Goal: Check status: Check status

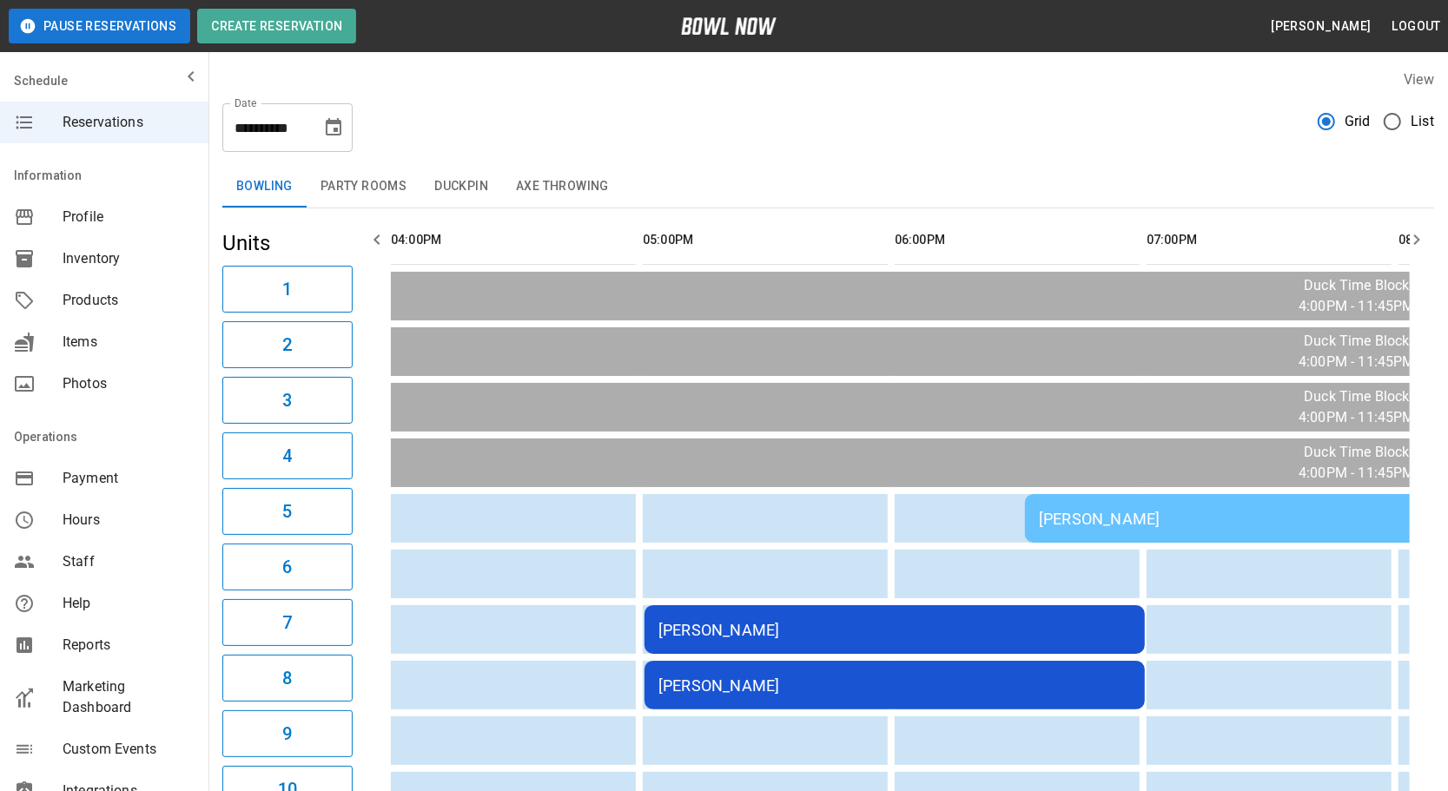
click at [1402, 234] on button "button" at bounding box center [1416, 239] width 35 height 35
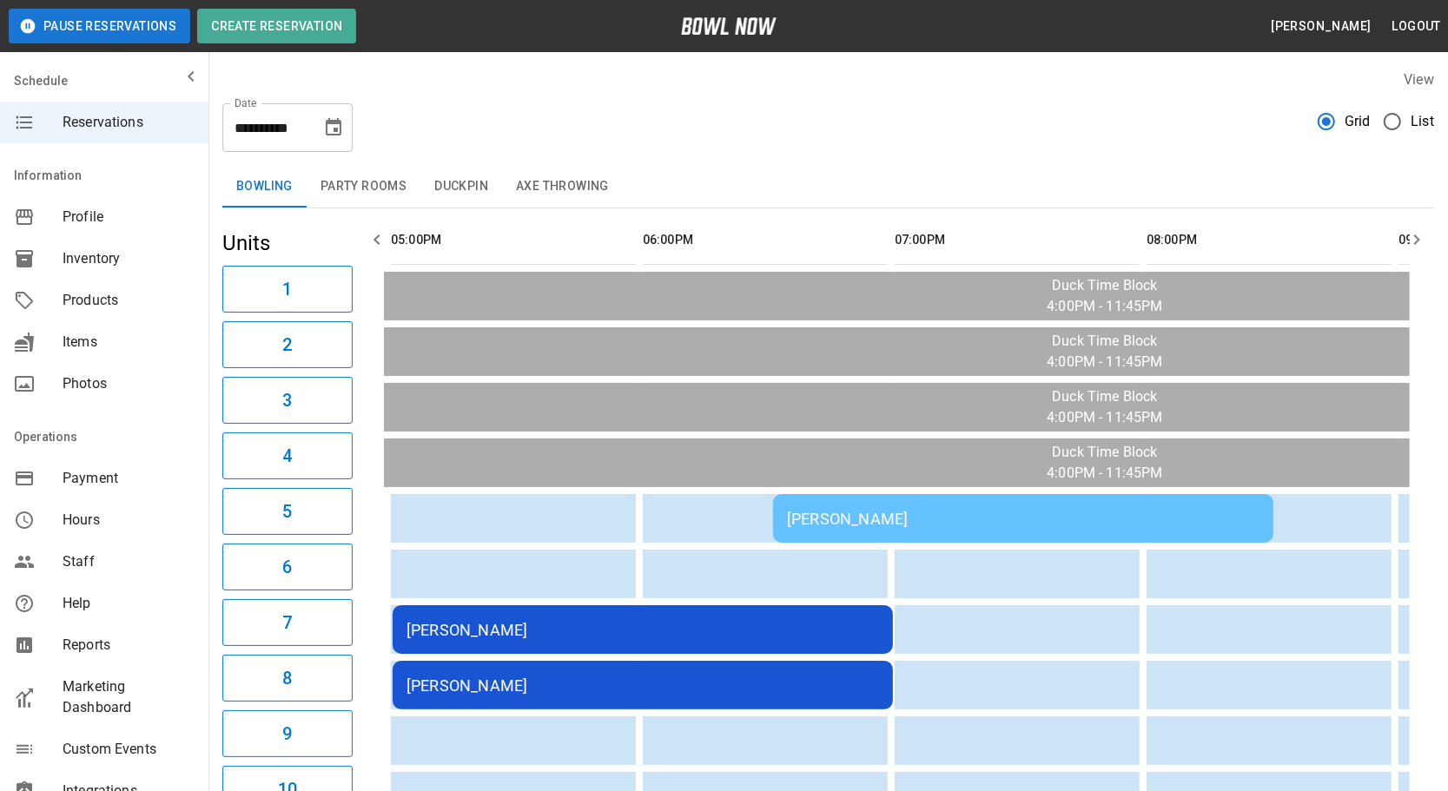
click at [1405, 236] on button "button" at bounding box center [1416, 239] width 35 height 35
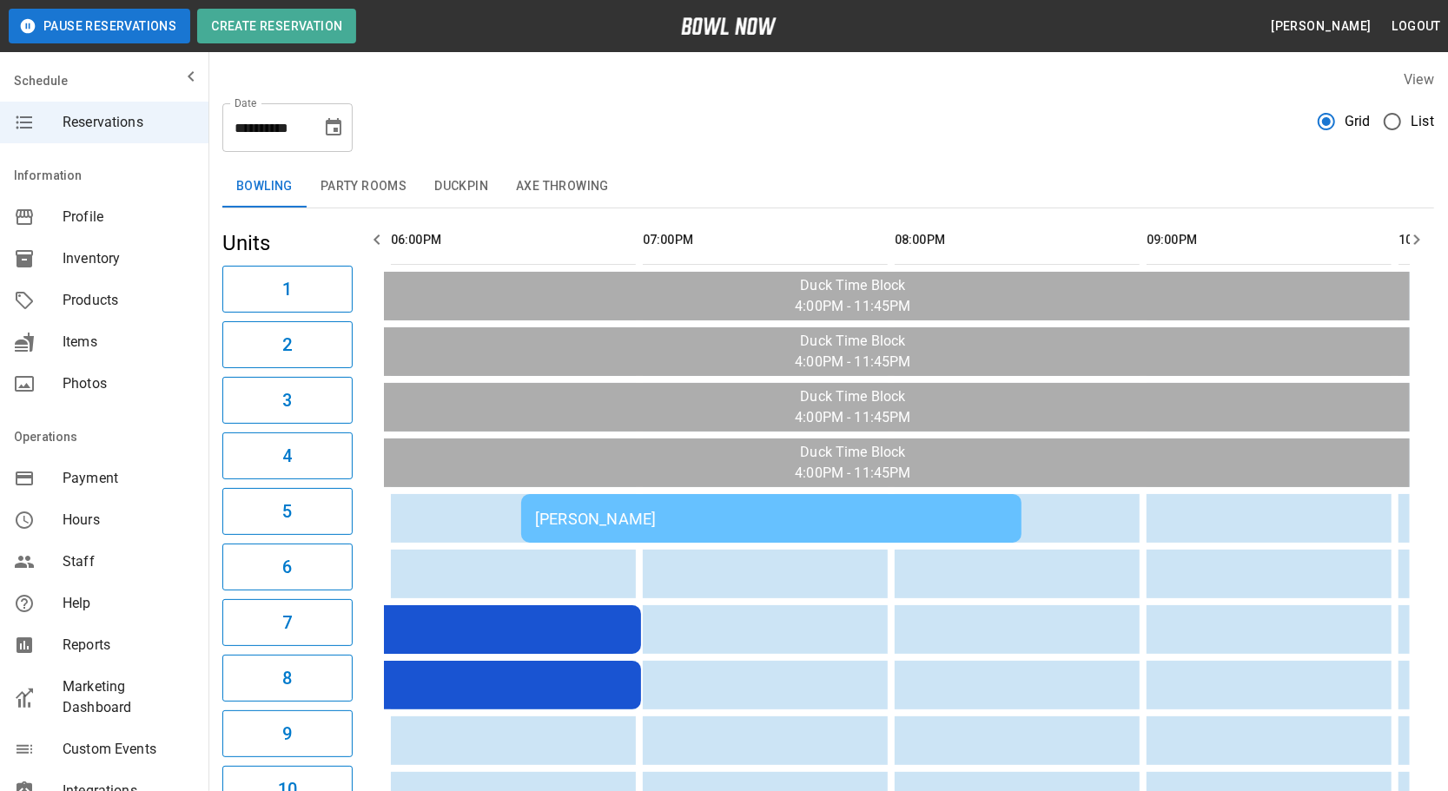
click at [1404, 240] on button "button" at bounding box center [1416, 239] width 35 height 35
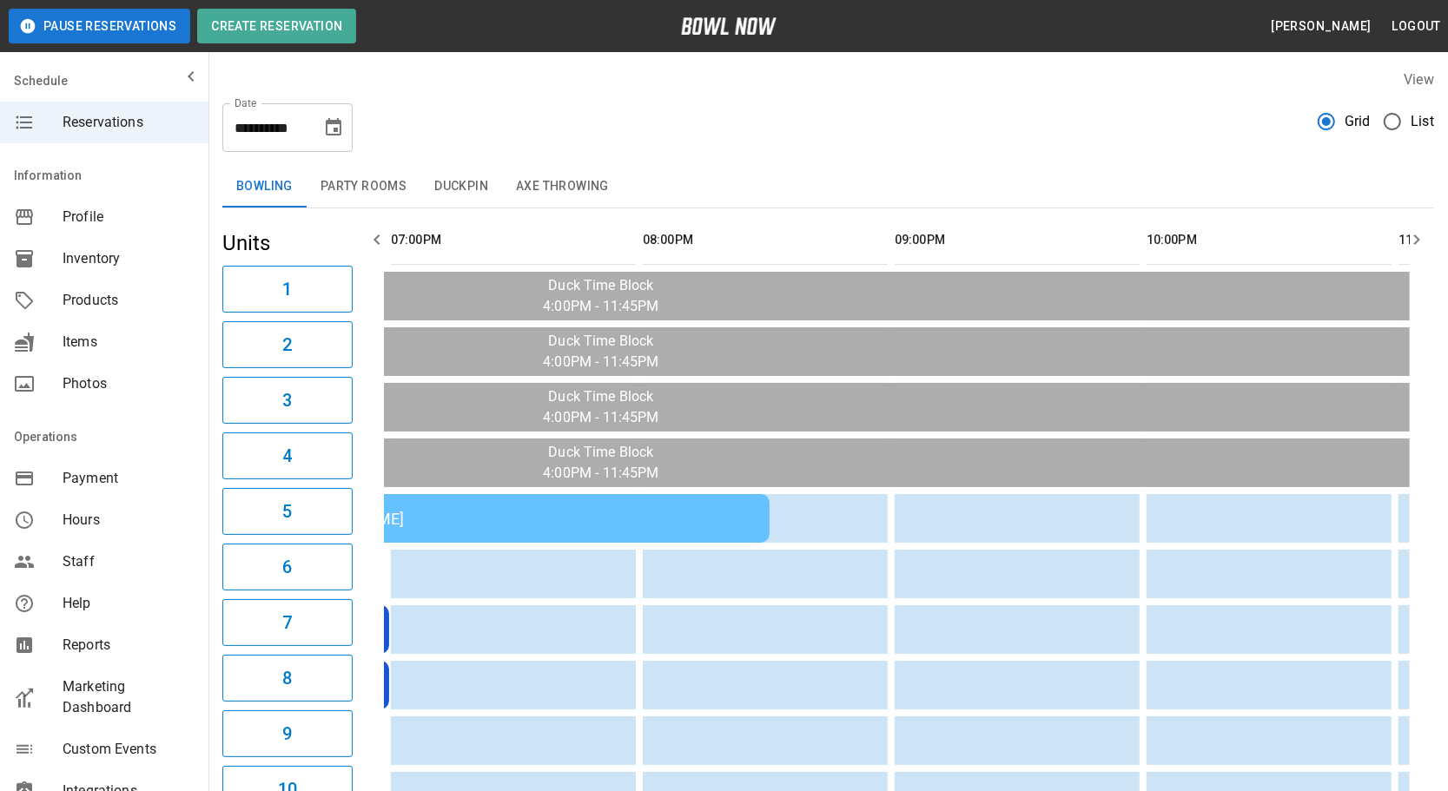
click at [1404, 240] on button "button" at bounding box center [1416, 239] width 35 height 35
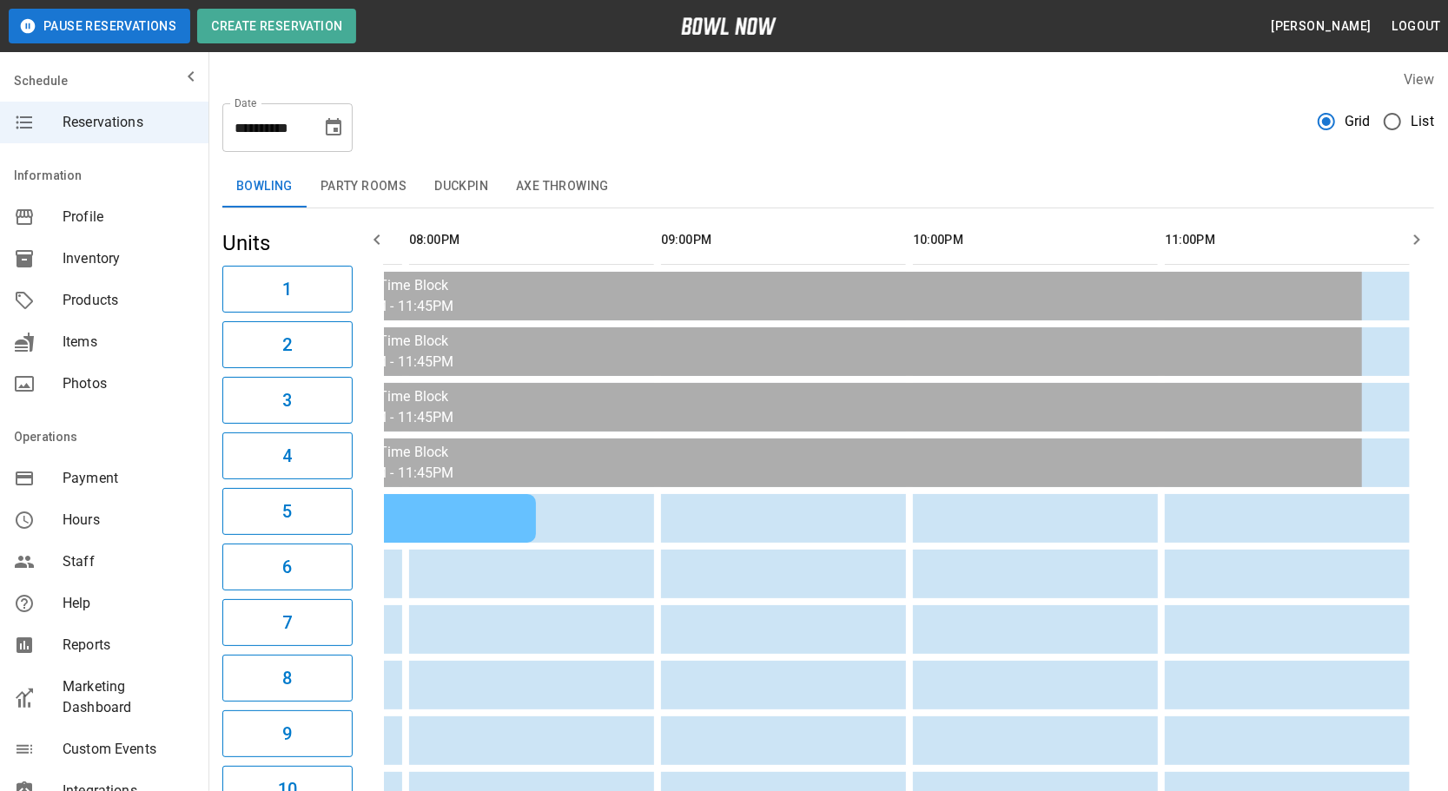
click at [1404, 240] on button "button" at bounding box center [1416, 239] width 35 height 35
click at [371, 234] on icon "button" at bounding box center [377, 239] width 21 height 21
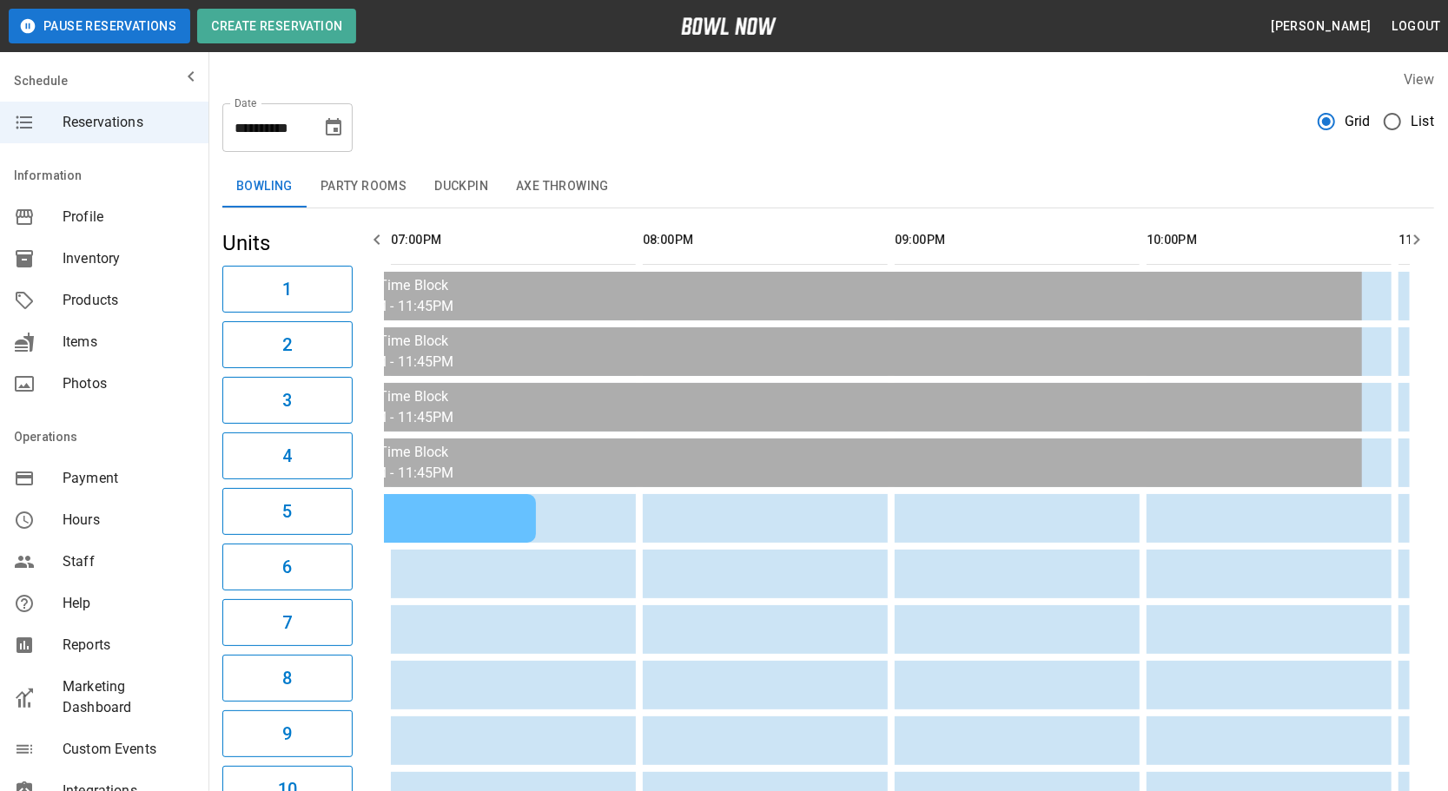
scroll to position [0, 756]
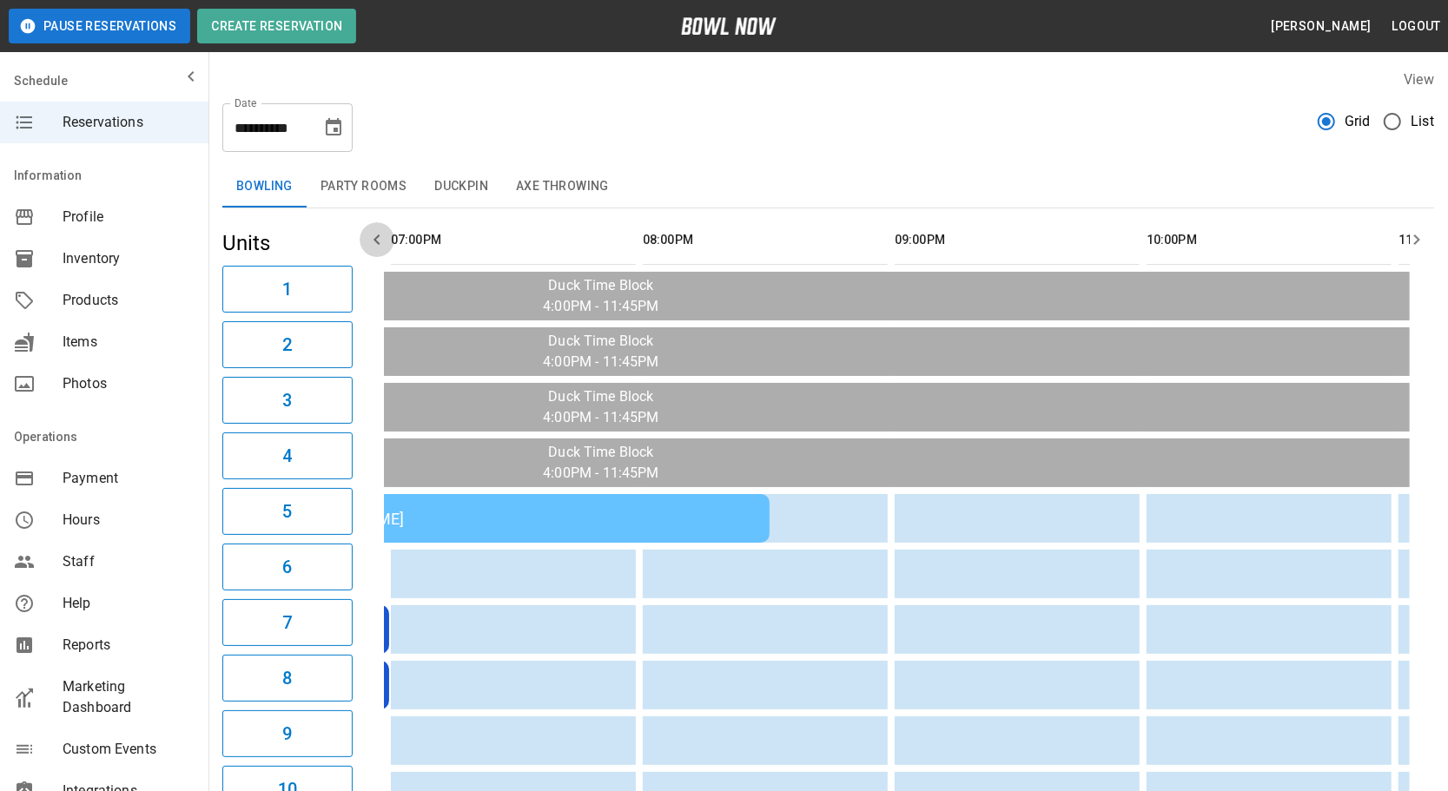
click at [371, 234] on icon "button" at bounding box center [377, 239] width 21 height 21
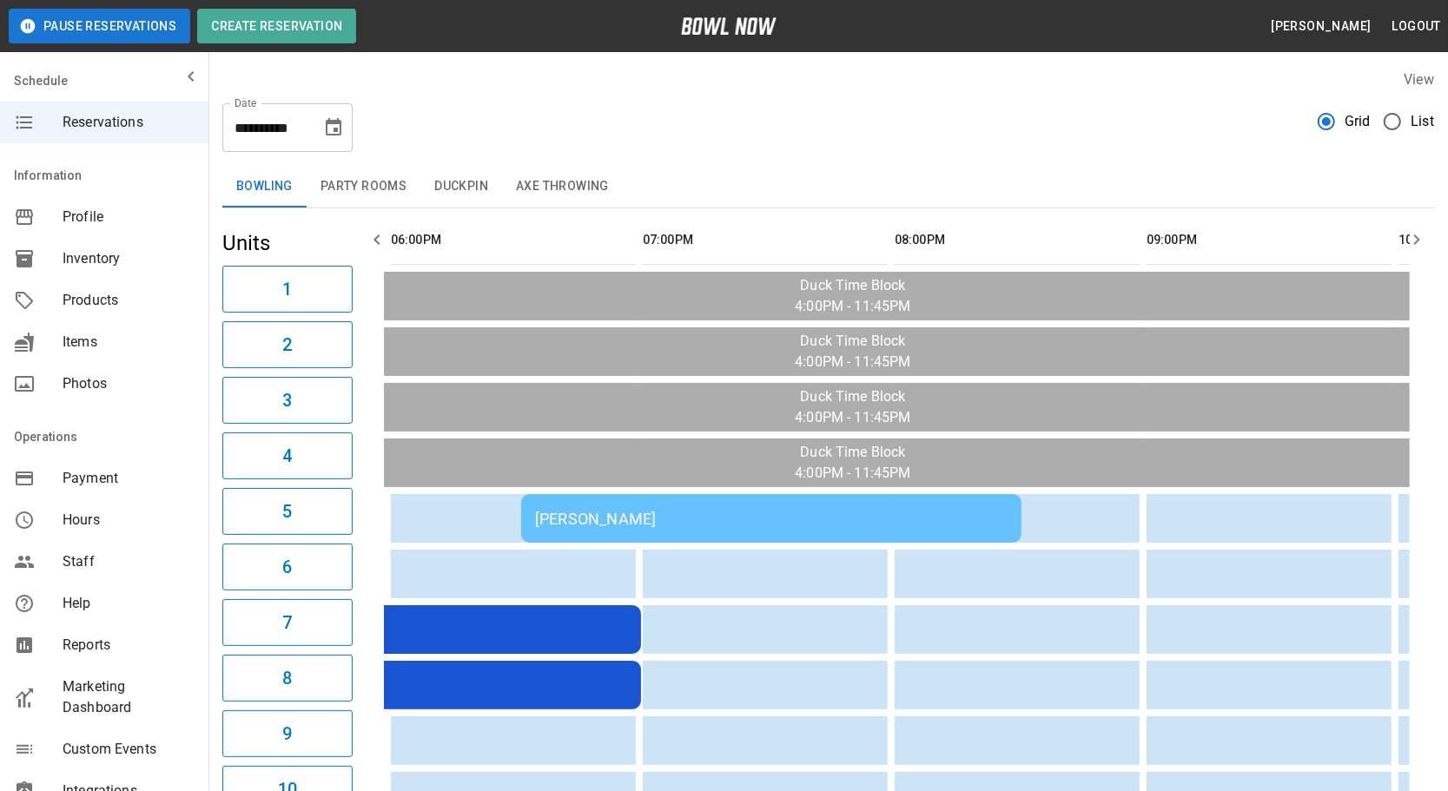
click at [371, 234] on icon "button" at bounding box center [377, 239] width 21 height 21
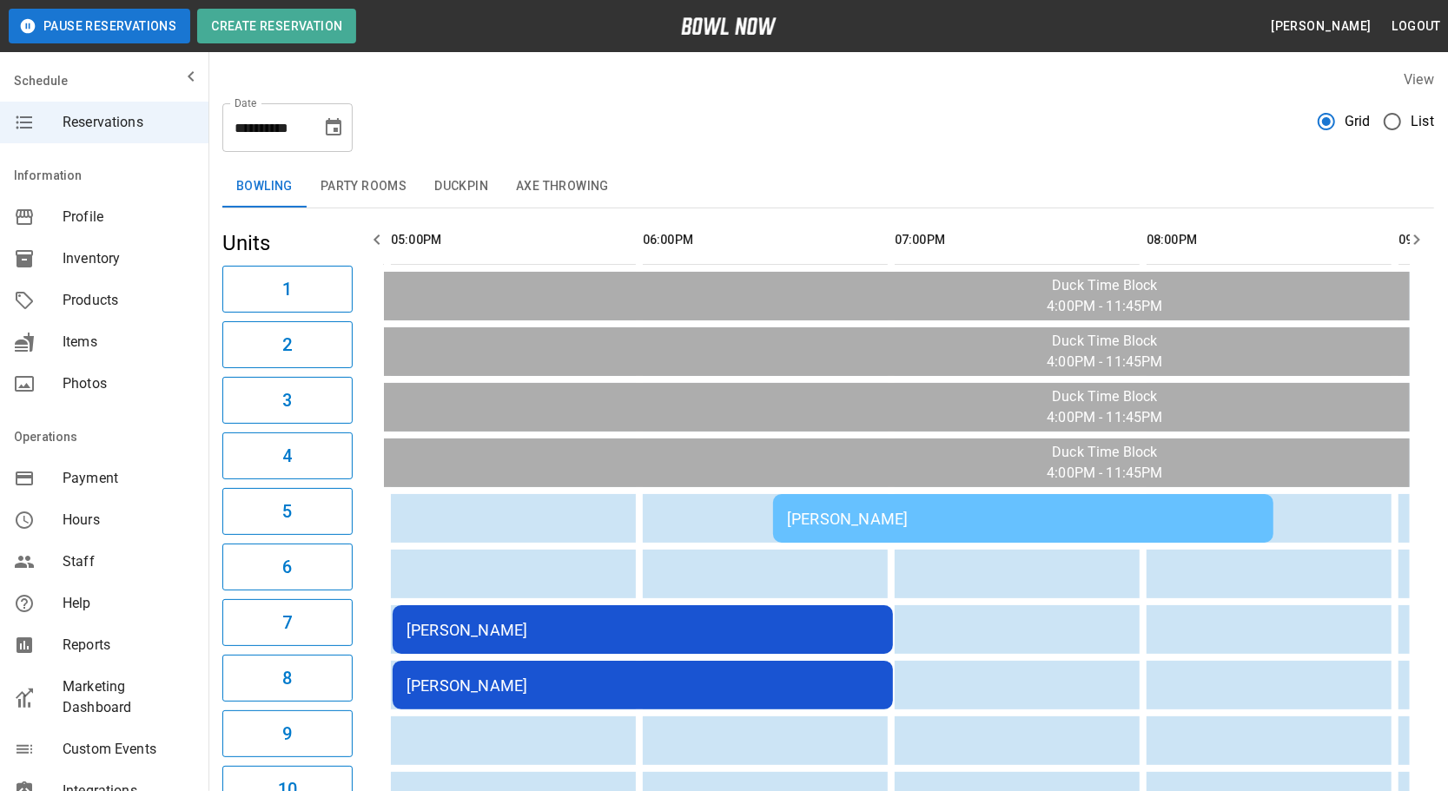
click at [371, 234] on icon "button" at bounding box center [377, 239] width 21 height 21
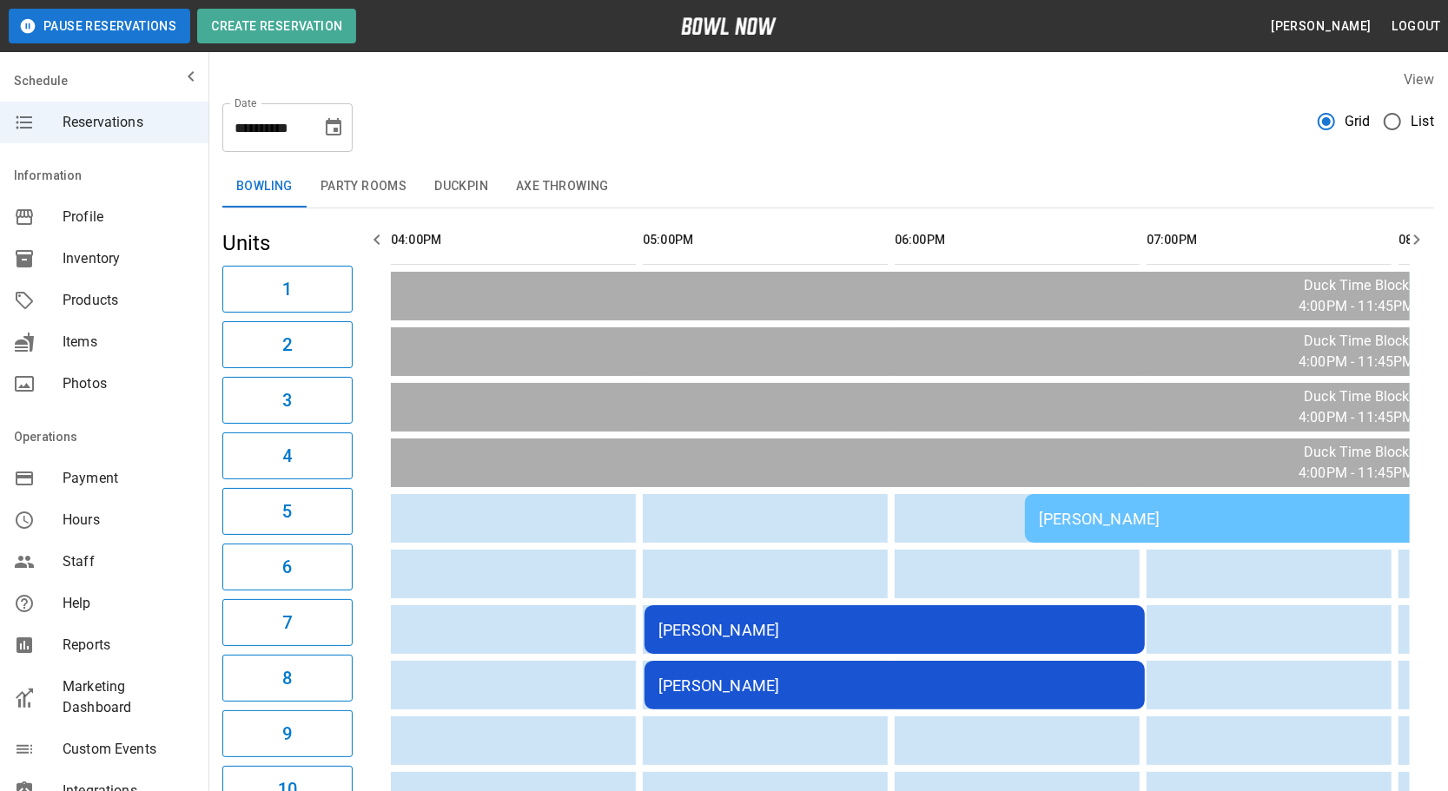
click at [371, 234] on icon "button" at bounding box center [377, 239] width 21 height 21
click at [416, 190] on button "Party Rooms" at bounding box center [364, 187] width 114 height 42
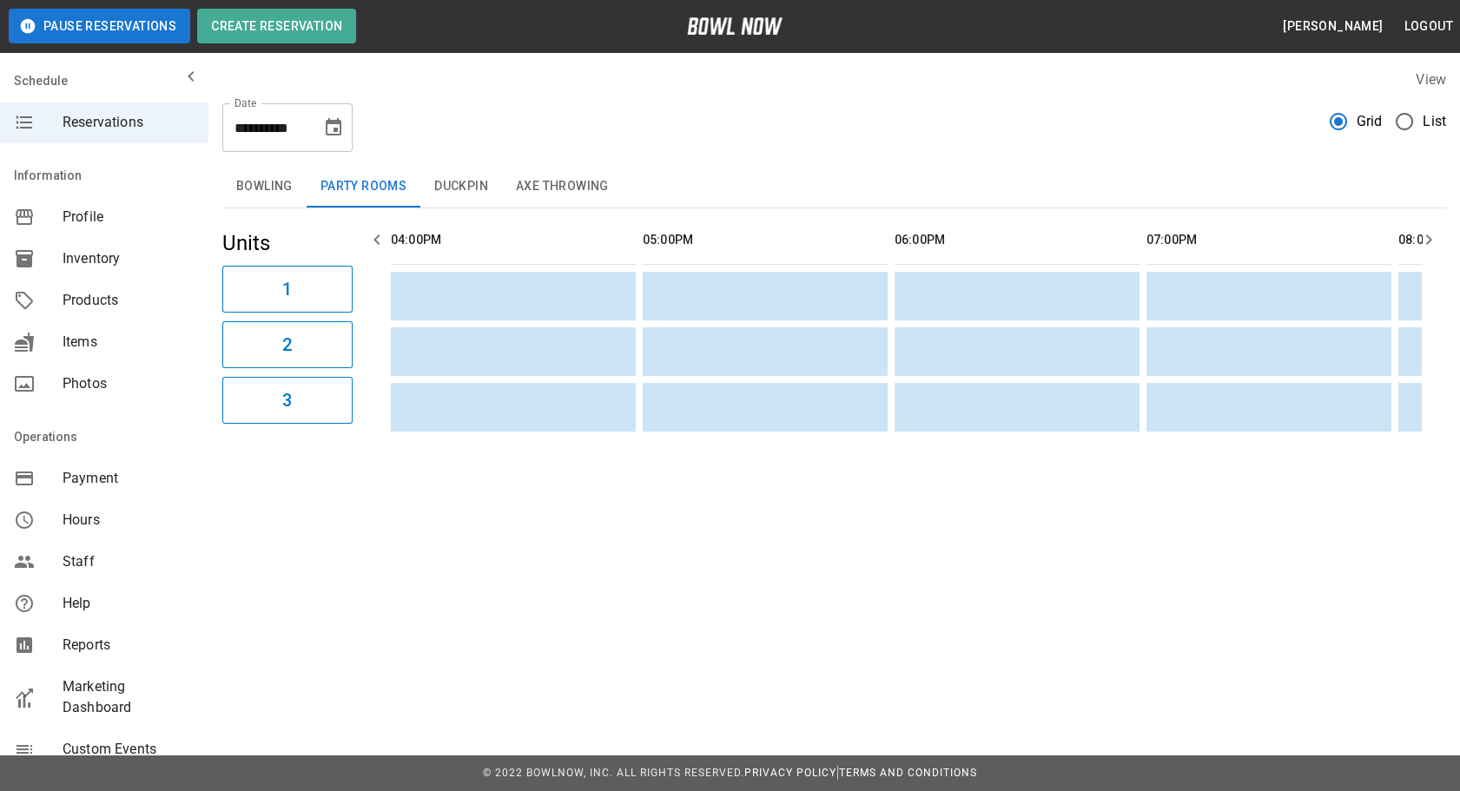
click at [448, 188] on button "Duckpin" at bounding box center [461, 187] width 82 height 42
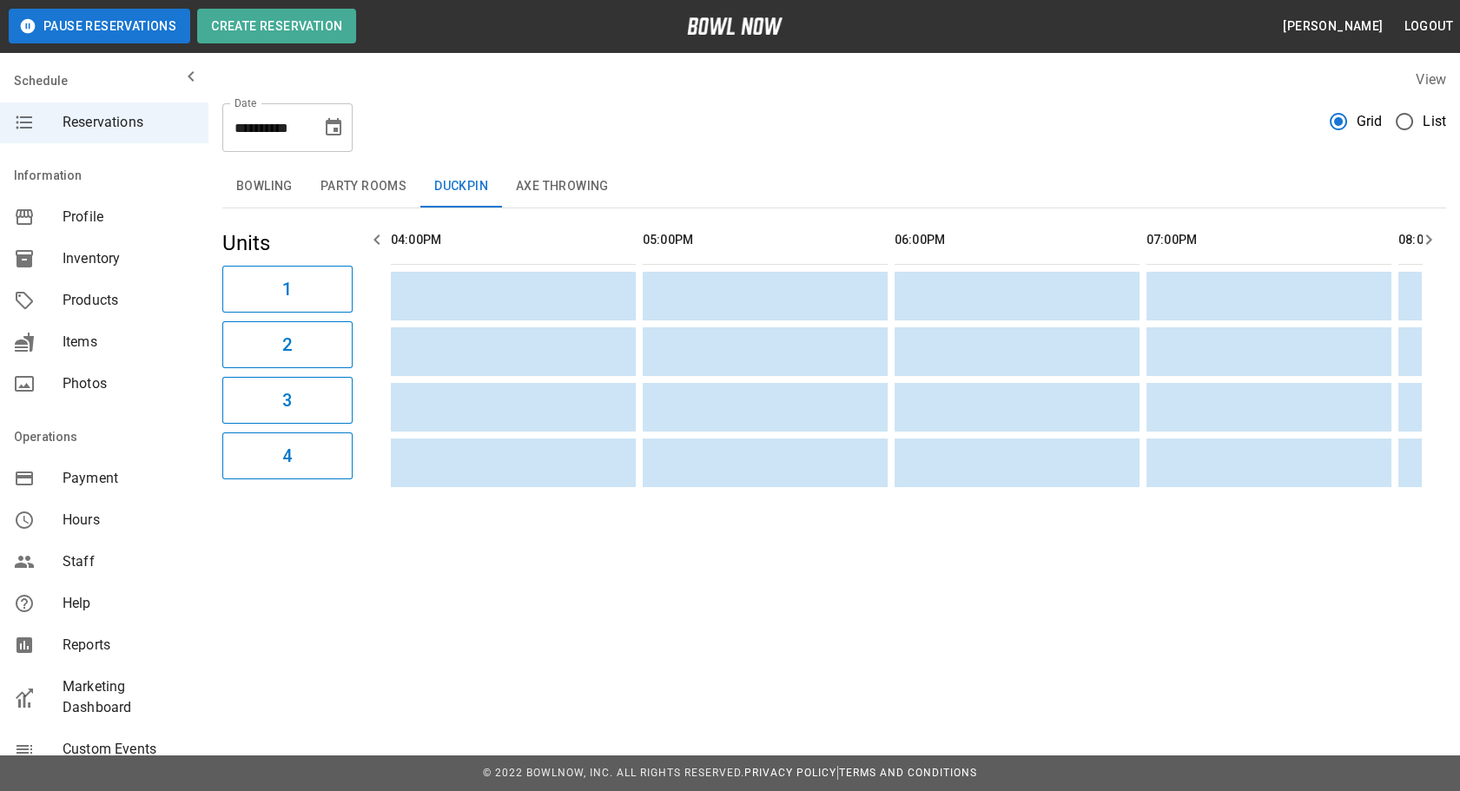
drag, startPoint x: 1421, startPoint y: 244, endPoint x: 1424, endPoint y: 257, distance: 13.3
click at [1423, 248] on icon "button" at bounding box center [1429, 239] width 21 height 21
click at [1424, 257] on div "04:00PM 05:00PM 06:00PM 07:00PM 08:00PM 09:00PM 10:00PM 11:00PM" at bounding box center [903, 351] width 1087 height 286
drag, startPoint x: 1424, startPoint y: 257, endPoint x: 1424, endPoint y: 239, distance: 18.2
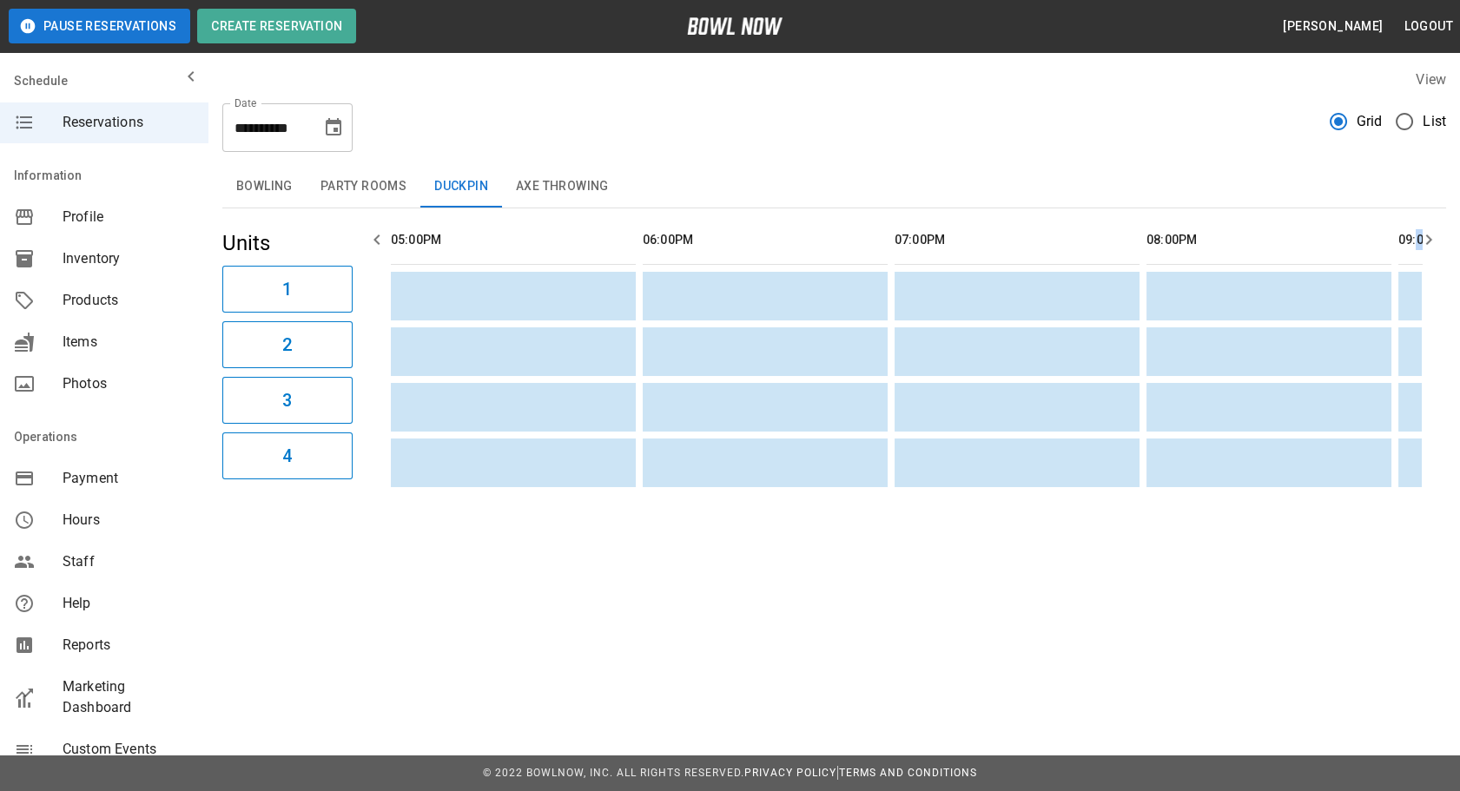
click at [1424, 239] on icon "button" at bounding box center [1429, 239] width 21 height 21
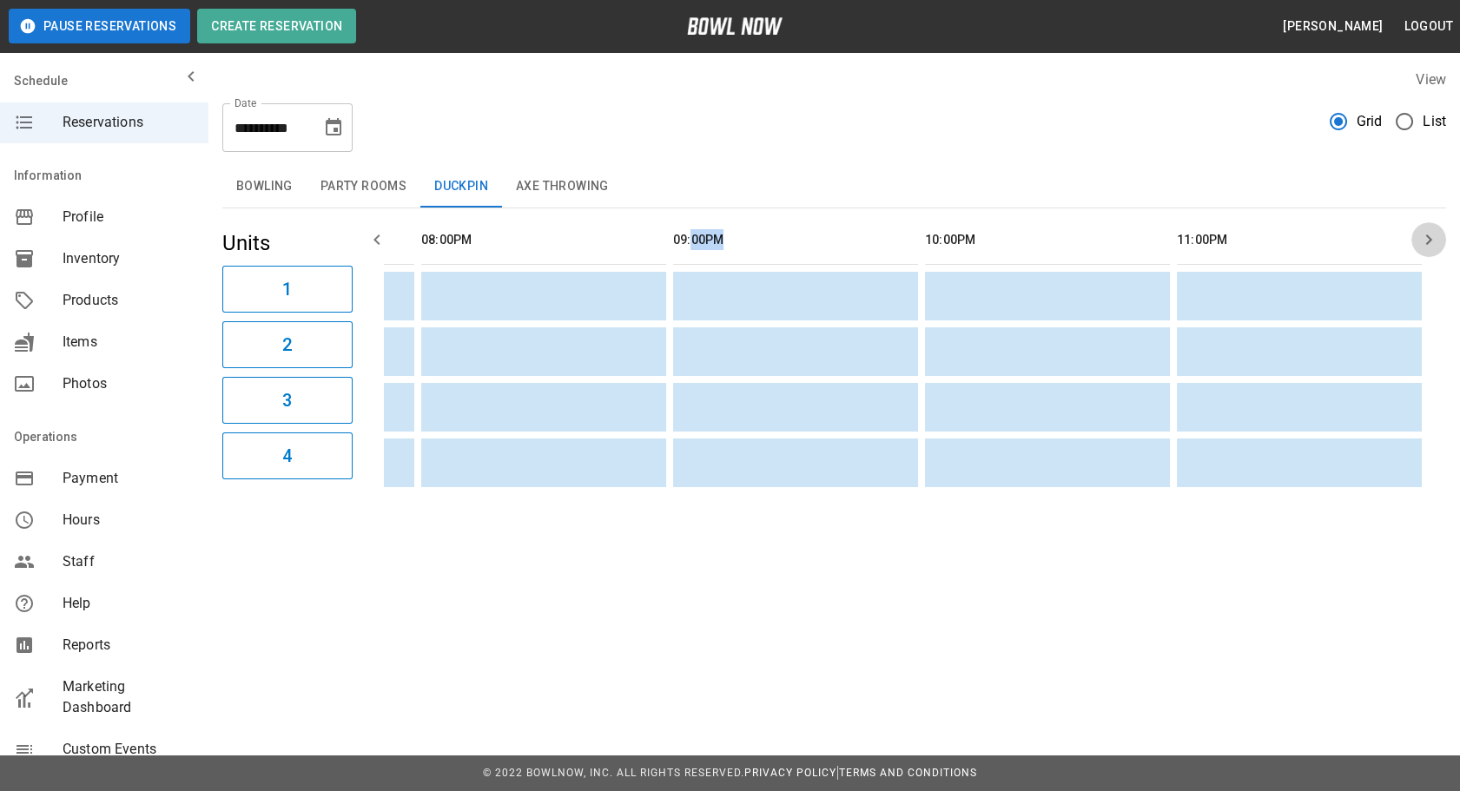
click at [1424, 239] on icon "button" at bounding box center [1429, 239] width 21 height 21
click at [573, 182] on button "Axe Throwing" at bounding box center [562, 187] width 121 height 42
click at [364, 235] on button "button" at bounding box center [377, 239] width 35 height 35
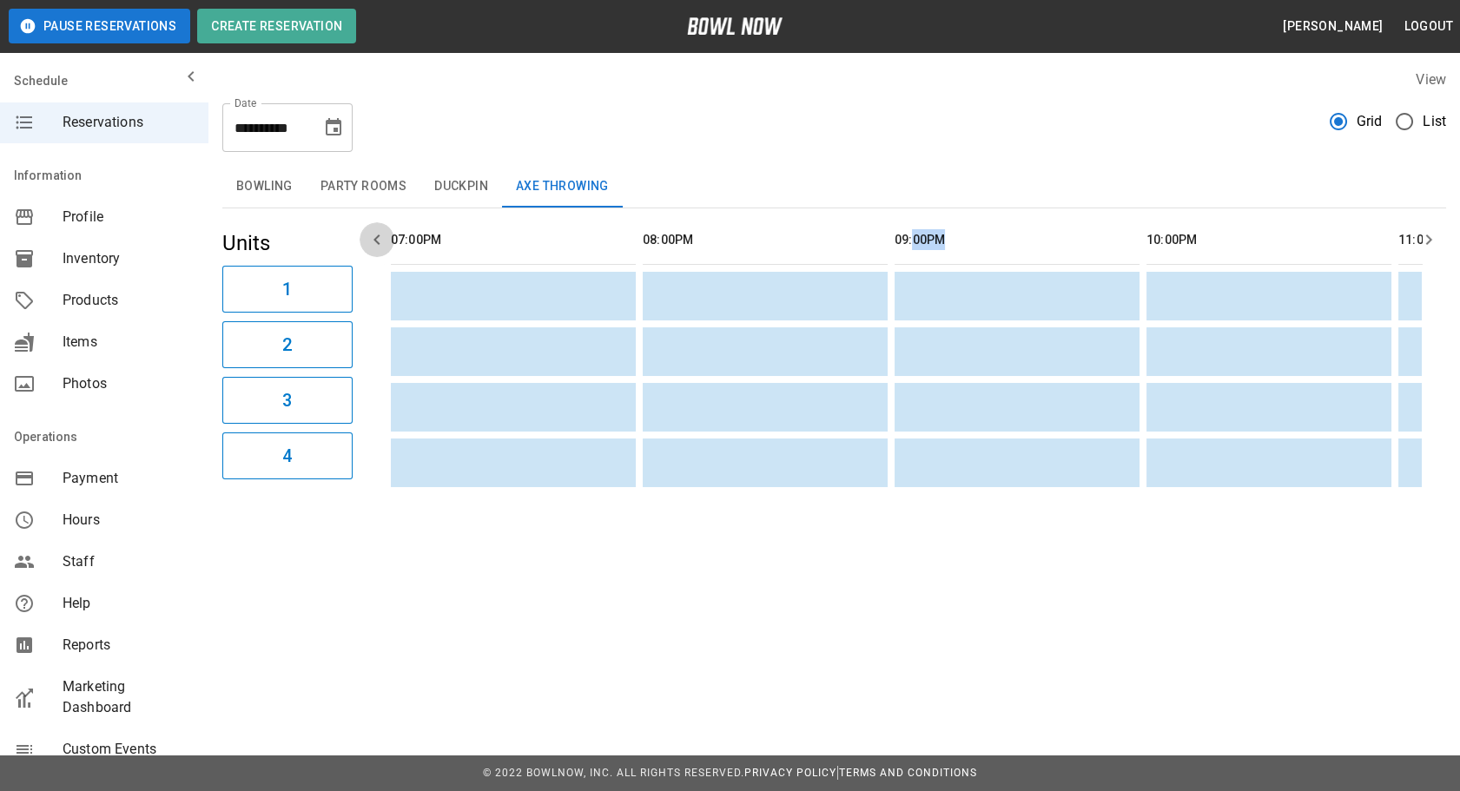
click at [364, 235] on button "button" at bounding box center [377, 239] width 35 height 35
click at [254, 188] on button "Bowling" at bounding box center [264, 187] width 84 height 42
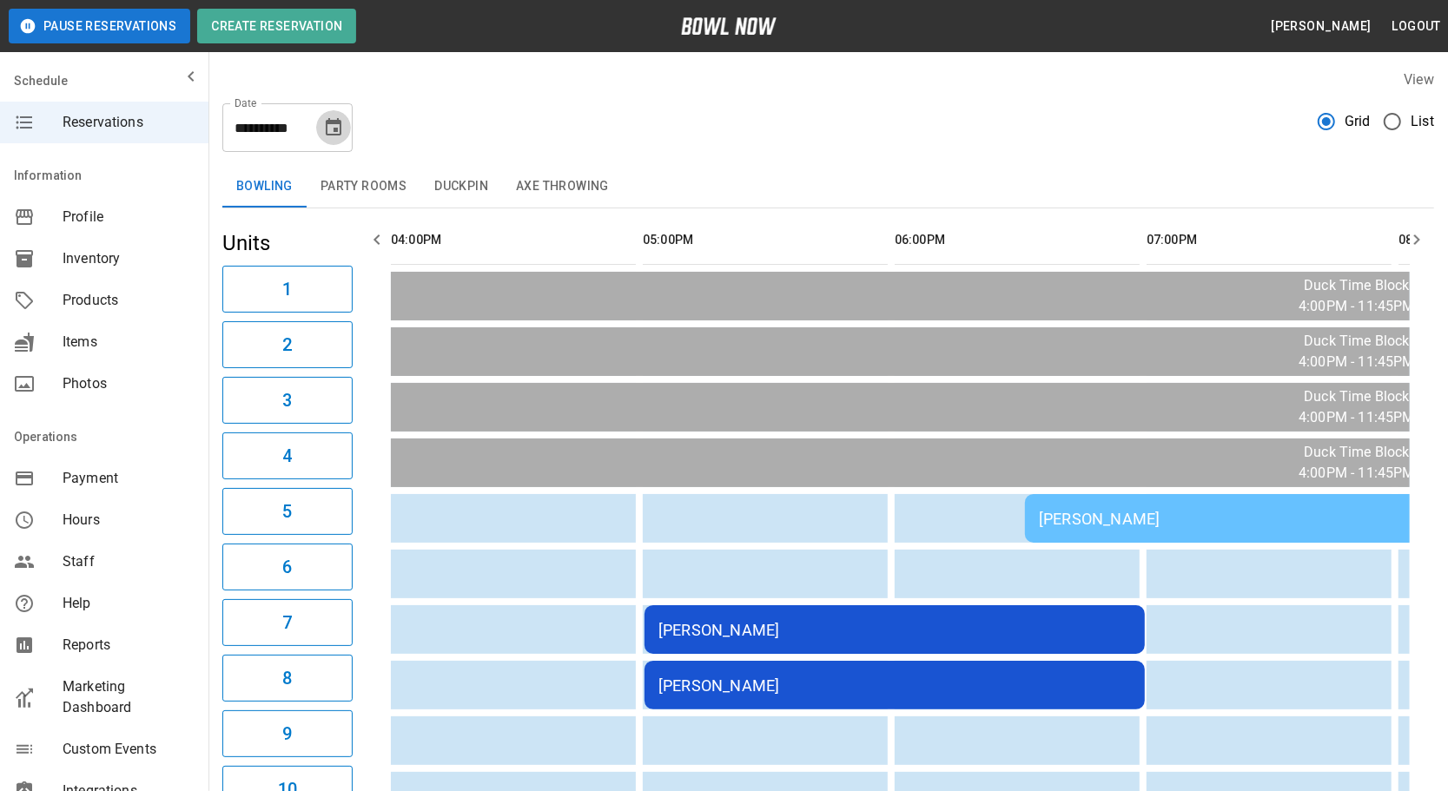
click at [340, 130] on icon "Choose date, selected date is Oct 3, 2025" at bounding box center [334, 126] width 16 height 17
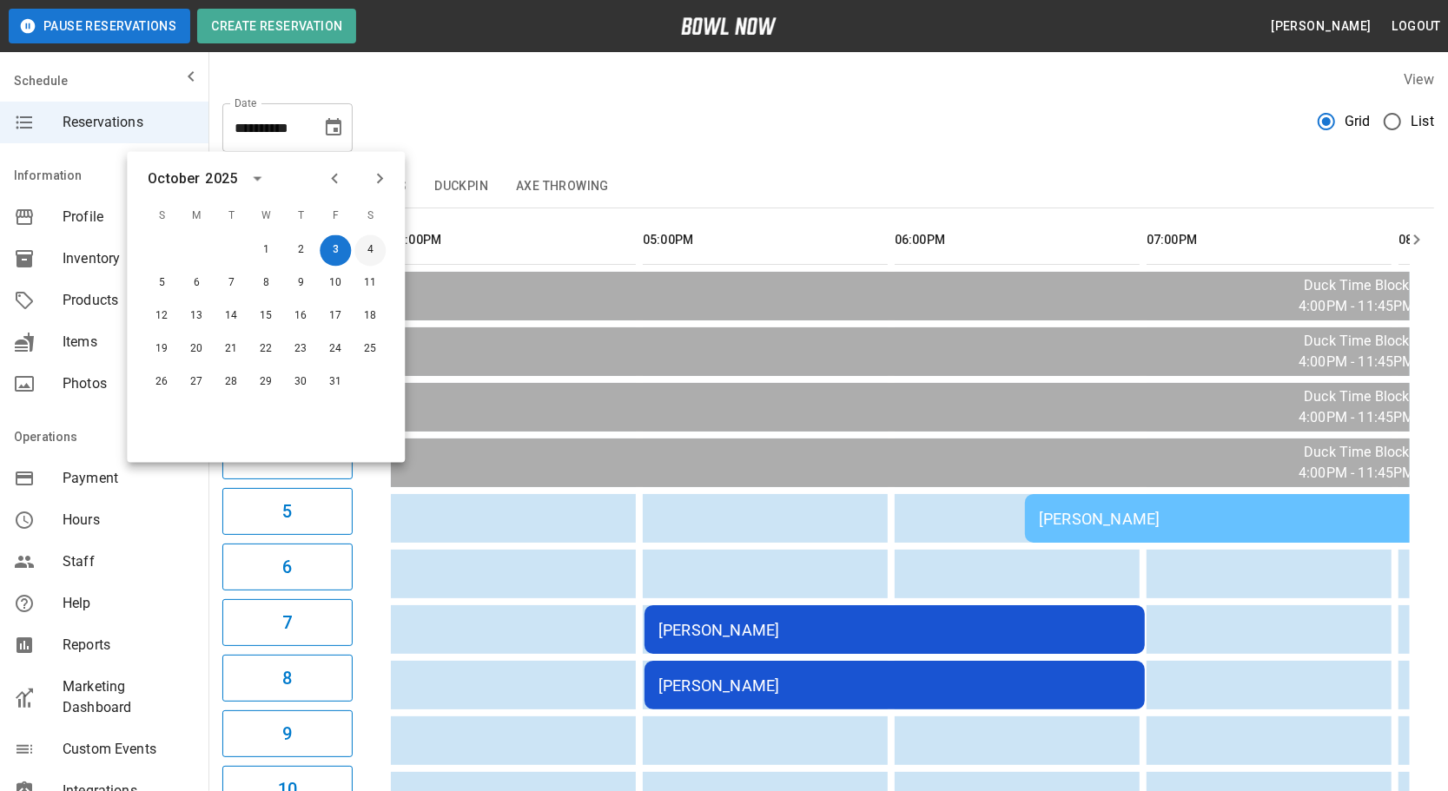
click at [383, 248] on button "4" at bounding box center [369, 250] width 31 height 31
type input "**********"
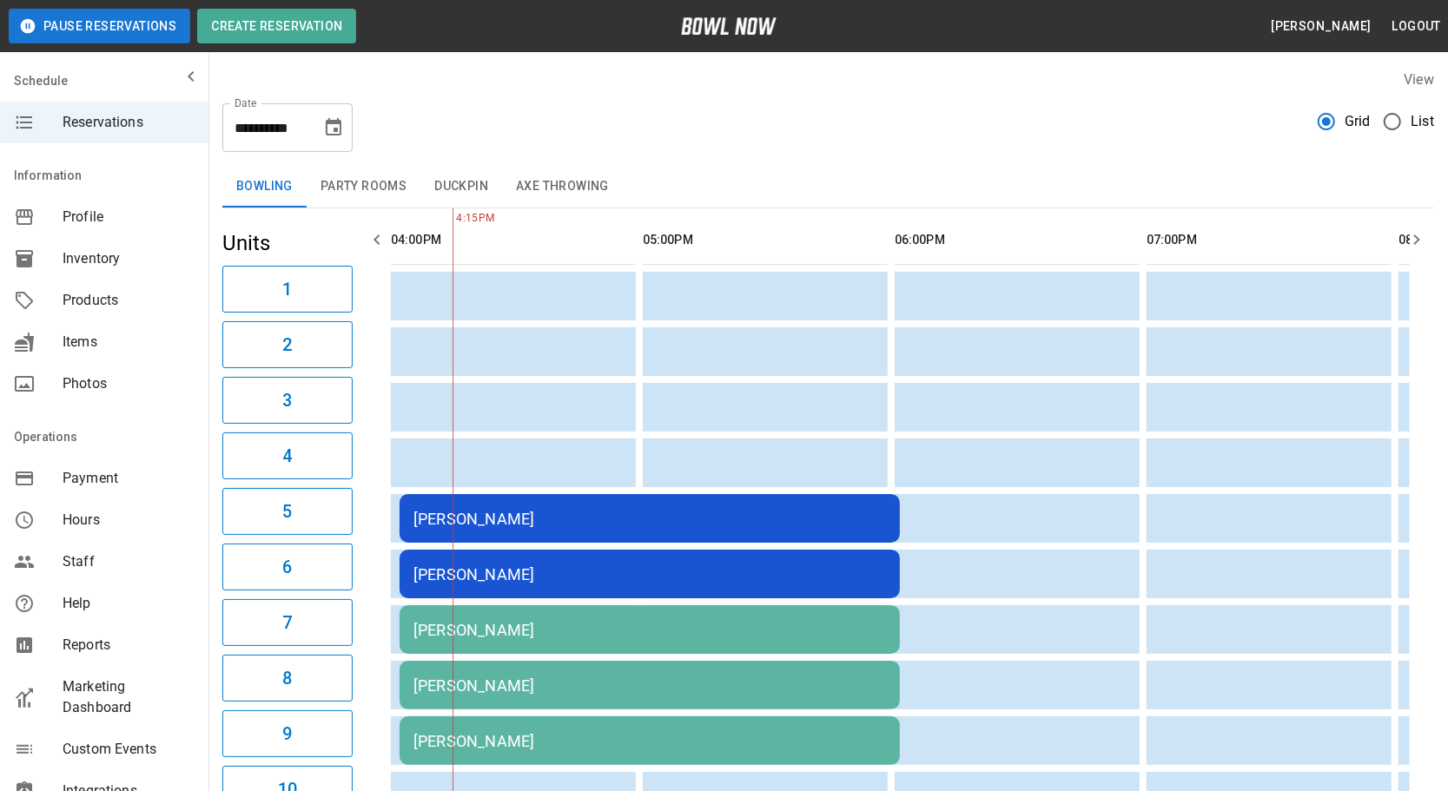
scroll to position [78, 0]
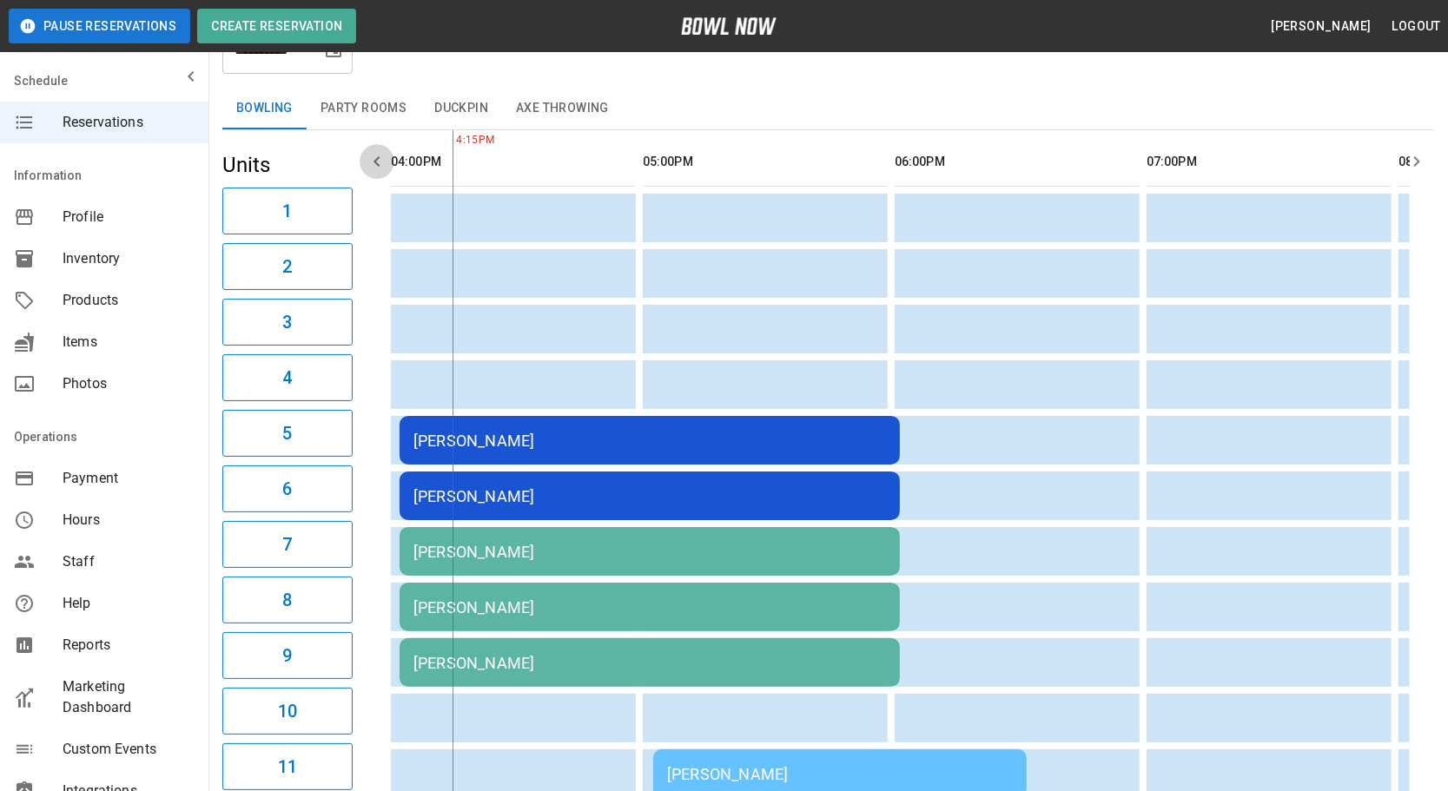
click at [375, 165] on icon "button" at bounding box center [377, 161] width 21 height 21
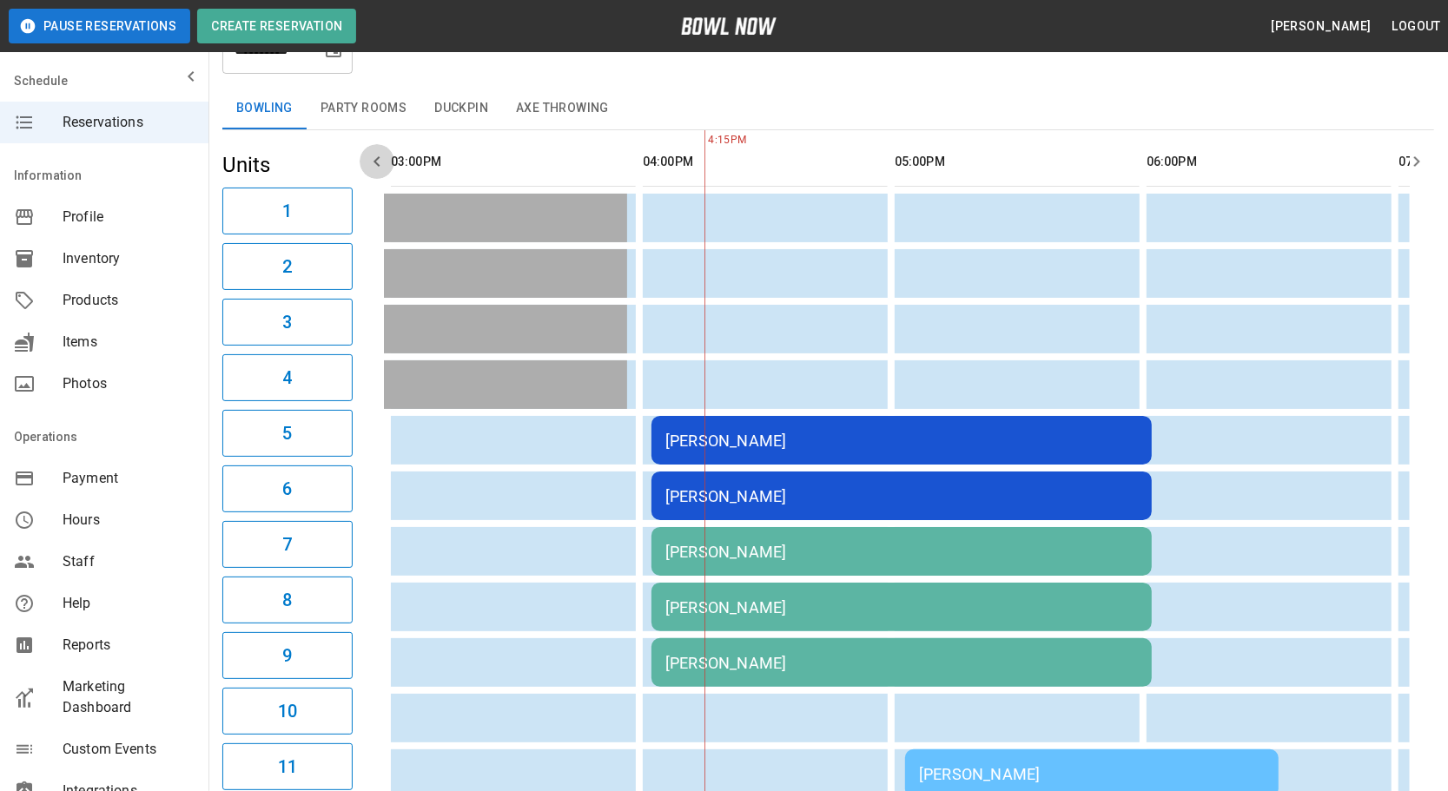
click at [375, 165] on icon "button" at bounding box center [377, 161] width 21 height 21
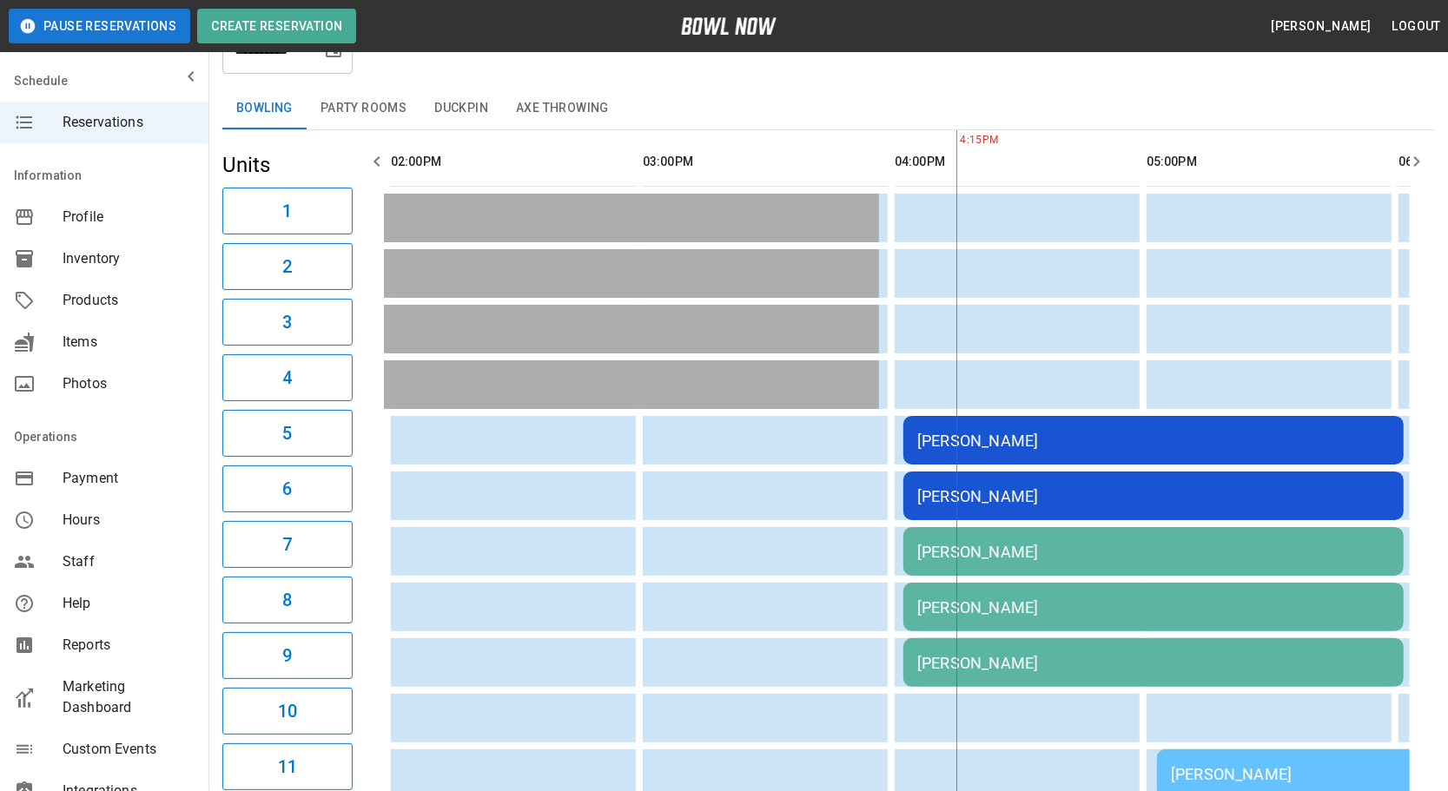
click at [374, 165] on icon "button" at bounding box center [377, 161] width 21 height 21
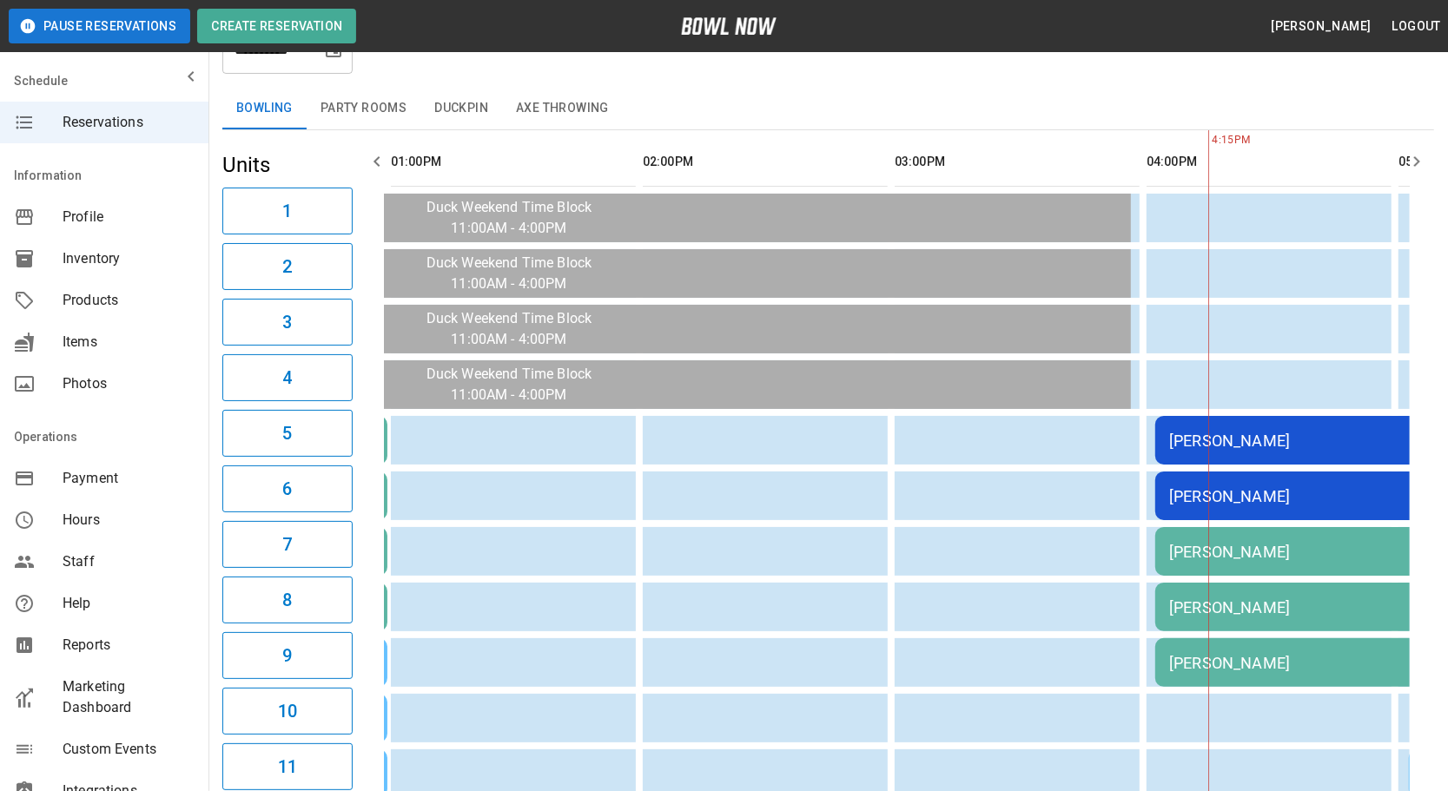
click at [373, 167] on icon "button" at bounding box center [377, 161] width 21 height 21
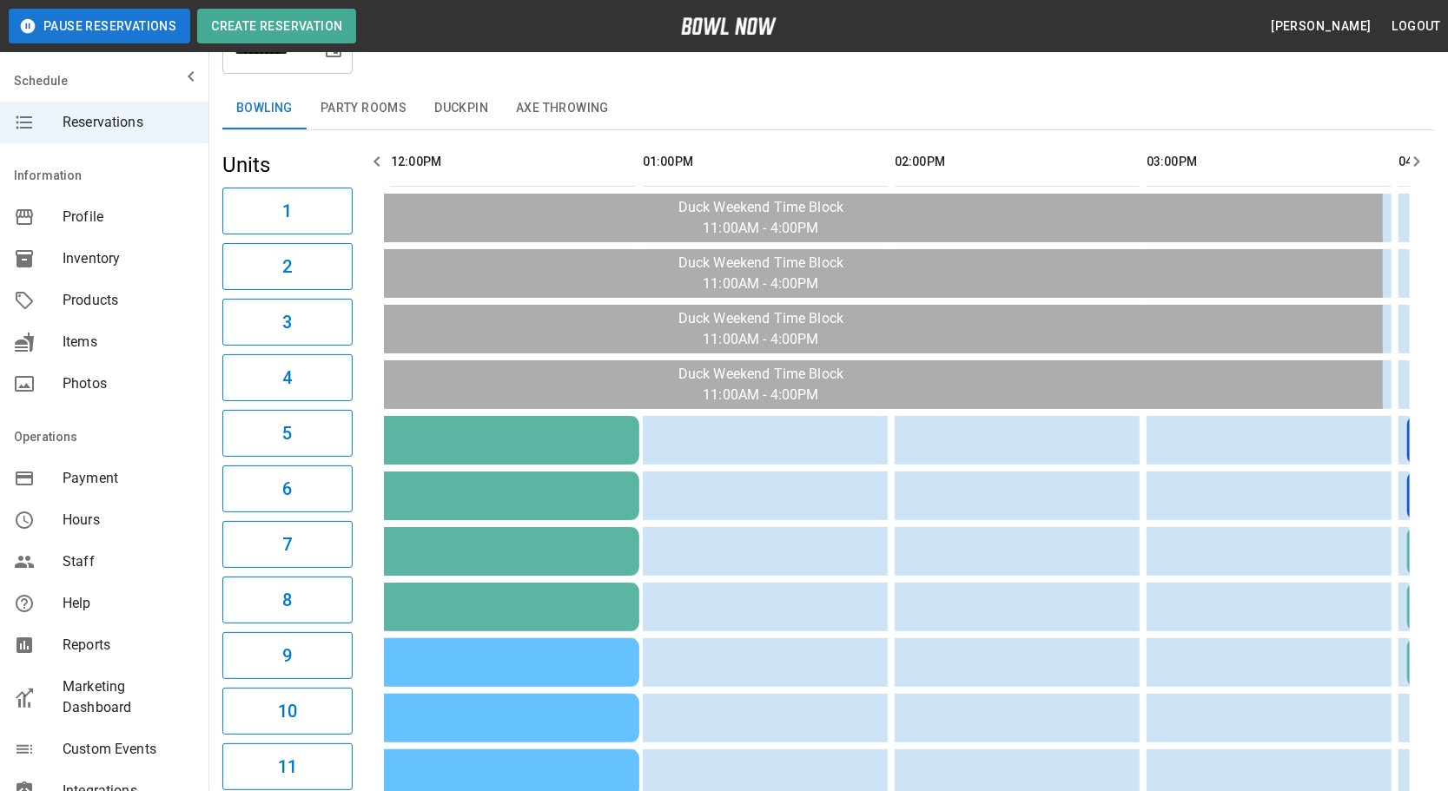
click at [367, 168] on icon "button" at bounding box center [377, 161] width 21 height 21
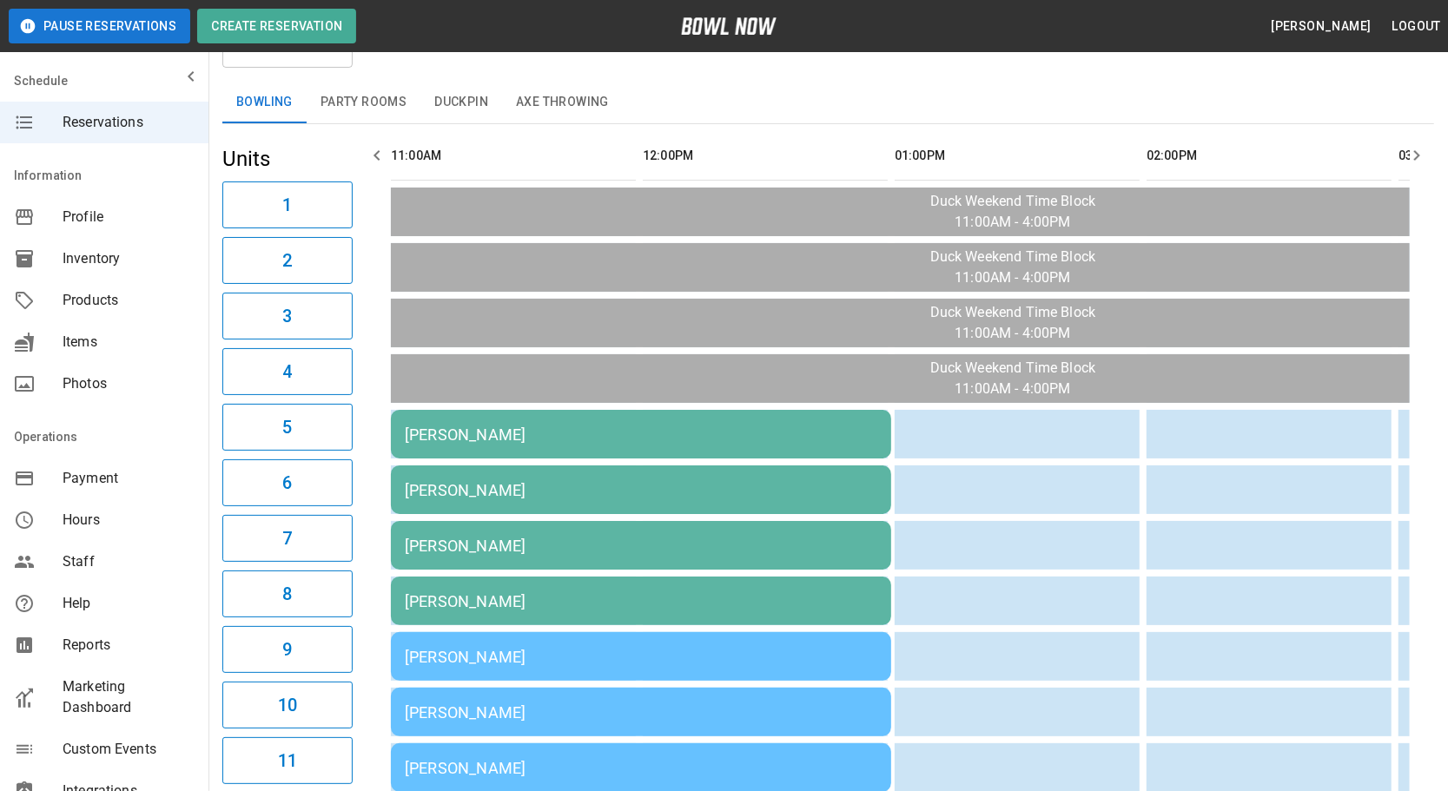
scroll to position [0, 0]
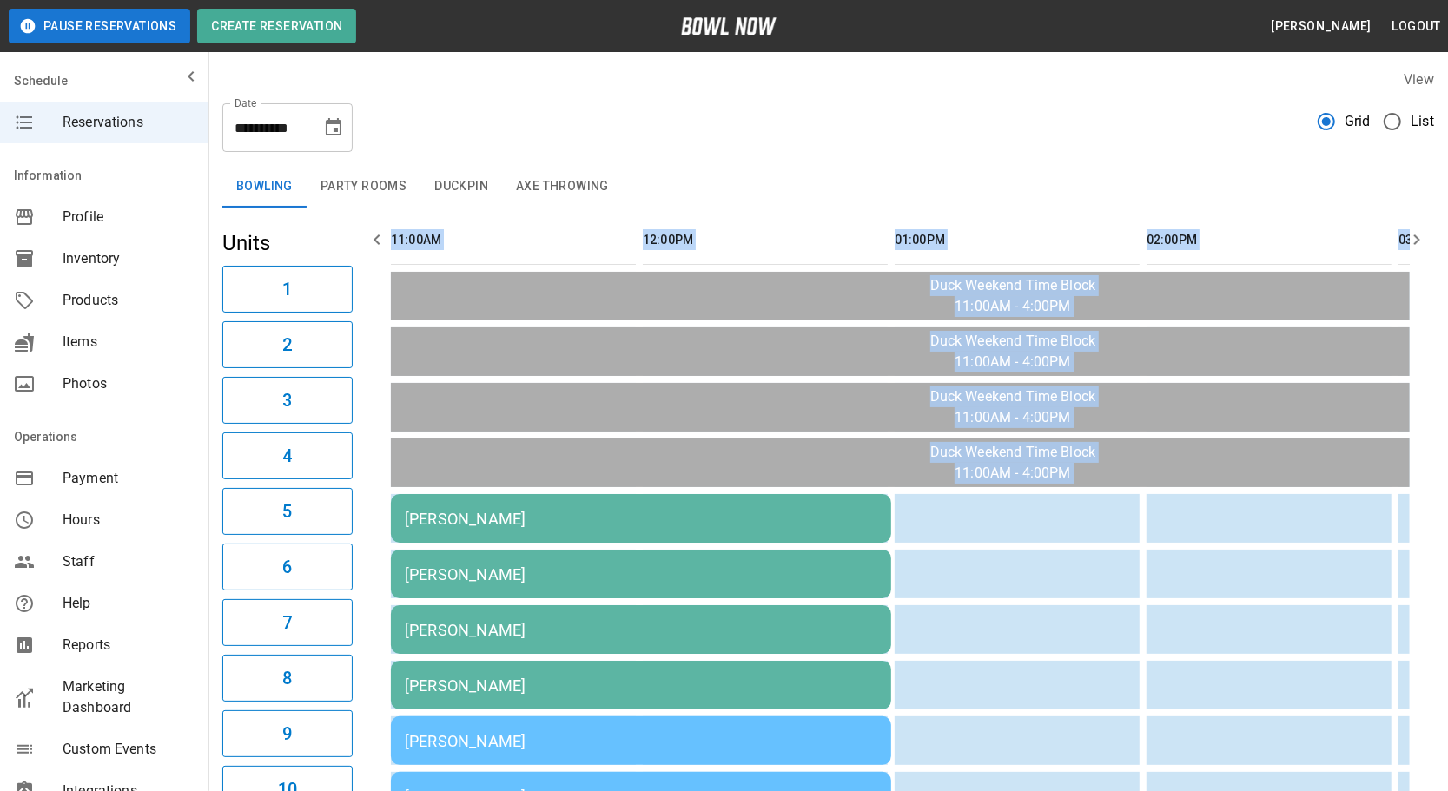
click at [1413, 233] on icon "button" at bounding box center [1416, 239] width 21 height 21
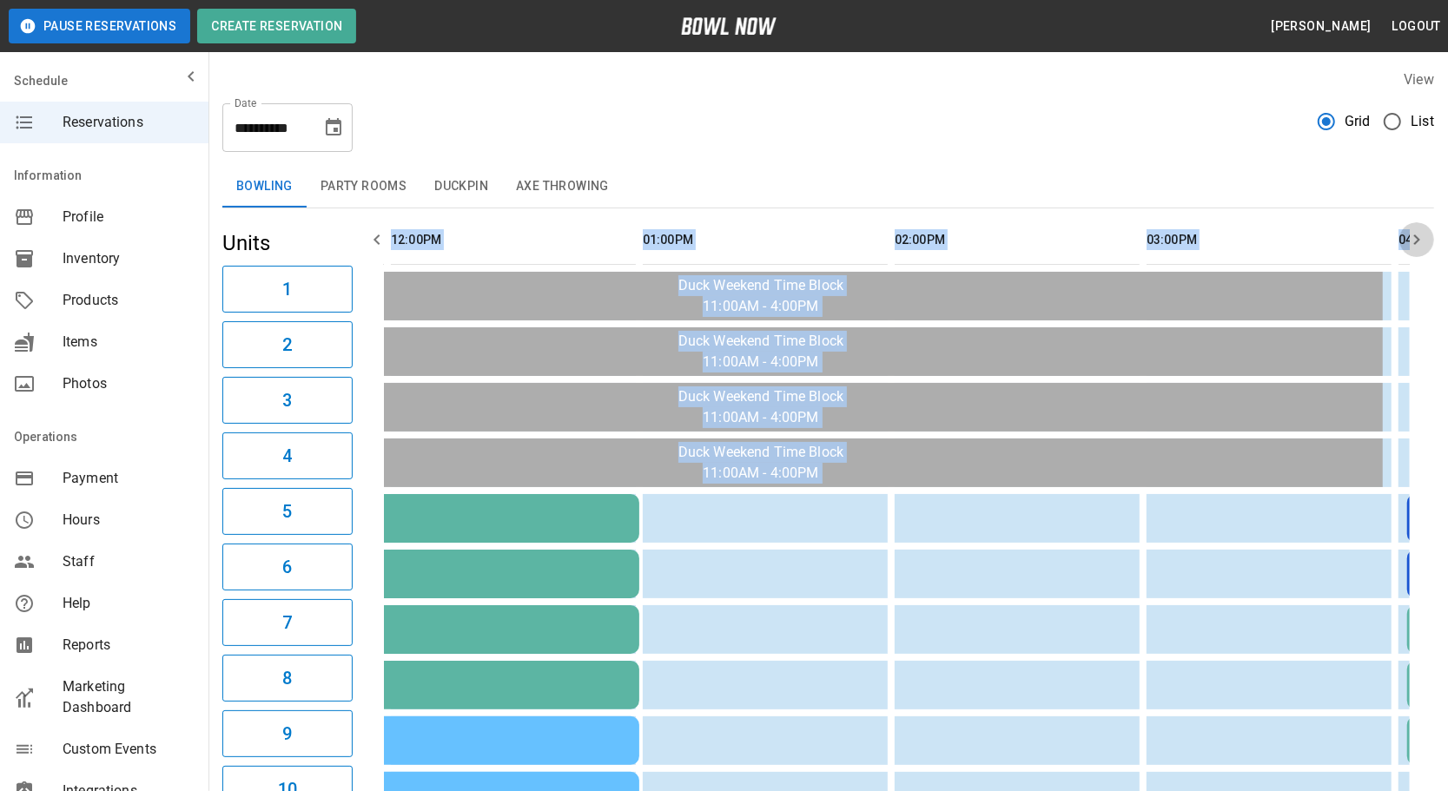
click at [1413, 233] on icon "button" at bounding box center [1416, 239] width 21 height 21
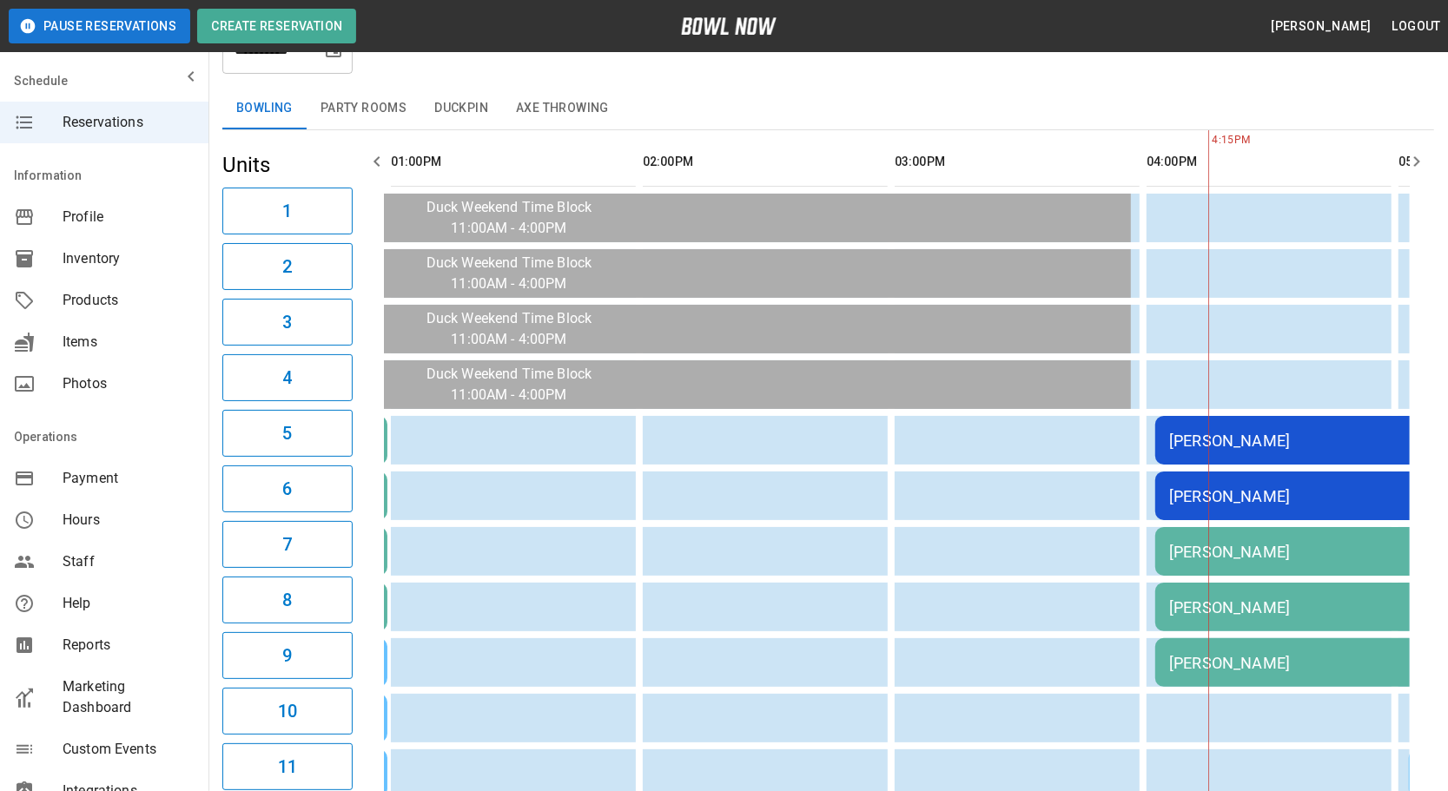
scroll to position [17, 0]
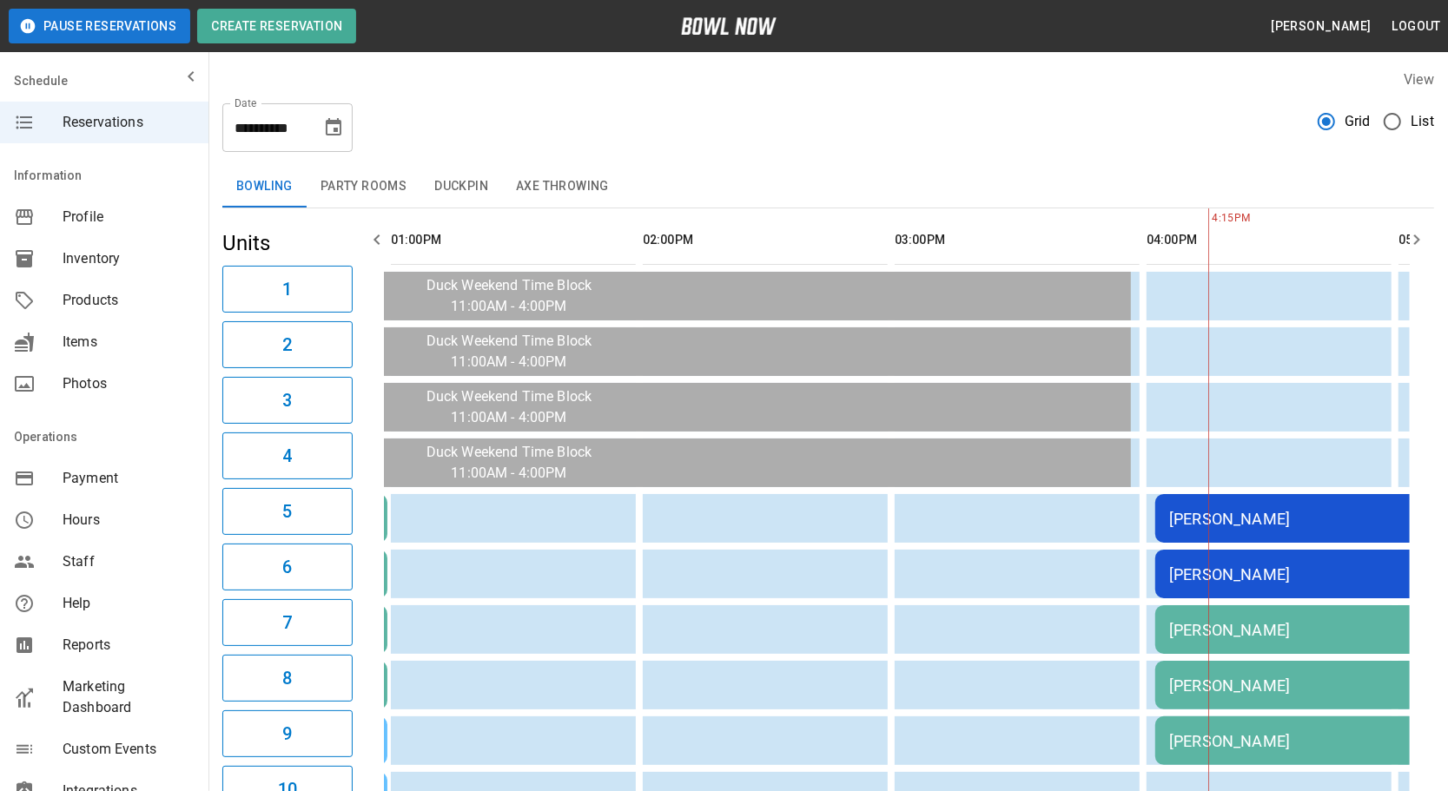
click at [488, 180] on button "Duckpin" at bounding box center [461, 187] width 82 height 42
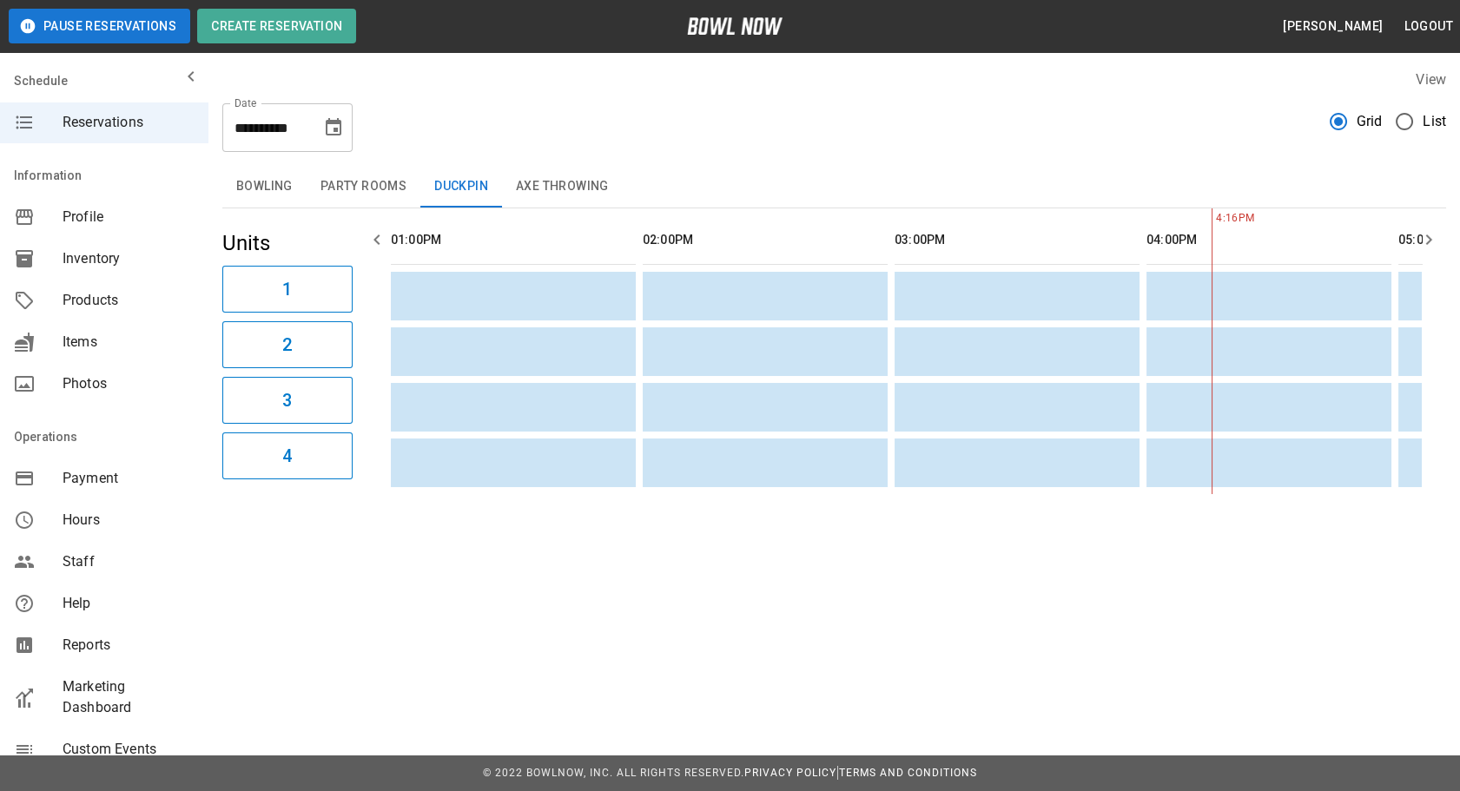
click at [283, 182] on button "Bowling" at bounding box center [264, 187] width 84 height 42
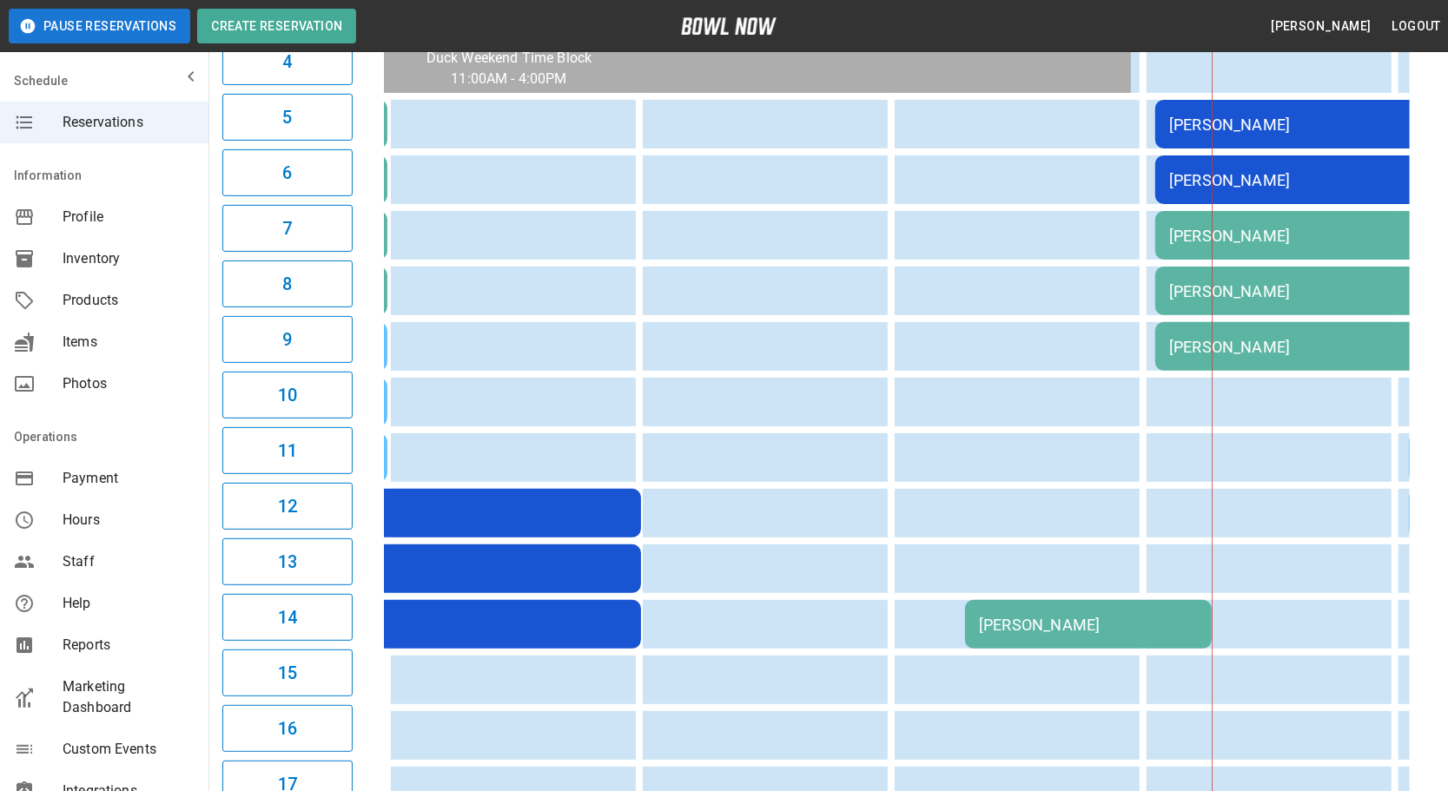
click at [1062, 600] on td "[PERSON_NAME]" at bounding box center [1088, 624] width 247 height 49
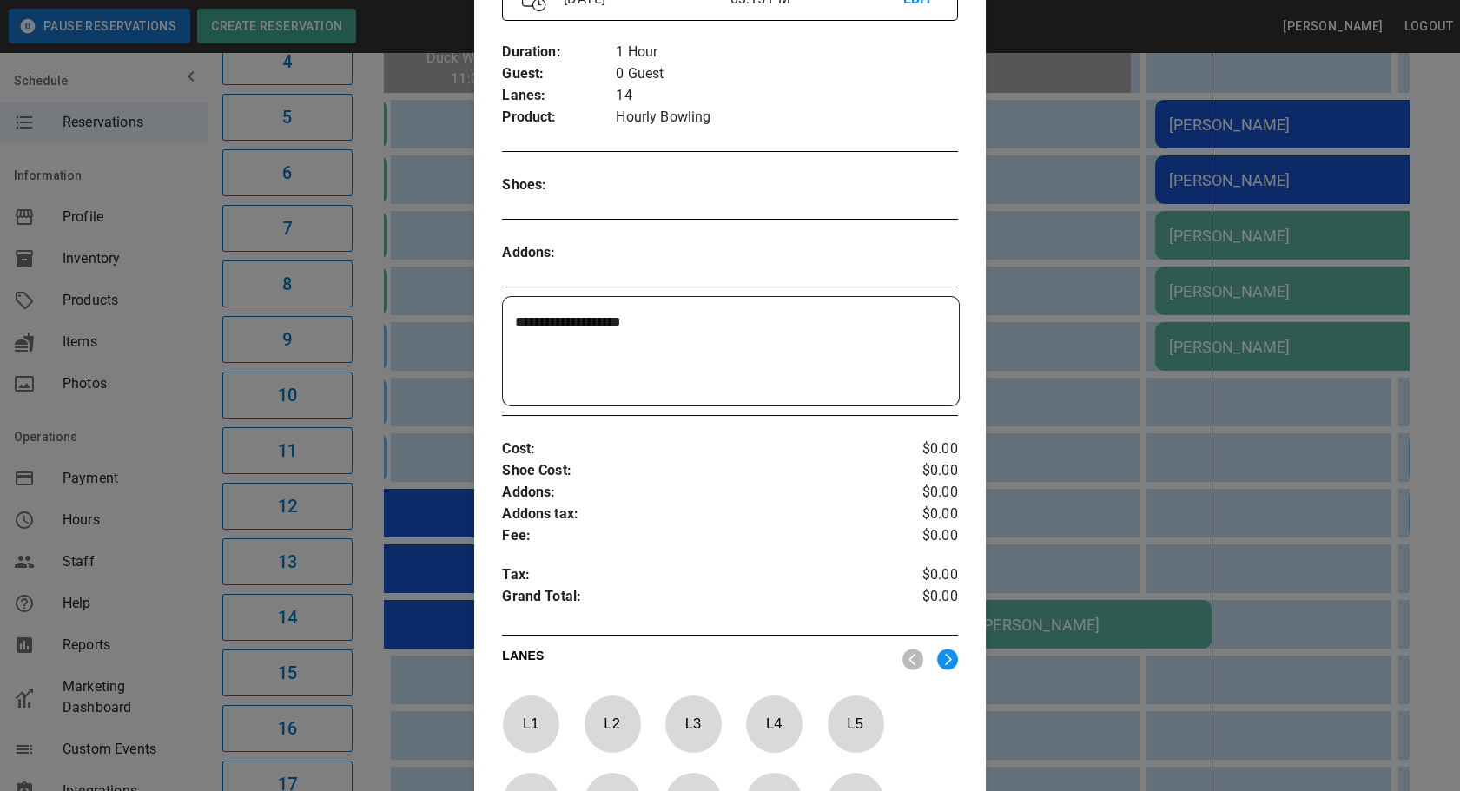
click at [746, 324] on textarea "**********" at bounding box center [728, 352] width 427 height 80
click at [705, 328] on textarea "**********" at bounding box center [728, 352] width 427 height 80
click at [630, 328] on textarea "**********" at bounding box center [728, 352] width 427 height 80
click at [691, 313] on textarea "**********" at bounding box center [728, 352] width 427 height 80
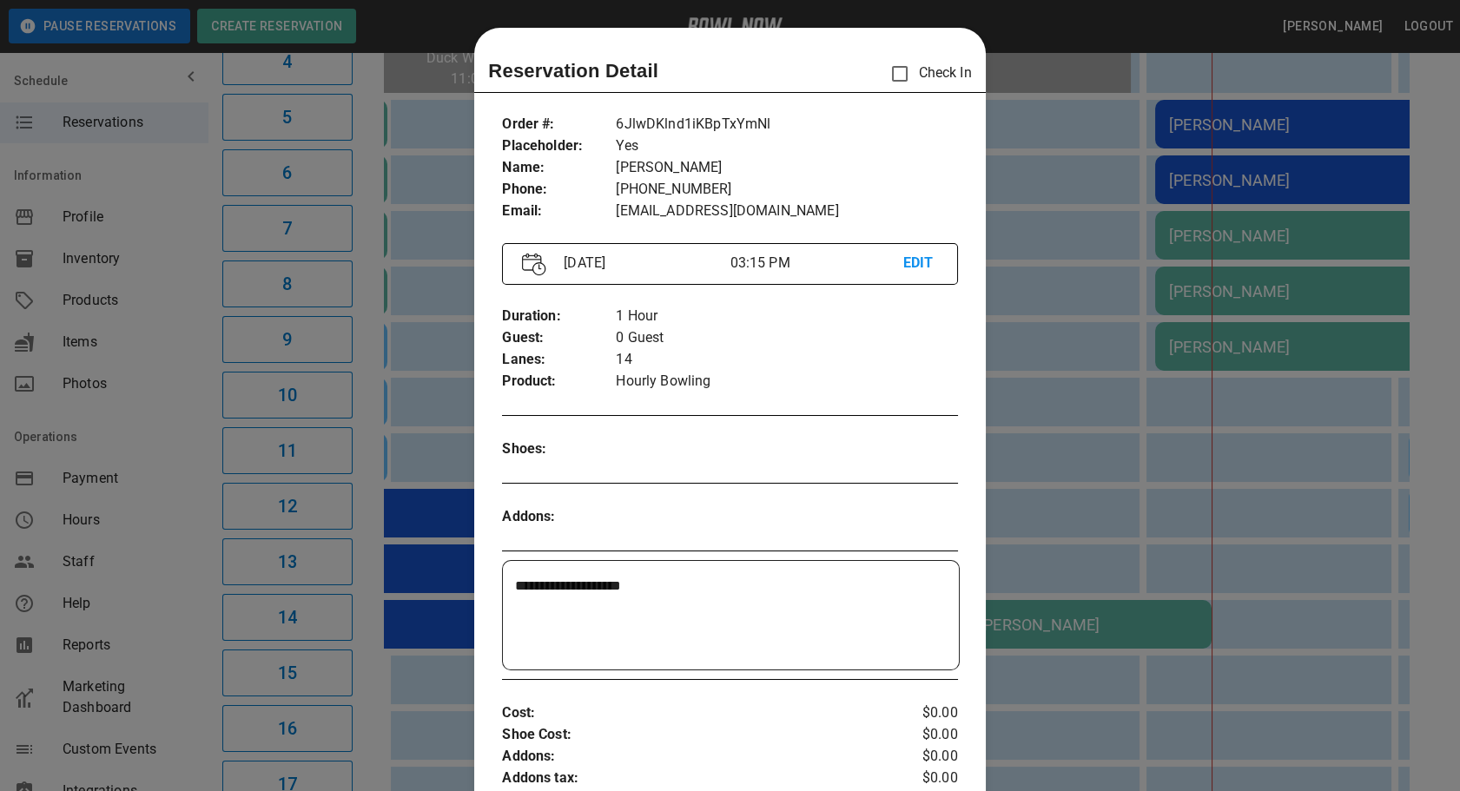
click at [1287, 513] on div at bounding box center [730, 395] width 1460 height 791
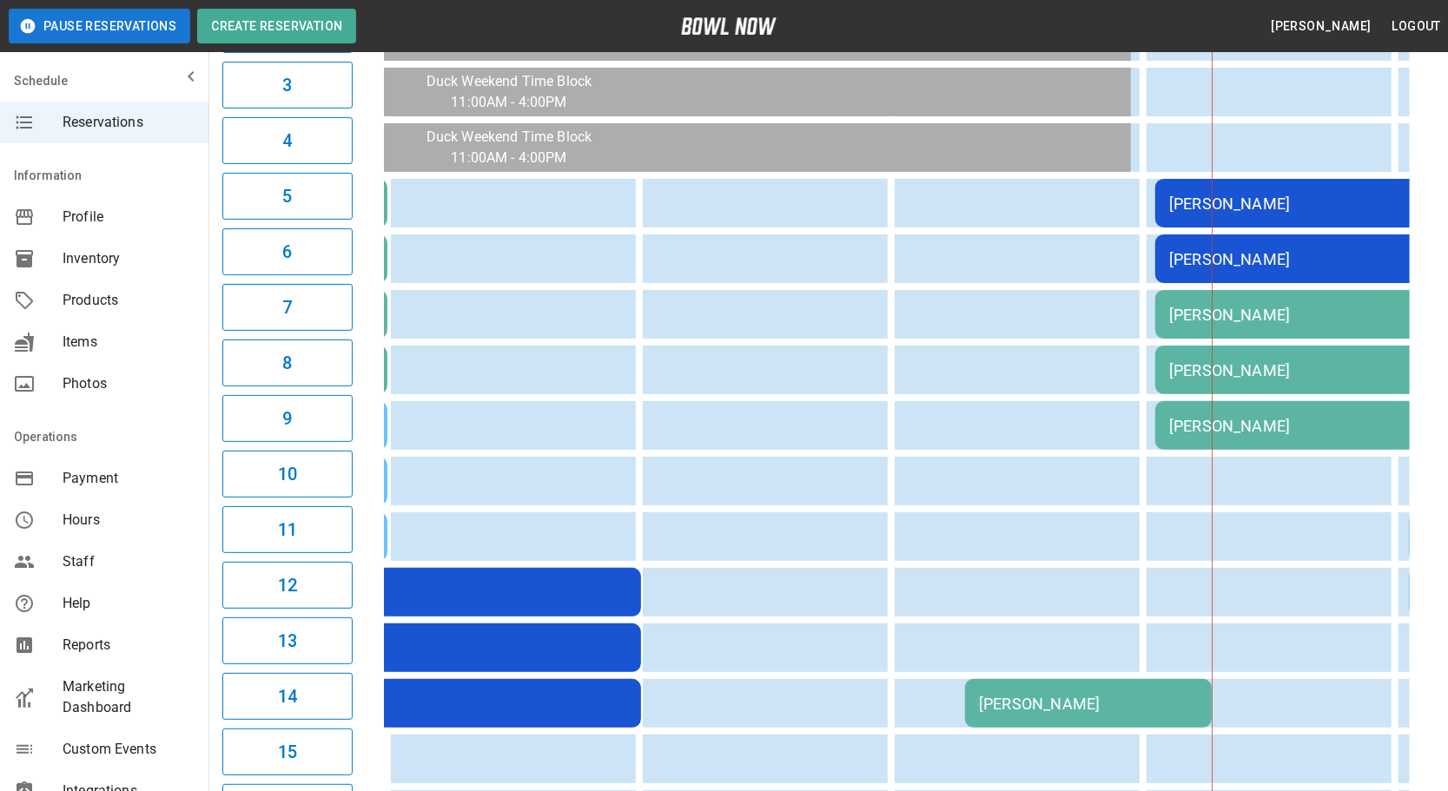
click at [1111, 682] on td "[PERSON_NAME]" at bounding box center [1088, 703] width 247 height 49
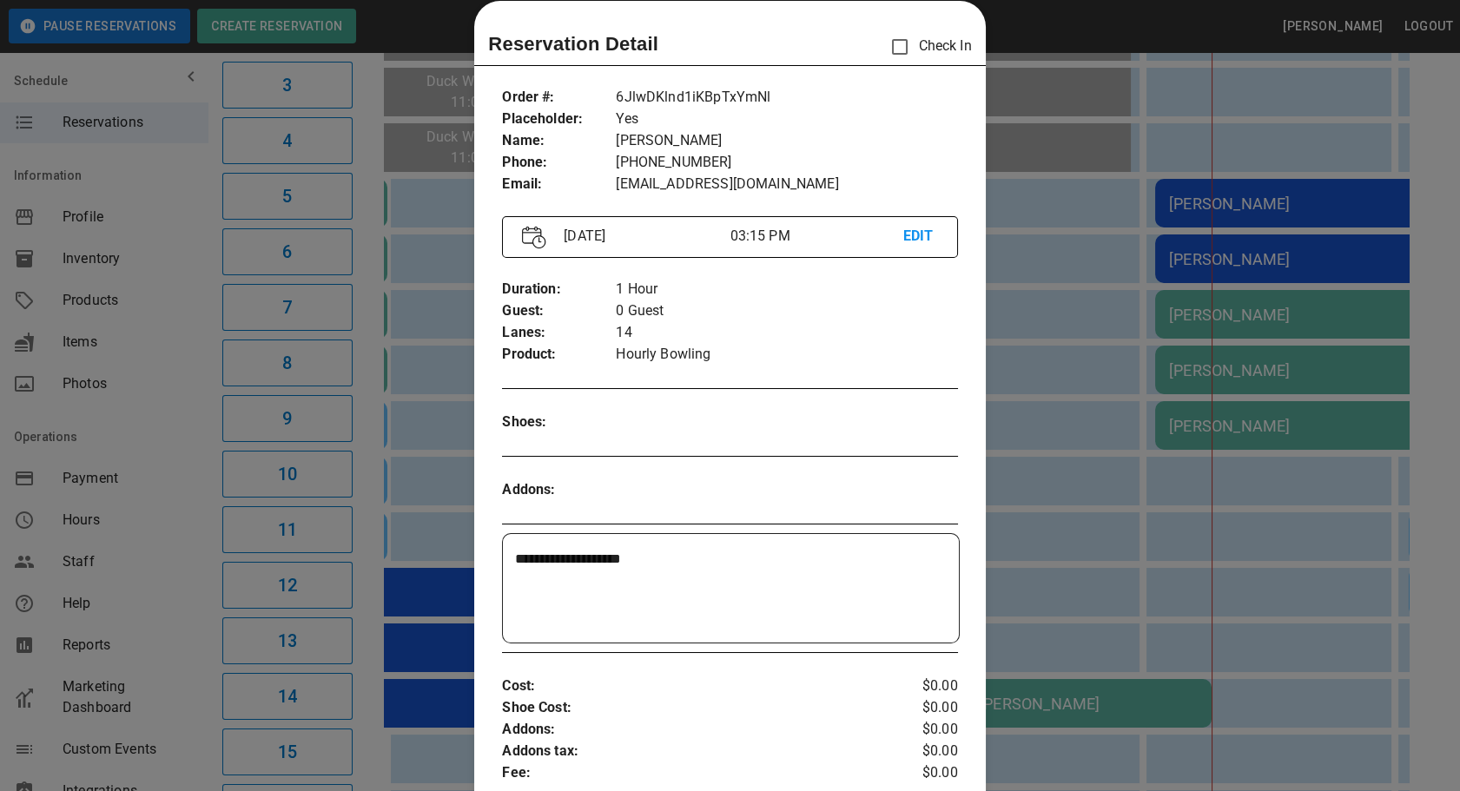
click at [798, 590] on textarea "**********" at bounding box center [728, 589] width 427 height 80
click at [552, 576] on textarea "**********" at bounding box center [728, 589] width 427 height 80
click at [521, 564] on textarea "**********" at bounding box center [728, 589] width 427 height 80
click at [553, 575] on textarea "**********" at bounding box center [728, 589] width 427 height 80
click at [519, 583] on textarea "**********" at bounding box center [728, 589] width 427 height 80
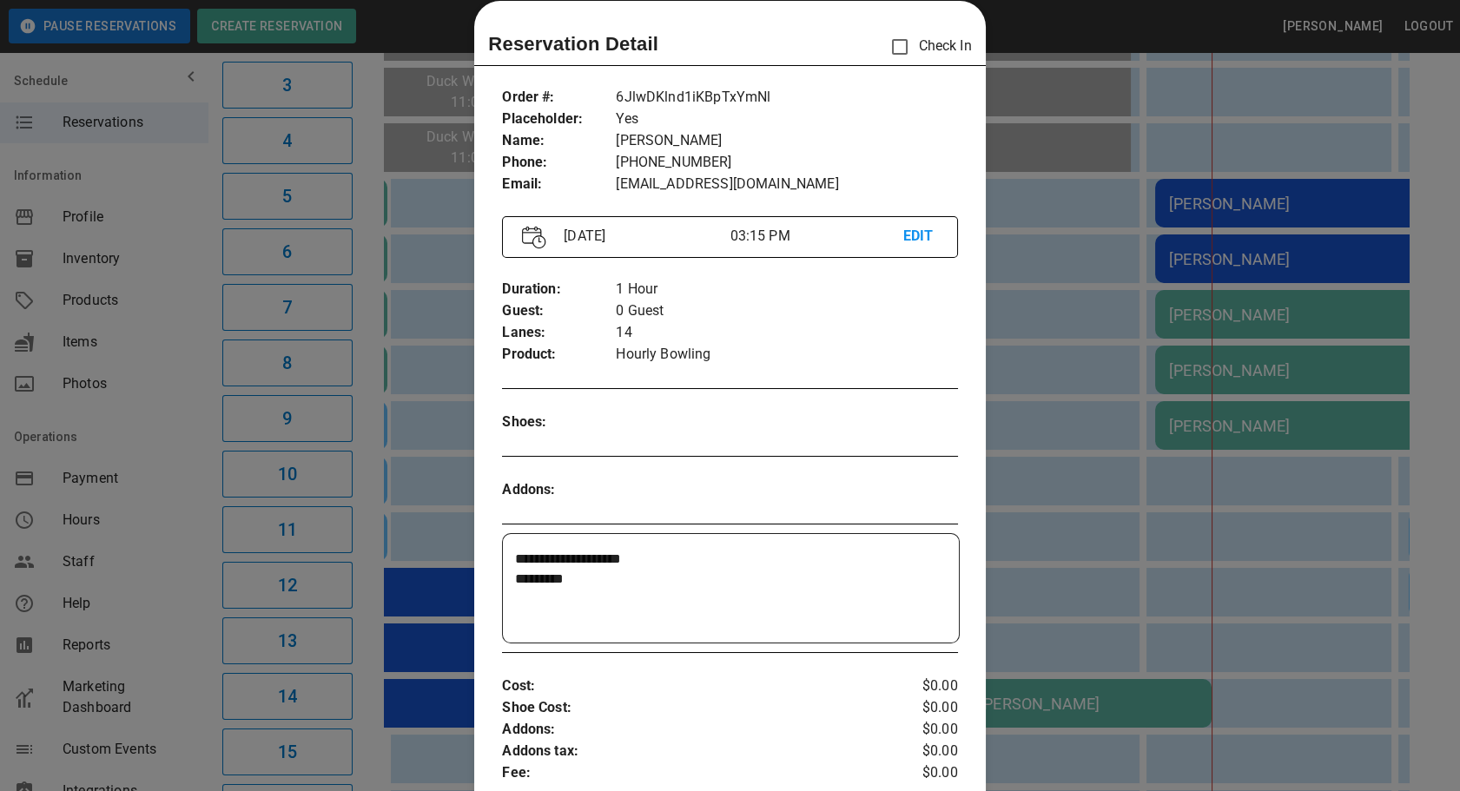
click at [648, 552] on textarea "**********" at bounding box center [728, 589] width 427 height 80
click at [539, 580] on textarea "**********" at bounding box center [728, 589] width 427 height 80
click at [628, 573] on textarea "**********" at bounding box center [728, 589] width 427 height 80
type textarea "**********"
click at [1042, 94] on div at bounding box center [730, 395] width 1460 height 791
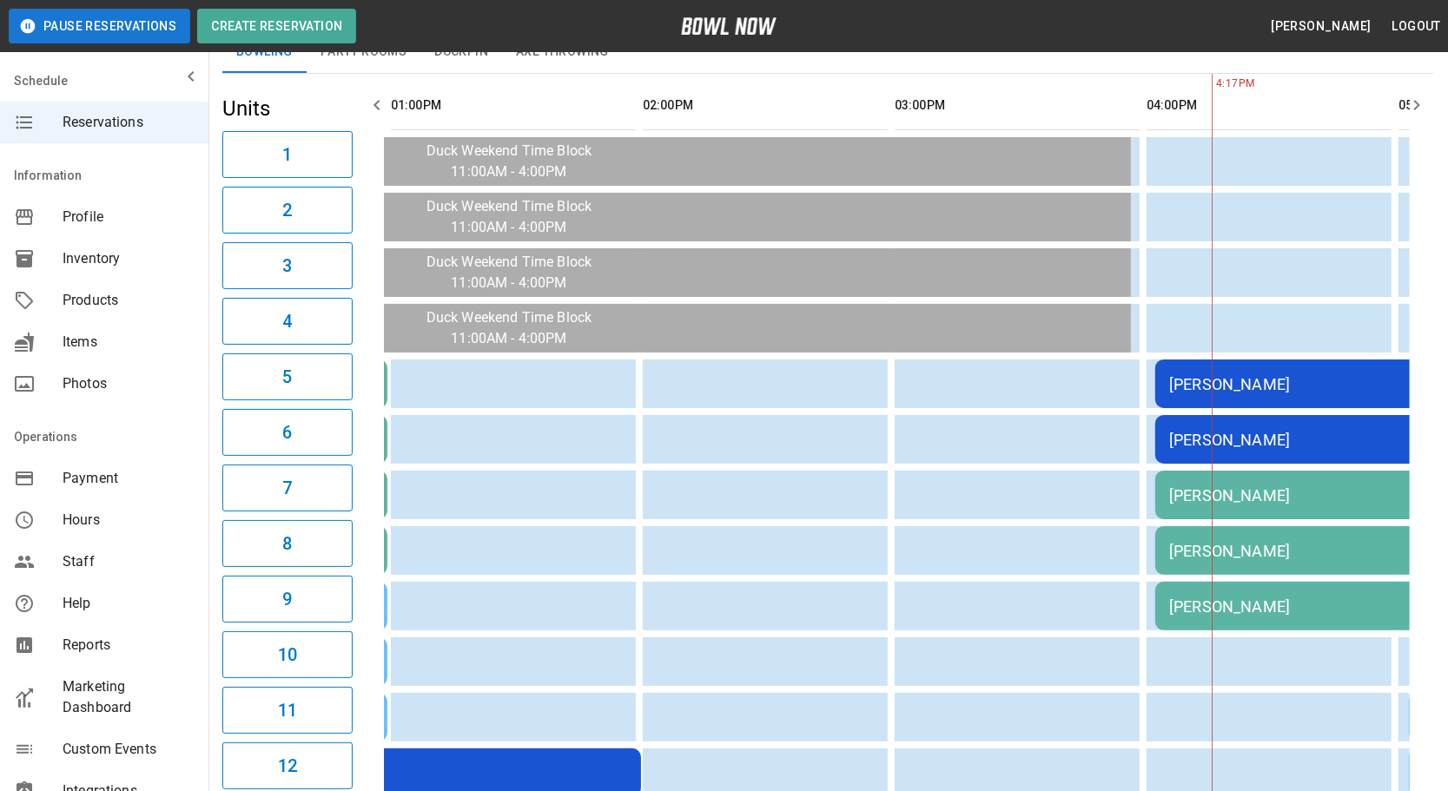
scroll to position [0, 0]
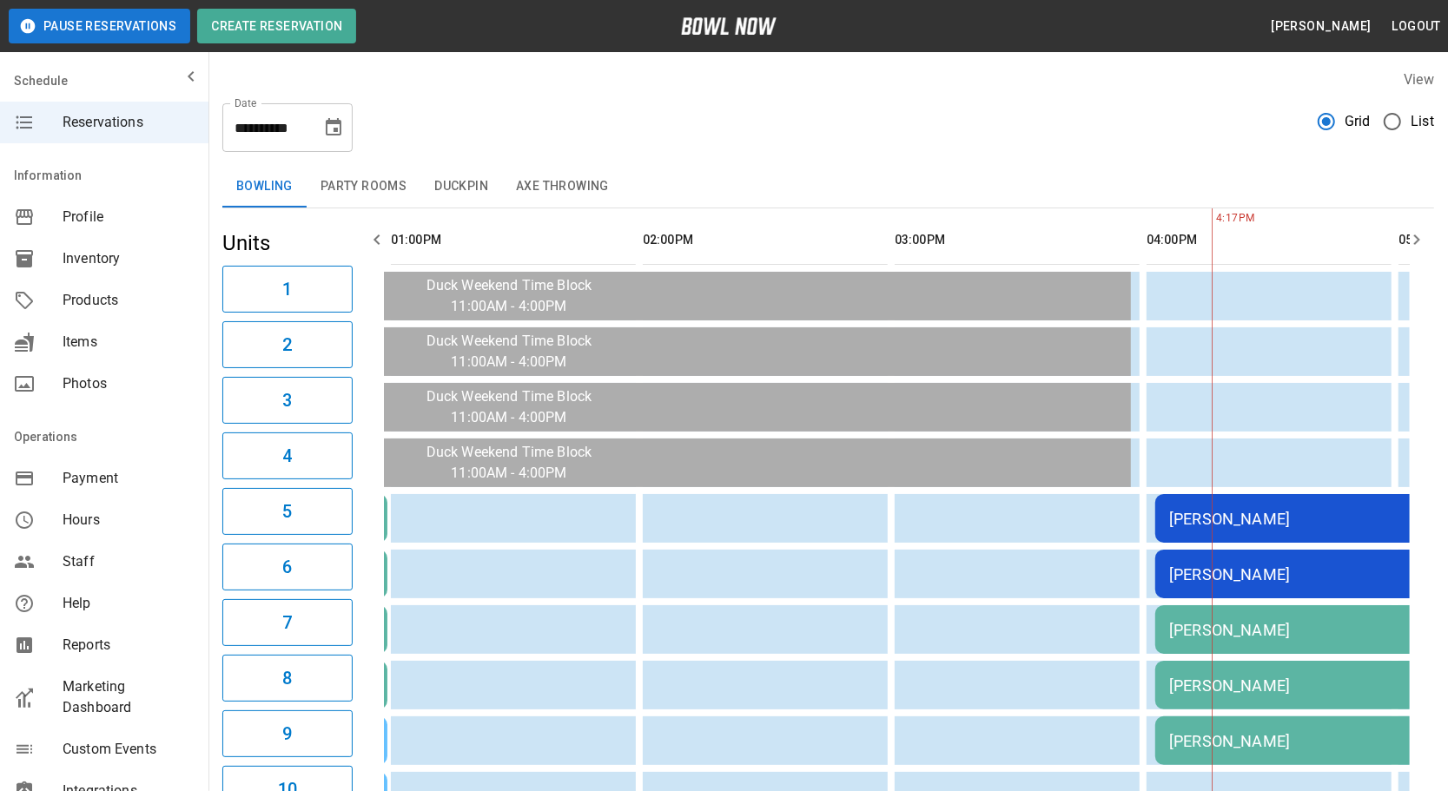
click at [308, 132] on input "**********" at bounding box center [265, 127] width 87 height 49
click at [323, 136] on icon "Choose date, selected date is Oct 4, 2025" at bounding box center [333, 127] width 21 height 21
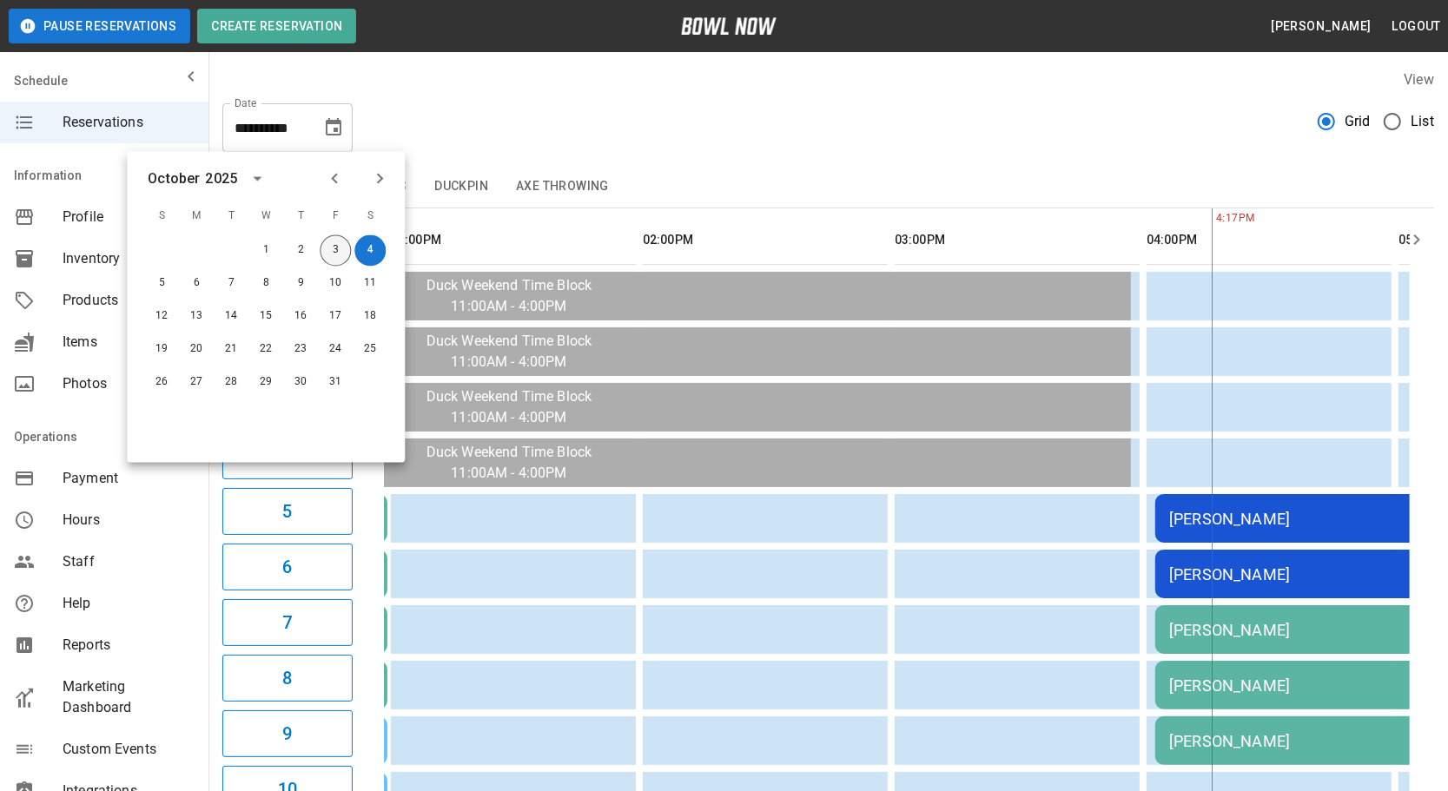
click at [330, 244] on button "3" at bounding box center [335, 250] width 31 height 31
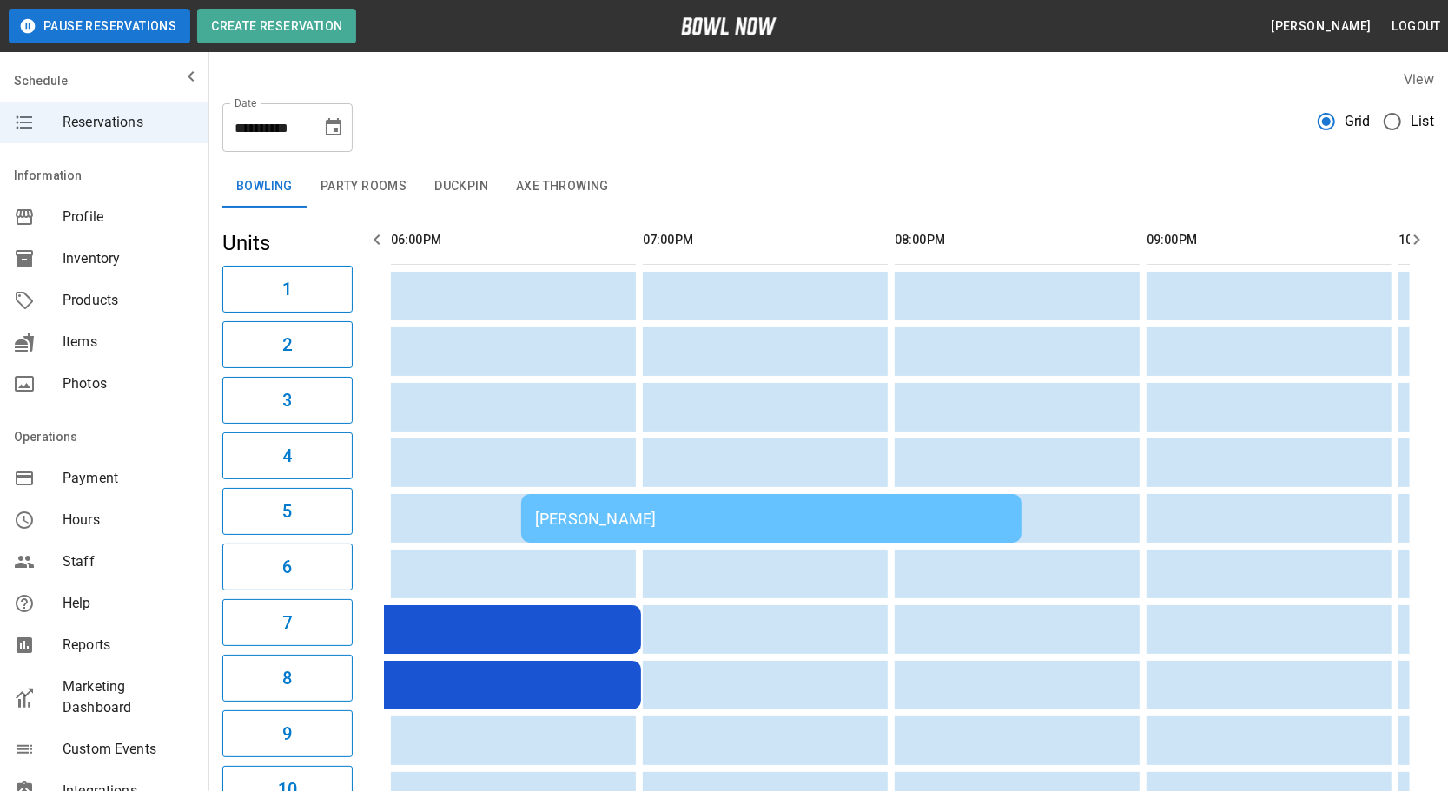
type input "**********"
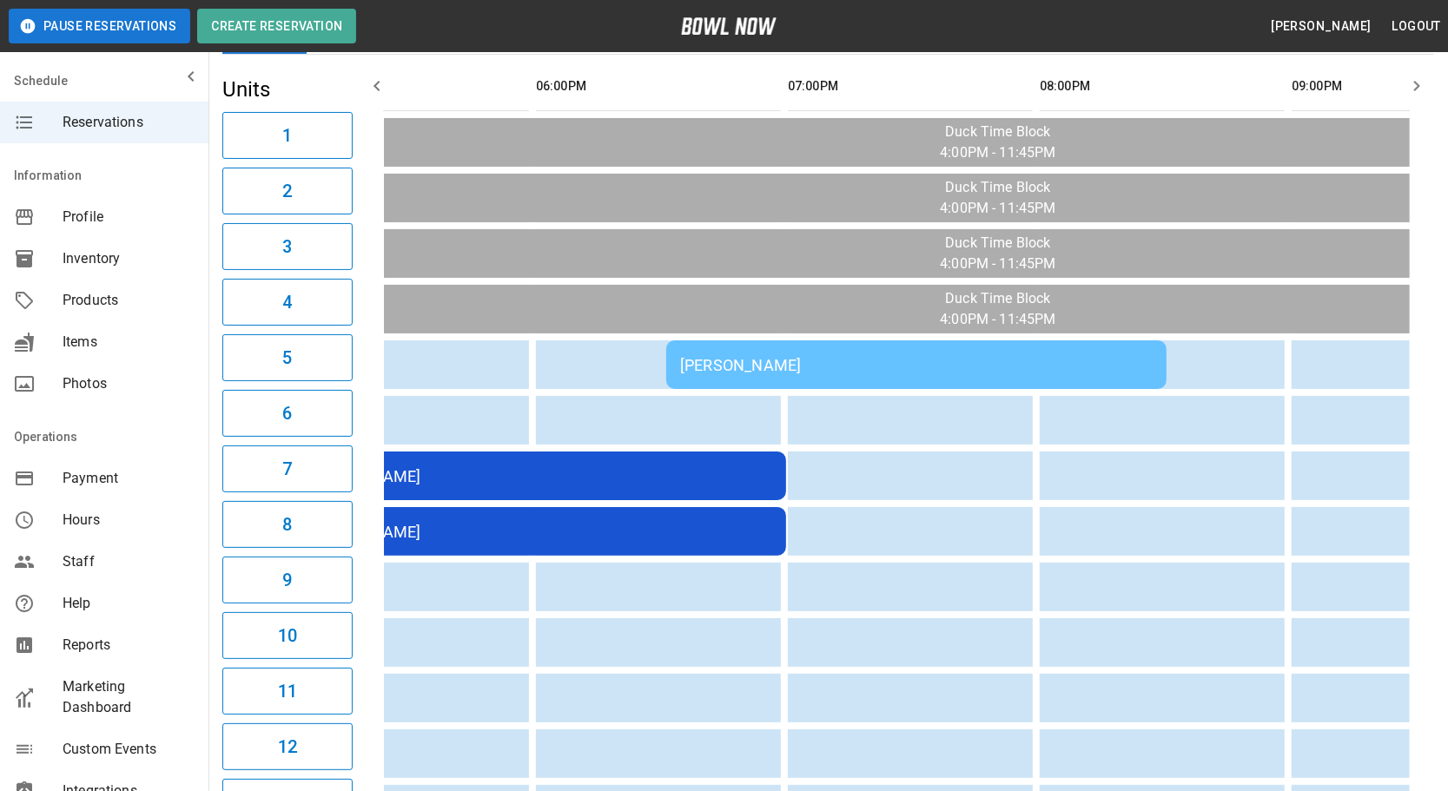
scroll to position [0, 514]
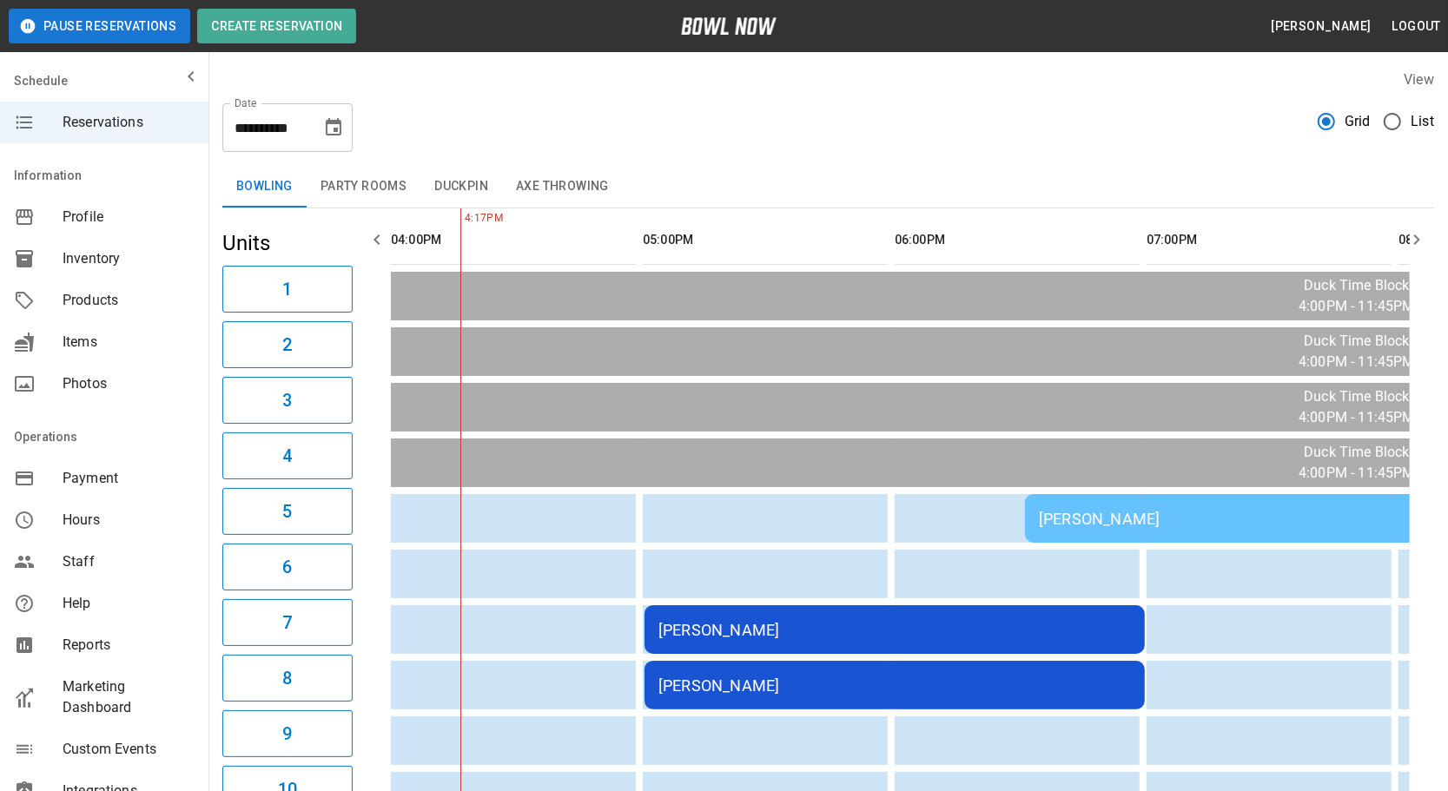
click at [475, 186] on button "Duckpin" at bounding box center [461, 187] width 82 height 42
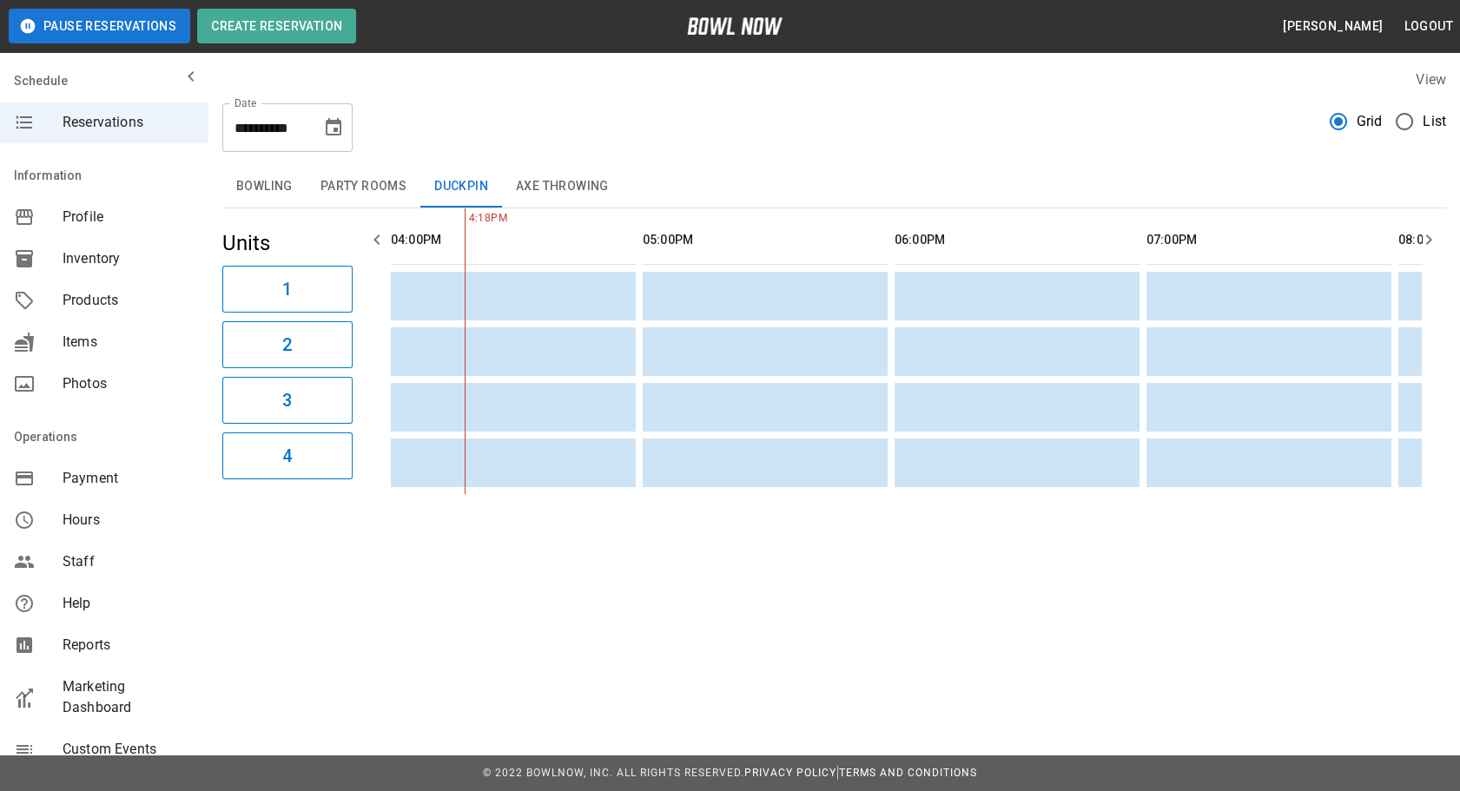
click at [531, 201] on button "Axe Throwing" at bounding box center [562, 187] width 121 height 42
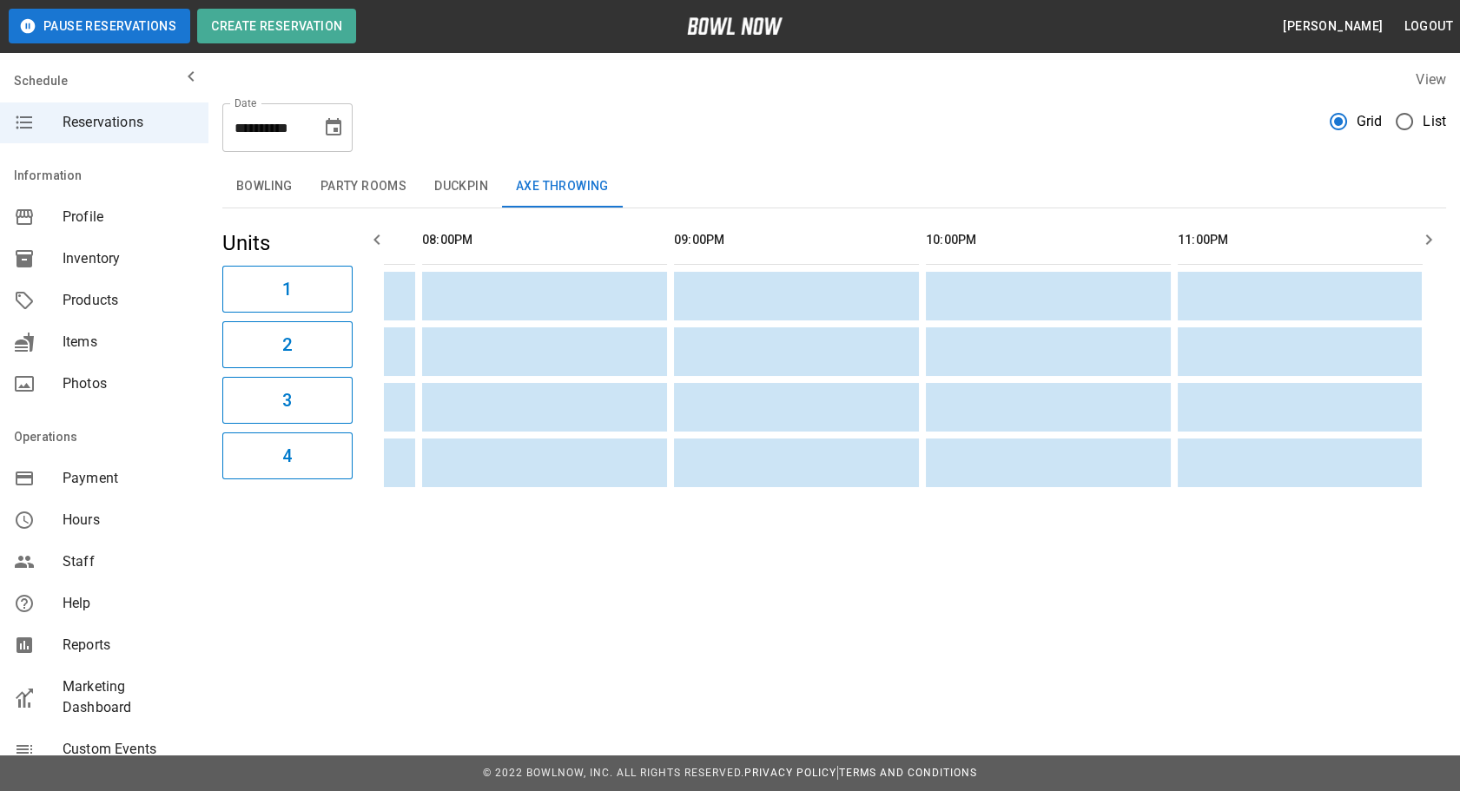
click at [299, 170] on button "Bowling" at bounding box center [264, 187] width 84 height 42
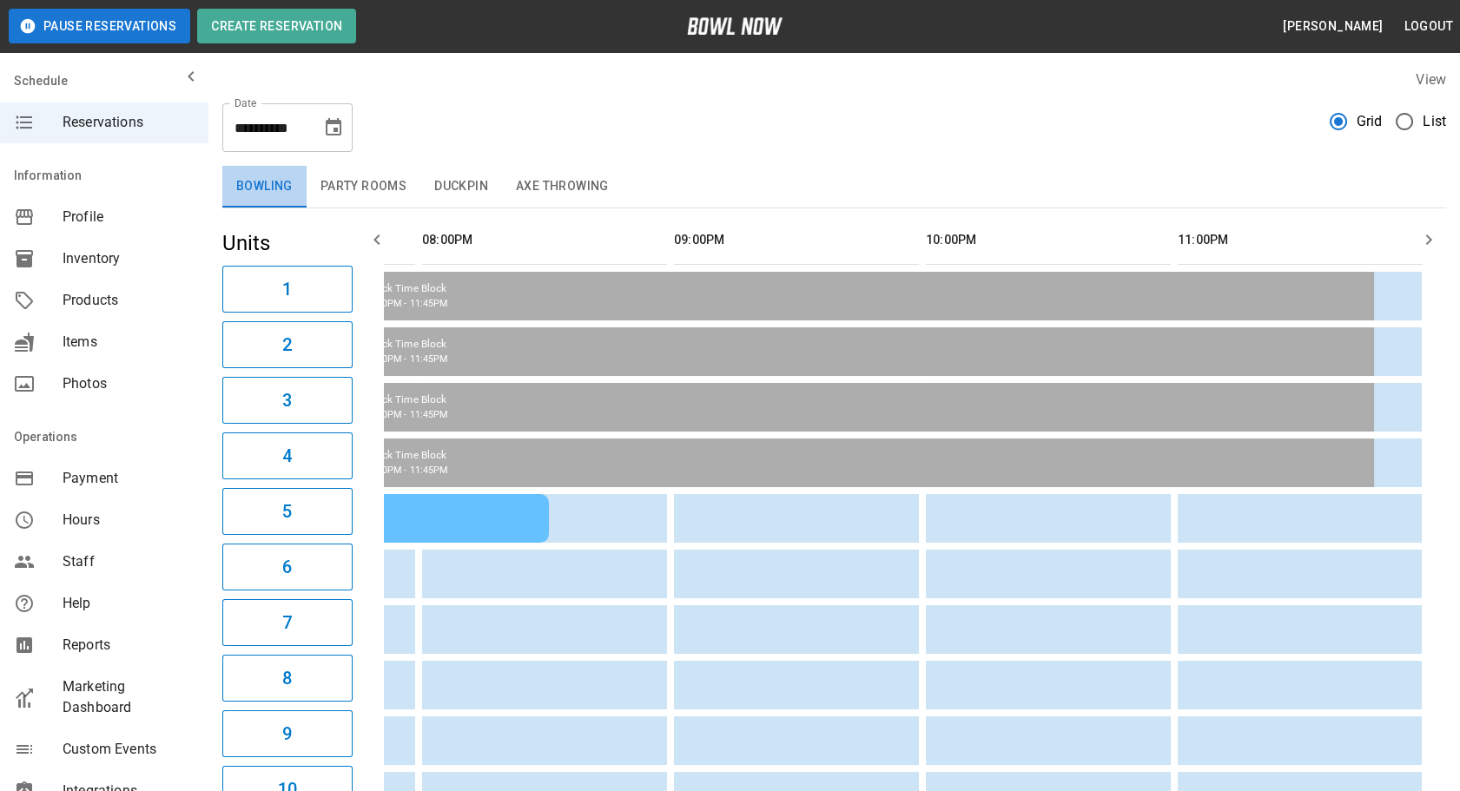
click at [294, 200] on button "Bowling" at bounding box center [264, 187] width 84 height 42
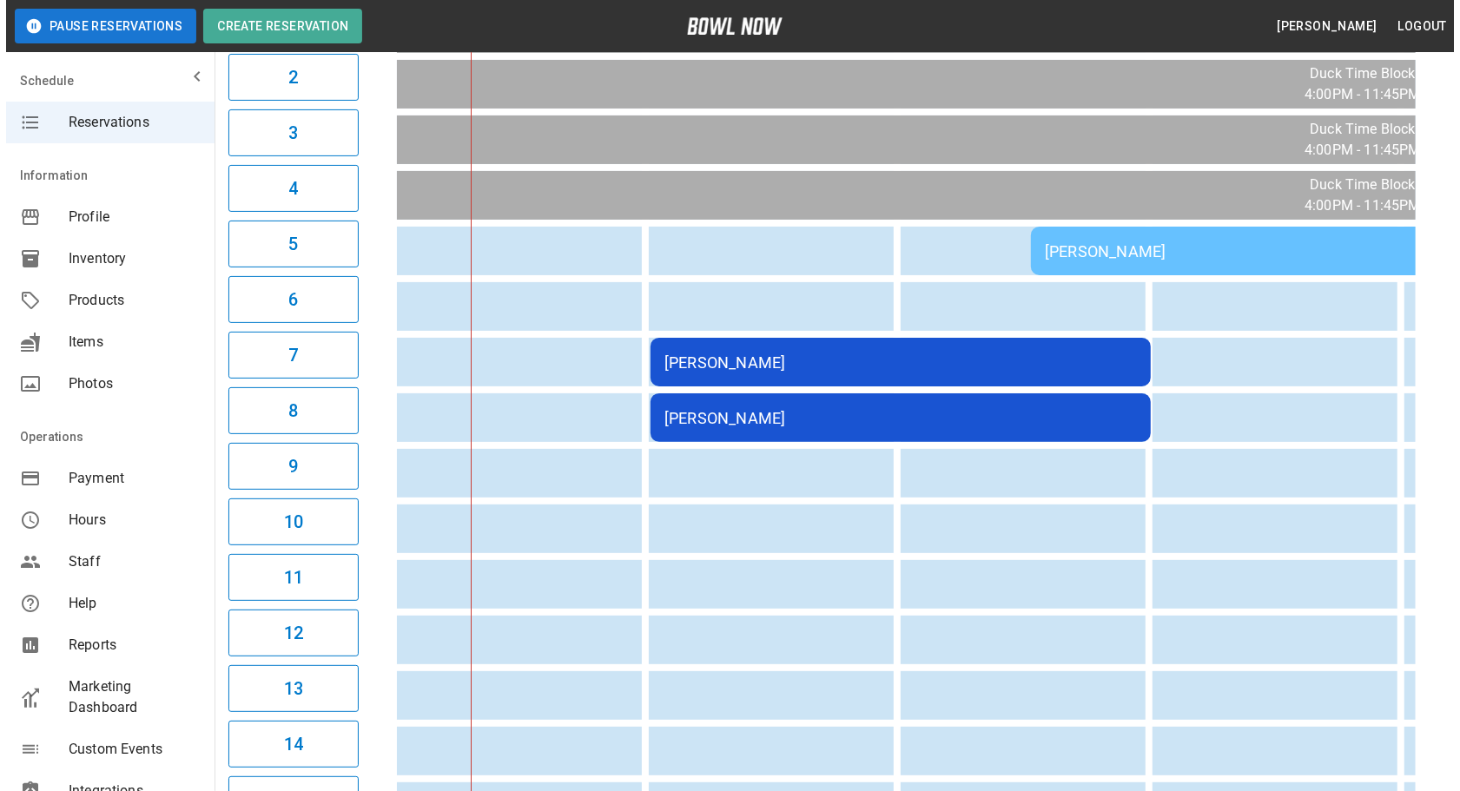
scroll to position [253, 0]
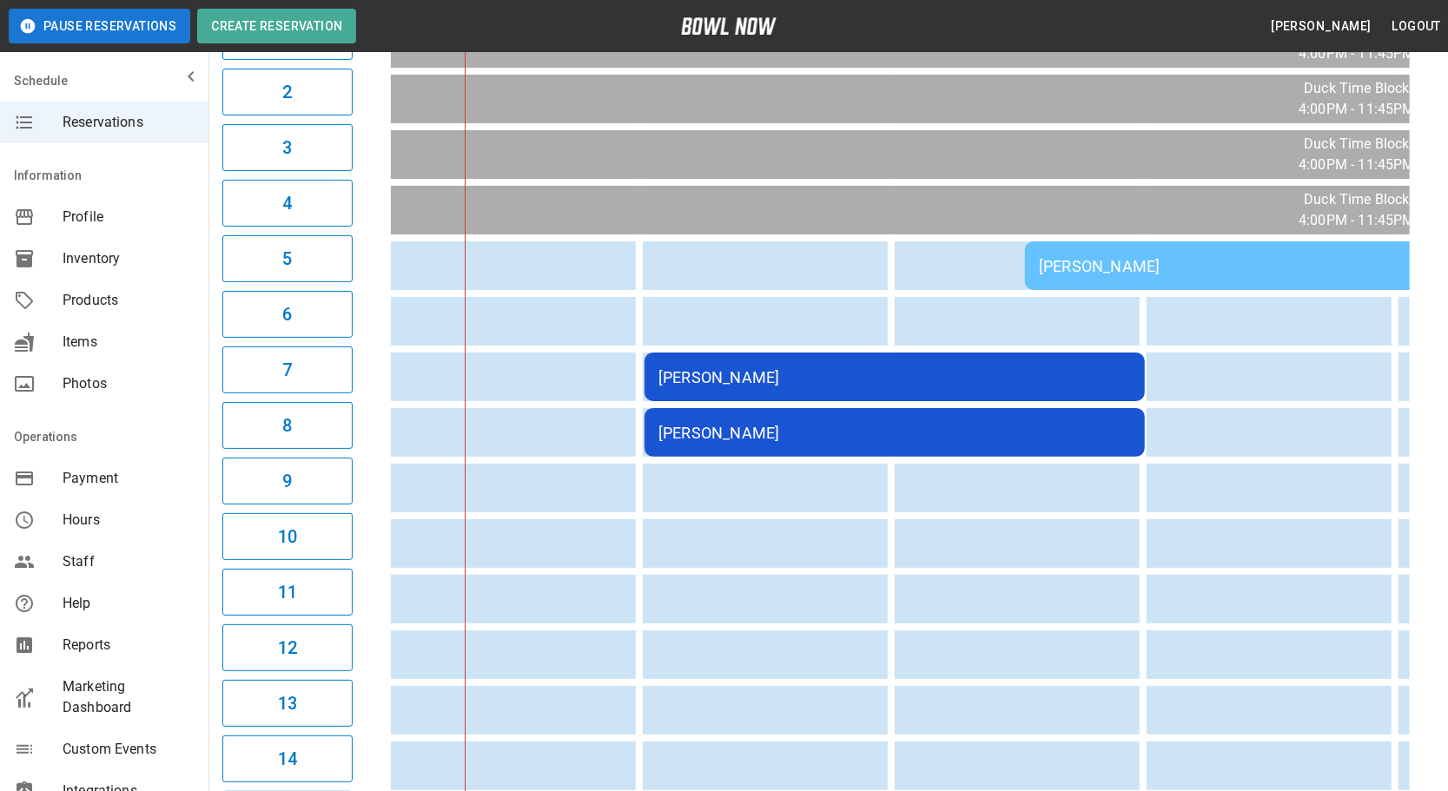
click at [764, 379] on div "[PERSON_NAME]" at bounding box center [894, 377] width 473 height 18
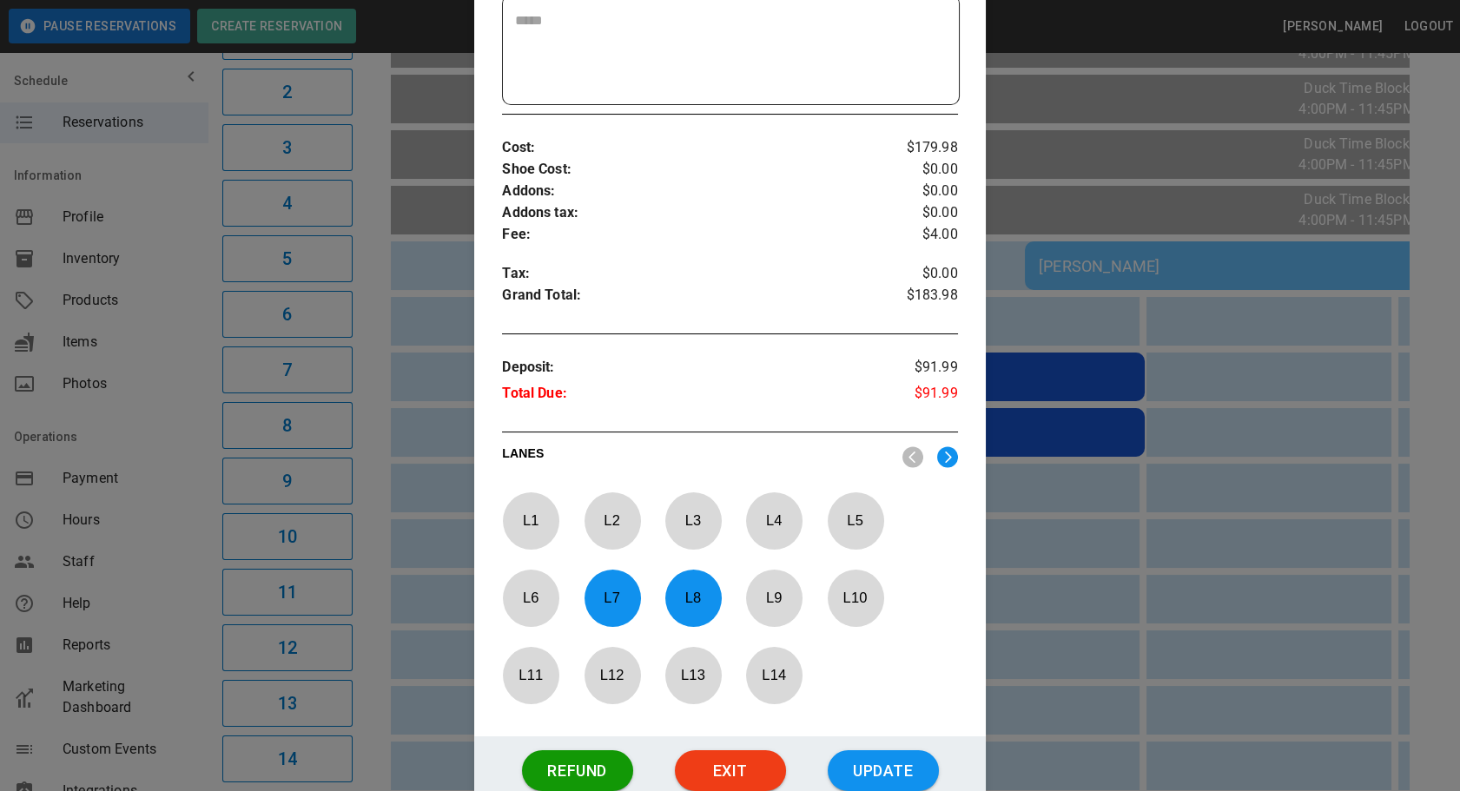
scroll to position [572, 0]
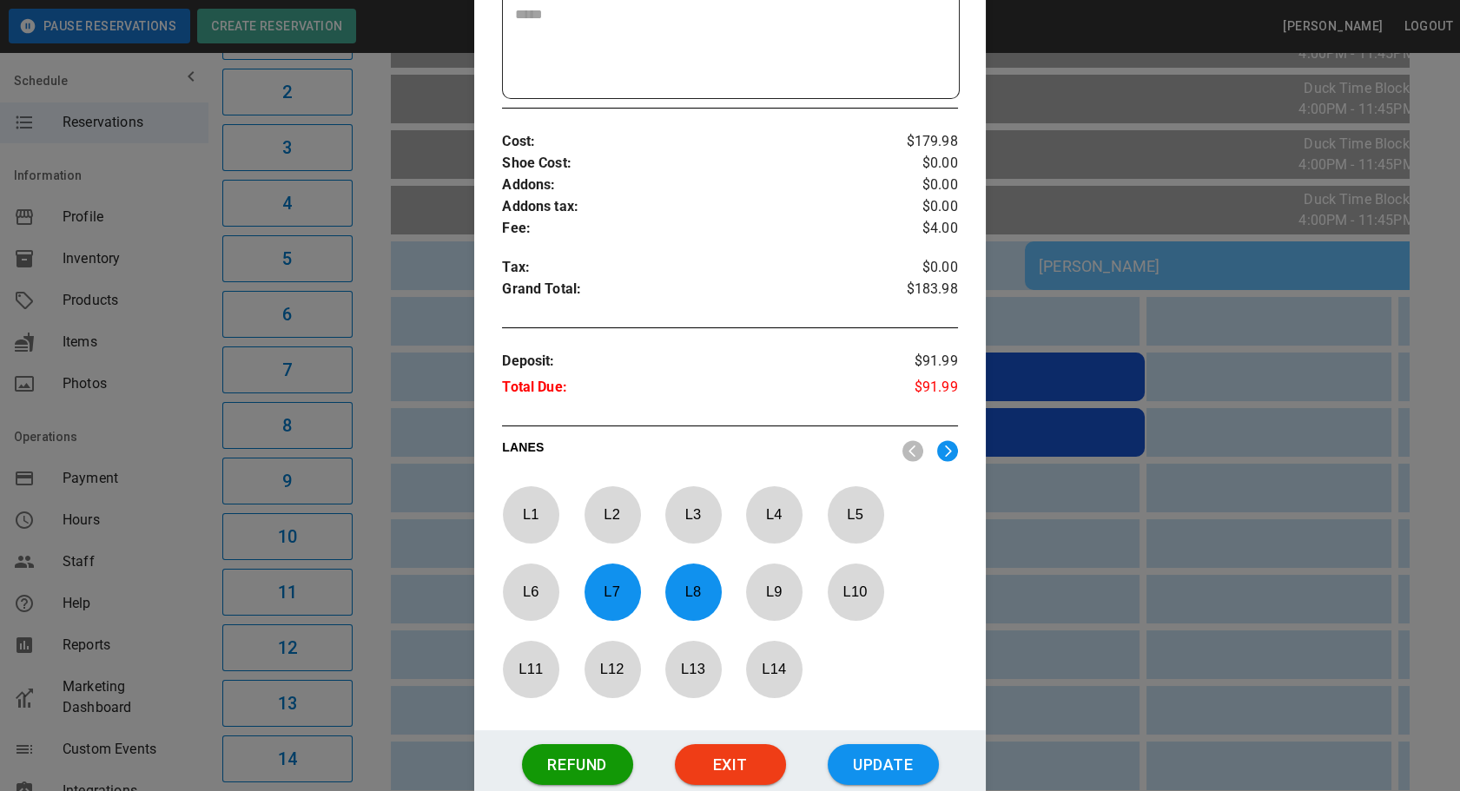
click at [1101, 570] on div at bounding box center [730, 395] width 1460 height 791
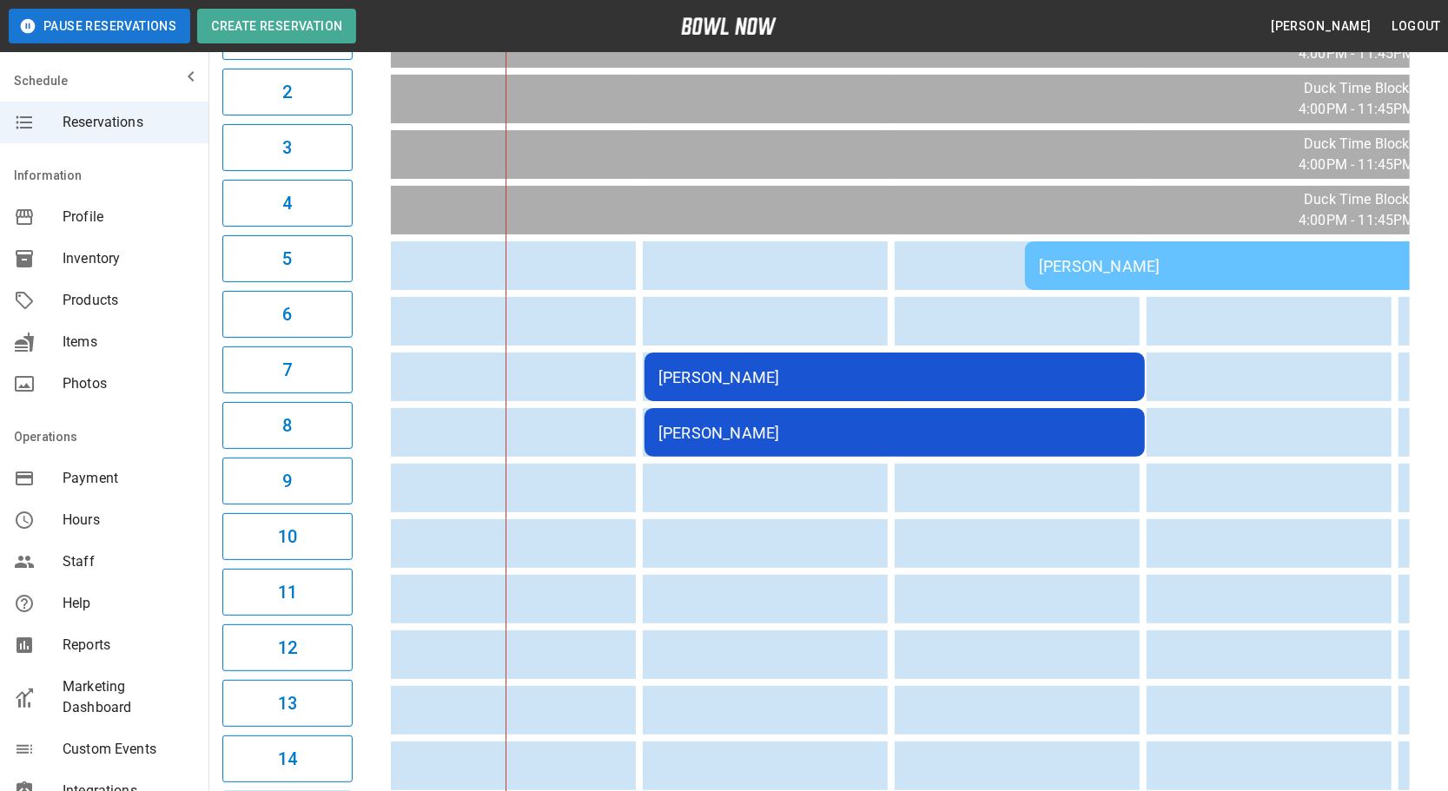
click at [720, 436] on td "[PERSON_NAME]" at bounding box center [895, 432] width 500 height 49
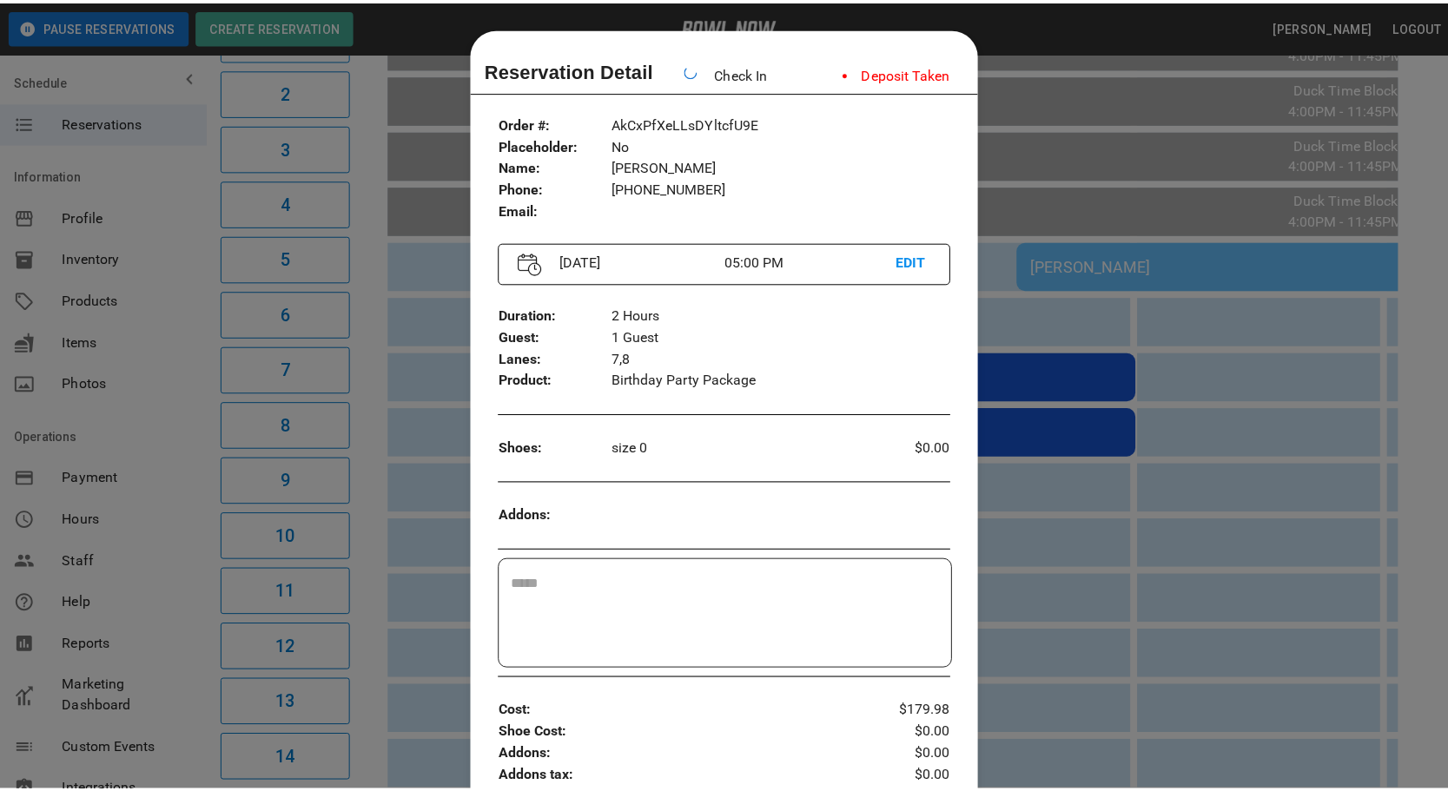
scroll to position [27, 0]
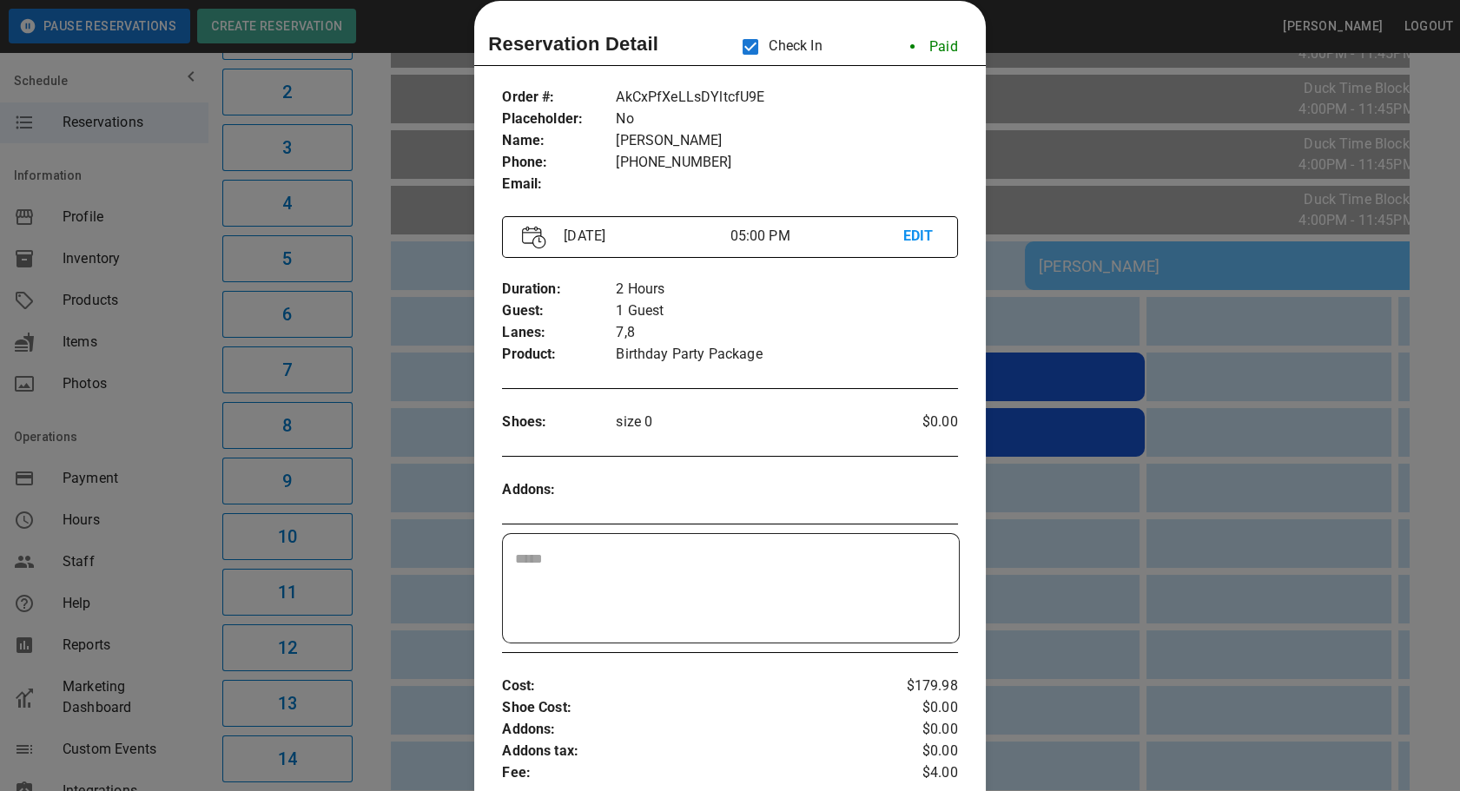
click at [1074, 467] on div at bounding box center [730, 395] width 1460 height 791
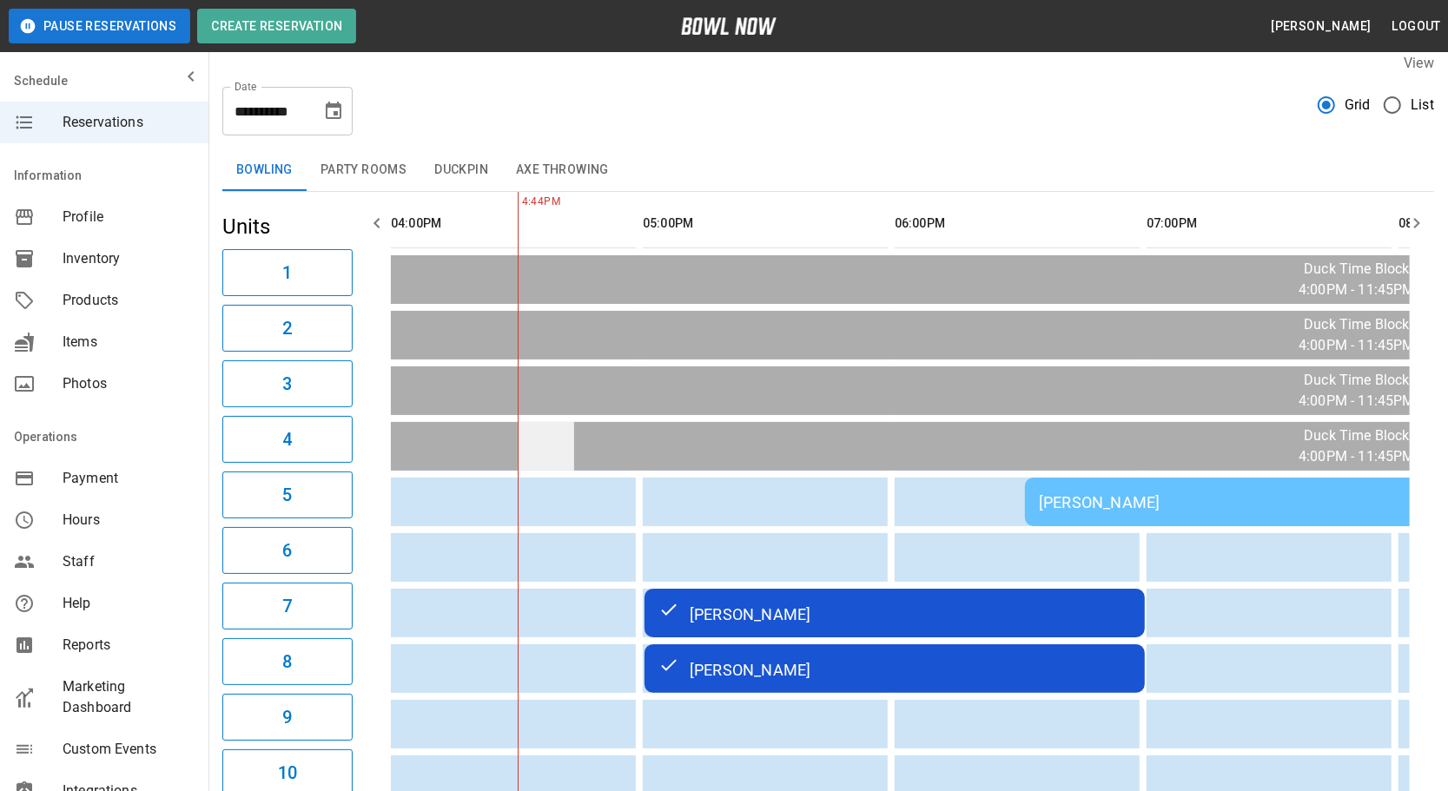
scroll to position [0, 0]
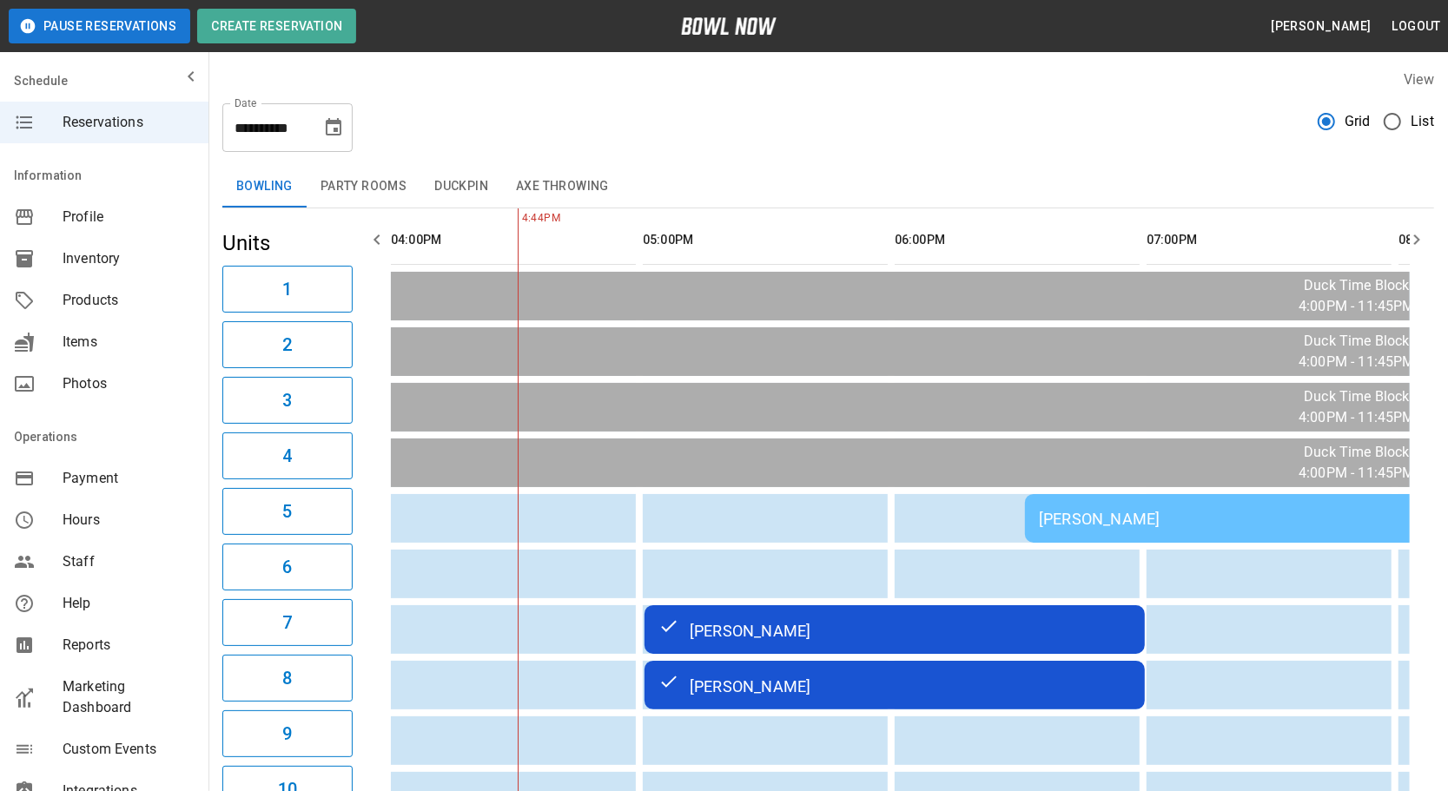
click at [371, 237] on icon "button" at bounding box center [377, 239] width 21 height 21
drag, startPoint x: 398, startPoint y: 363, endPoint x: -3, endPoint y: 376, distance: 401.5
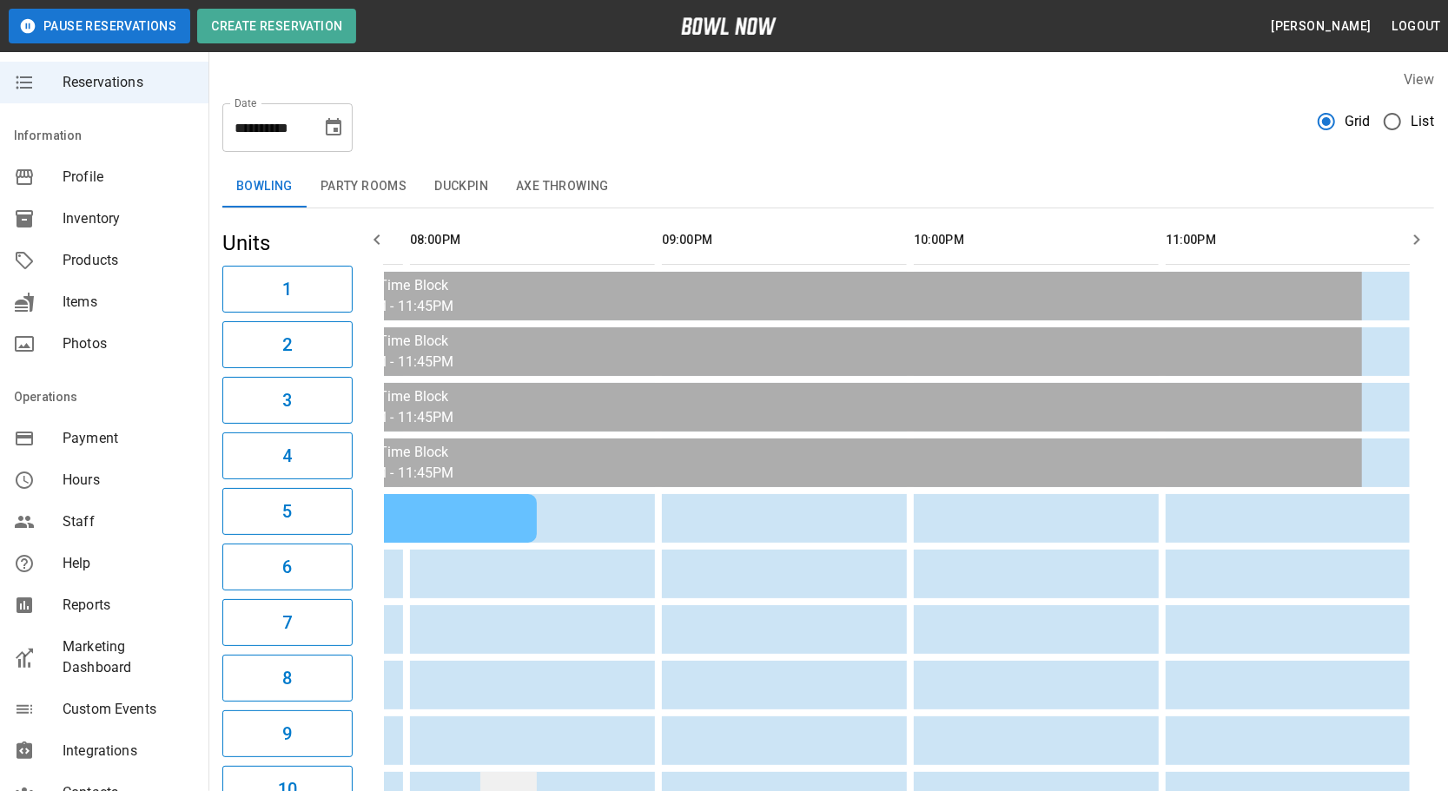
scroll to position [78, 0]
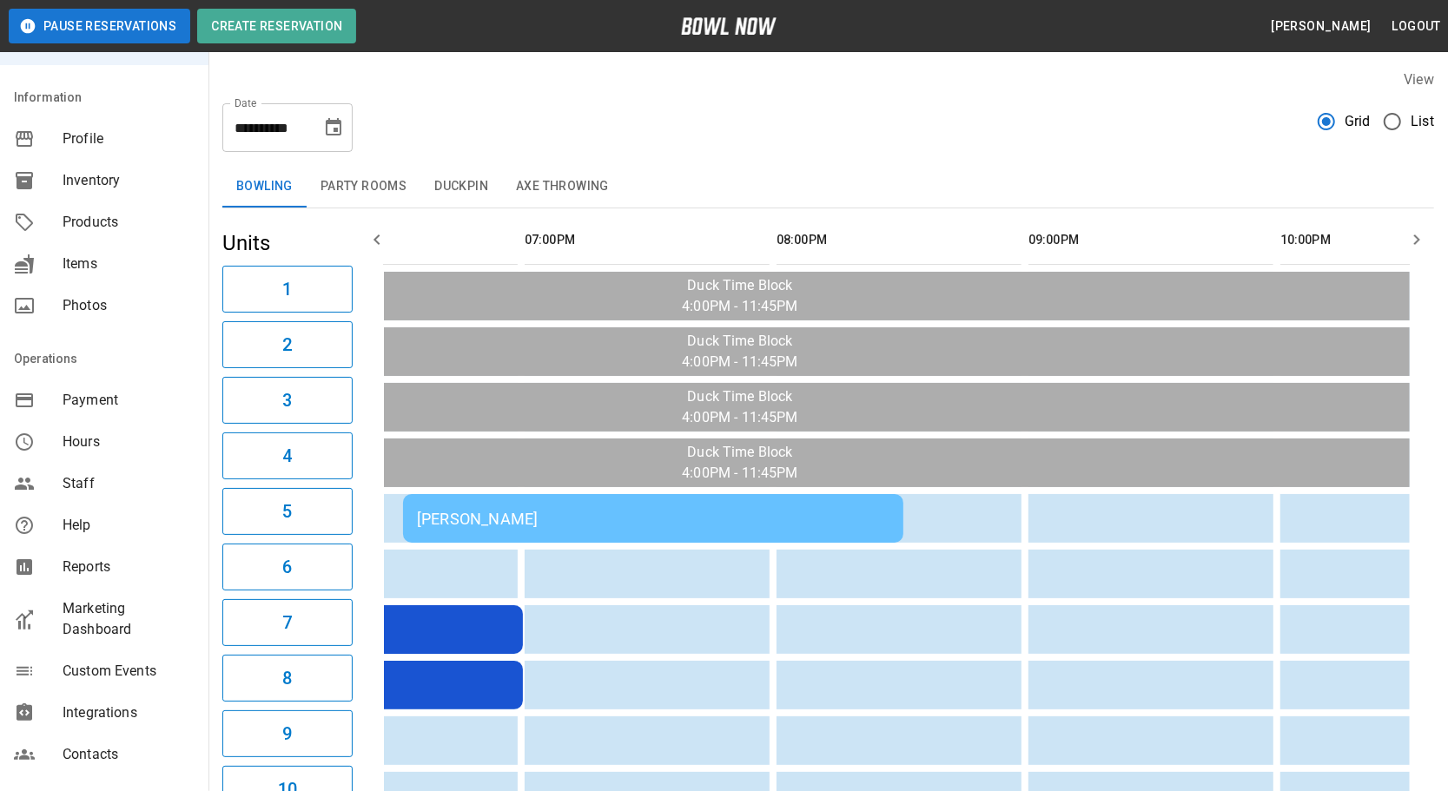
scroll to position [0, 589]
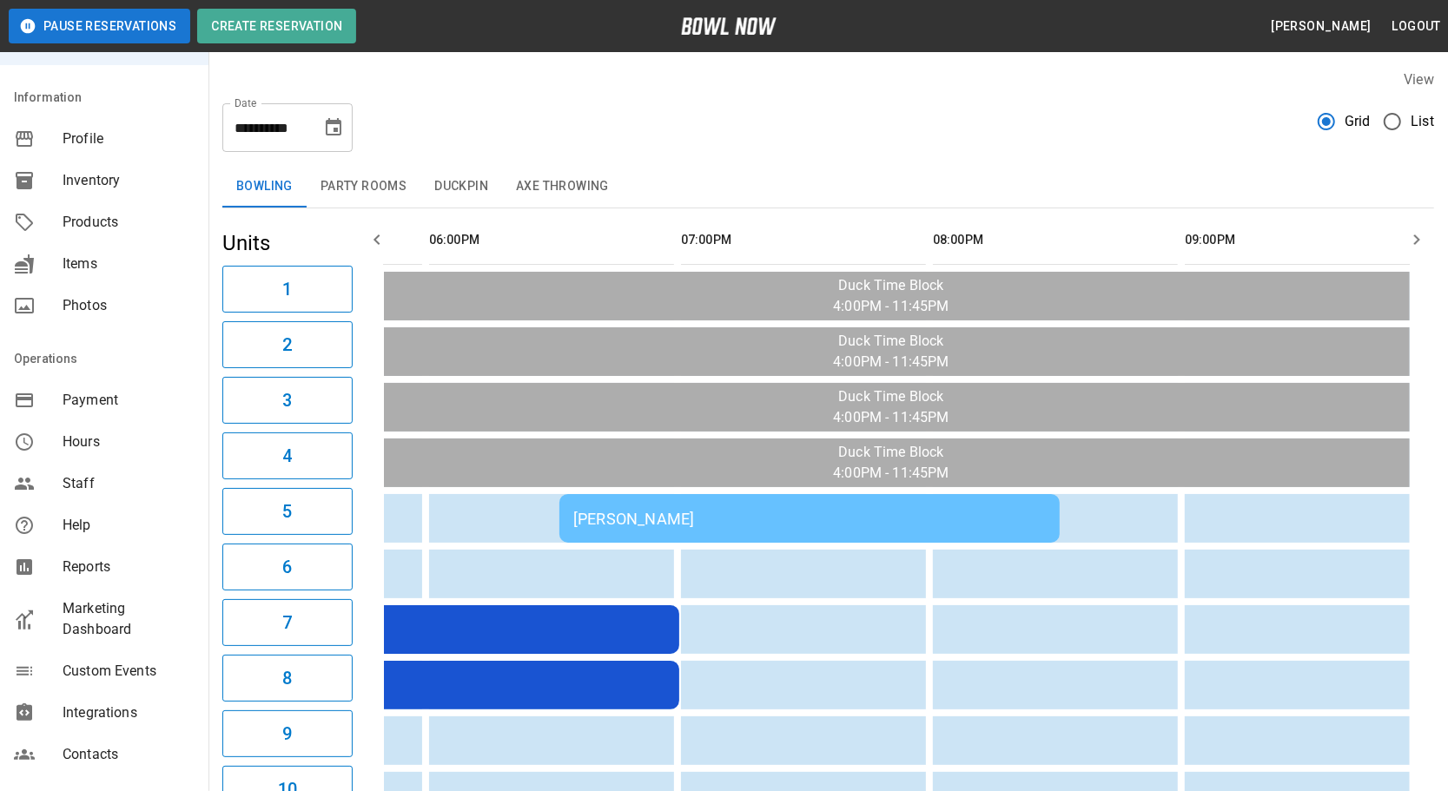
click at [595, 515] on div "[PERSON_NAME]" at bounding box center [809, 519] width 473 height 18
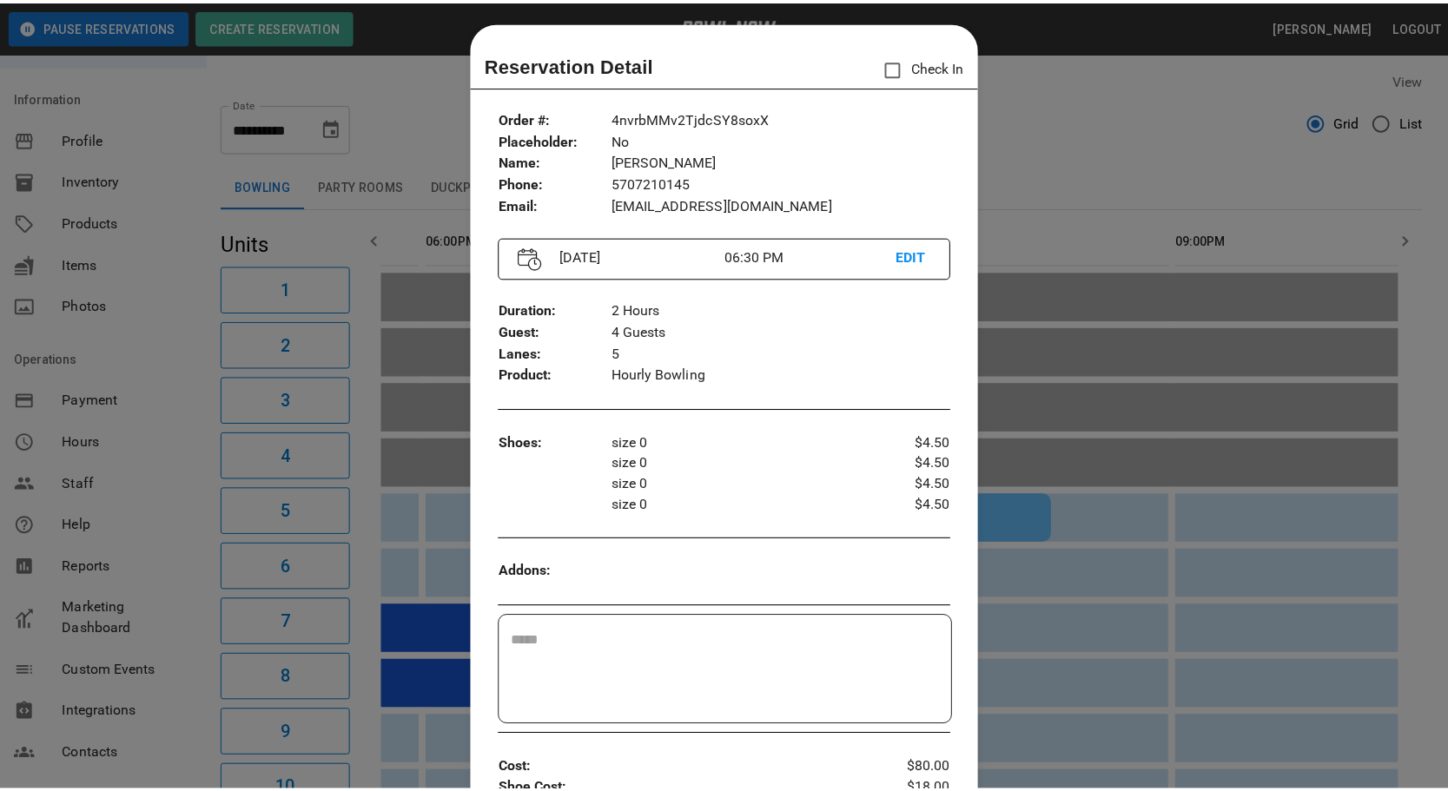
scroll to position [0, 0]
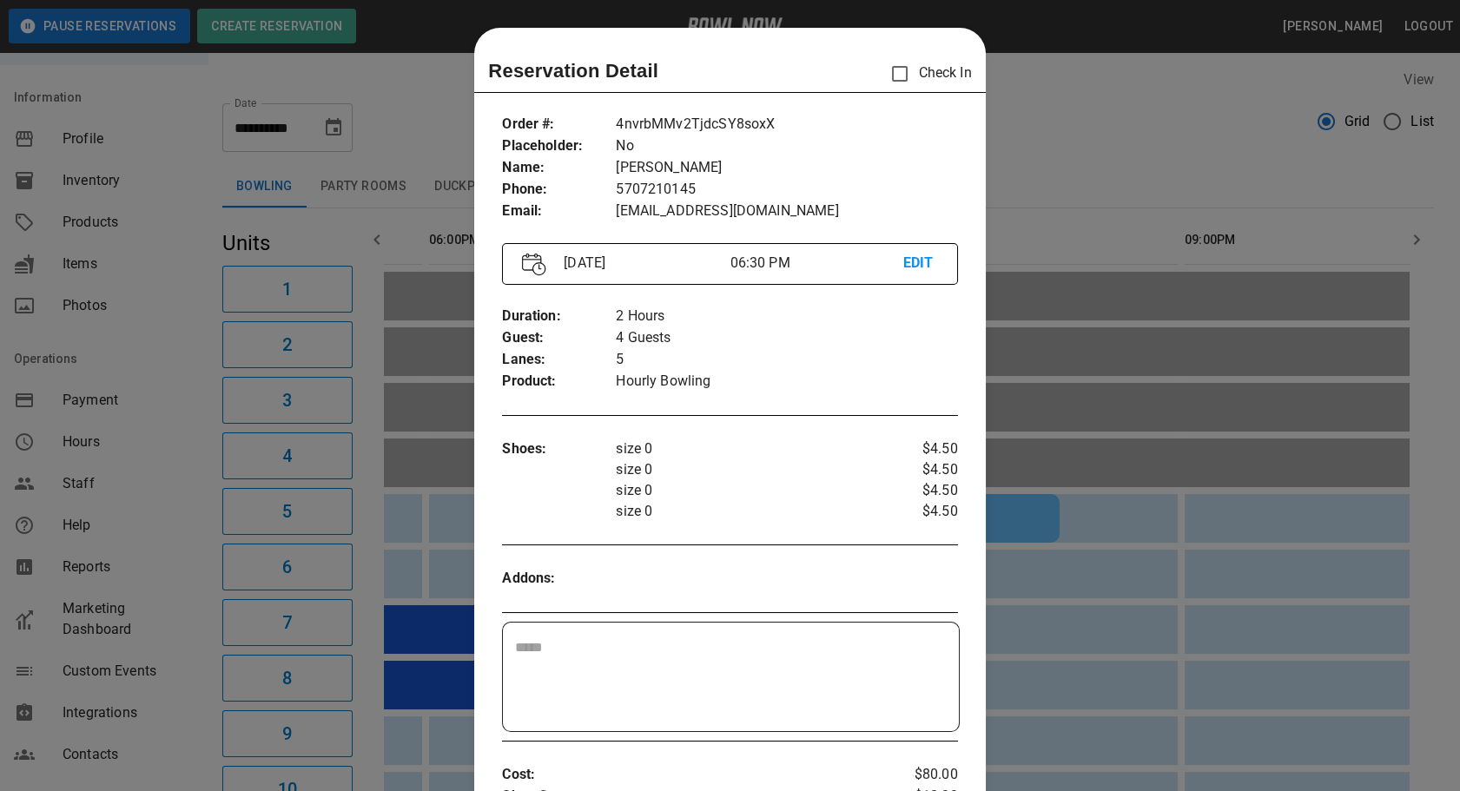
click at [1038, 695] on div at bounding box center [730, 395] width 1460 height 791
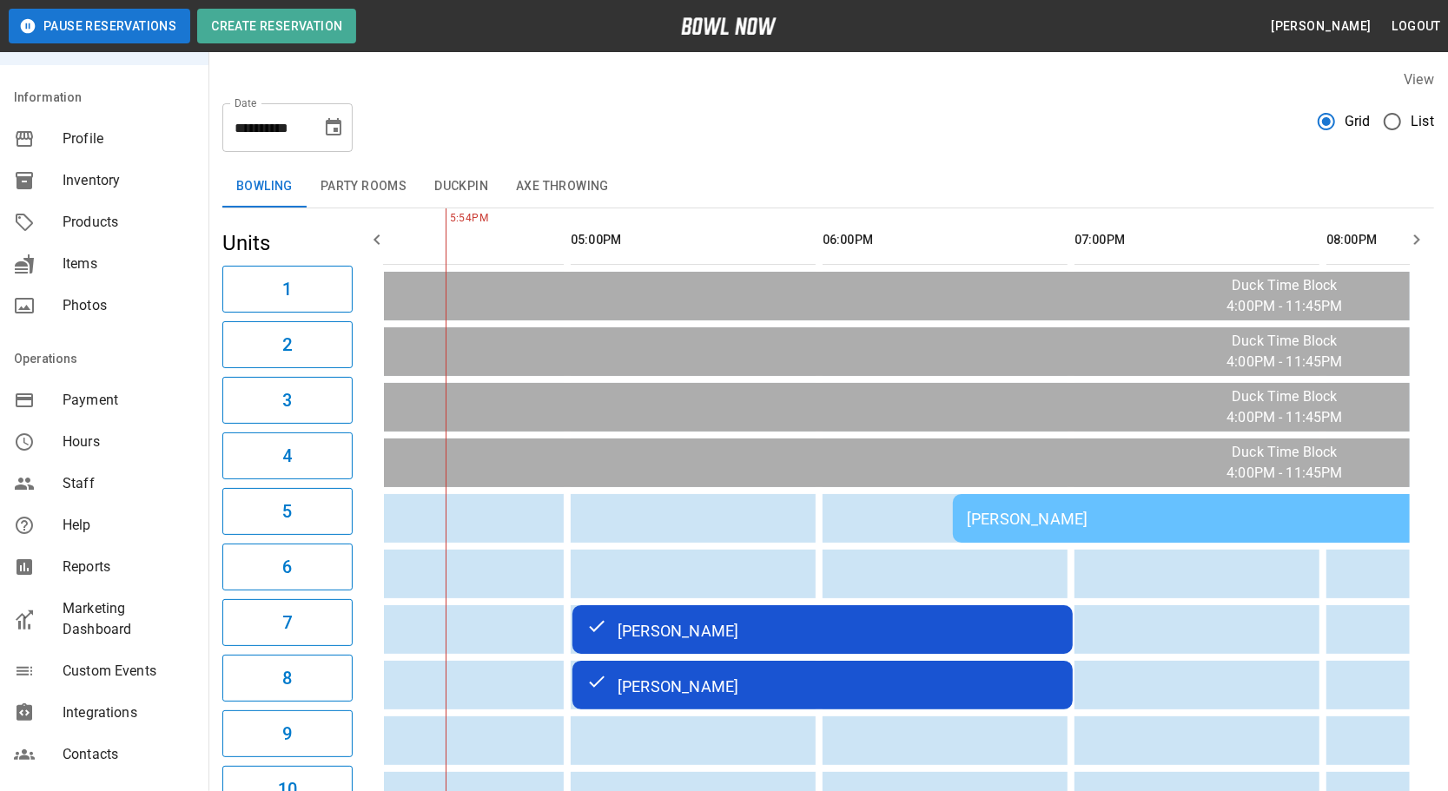
scroll to position [0, 151]
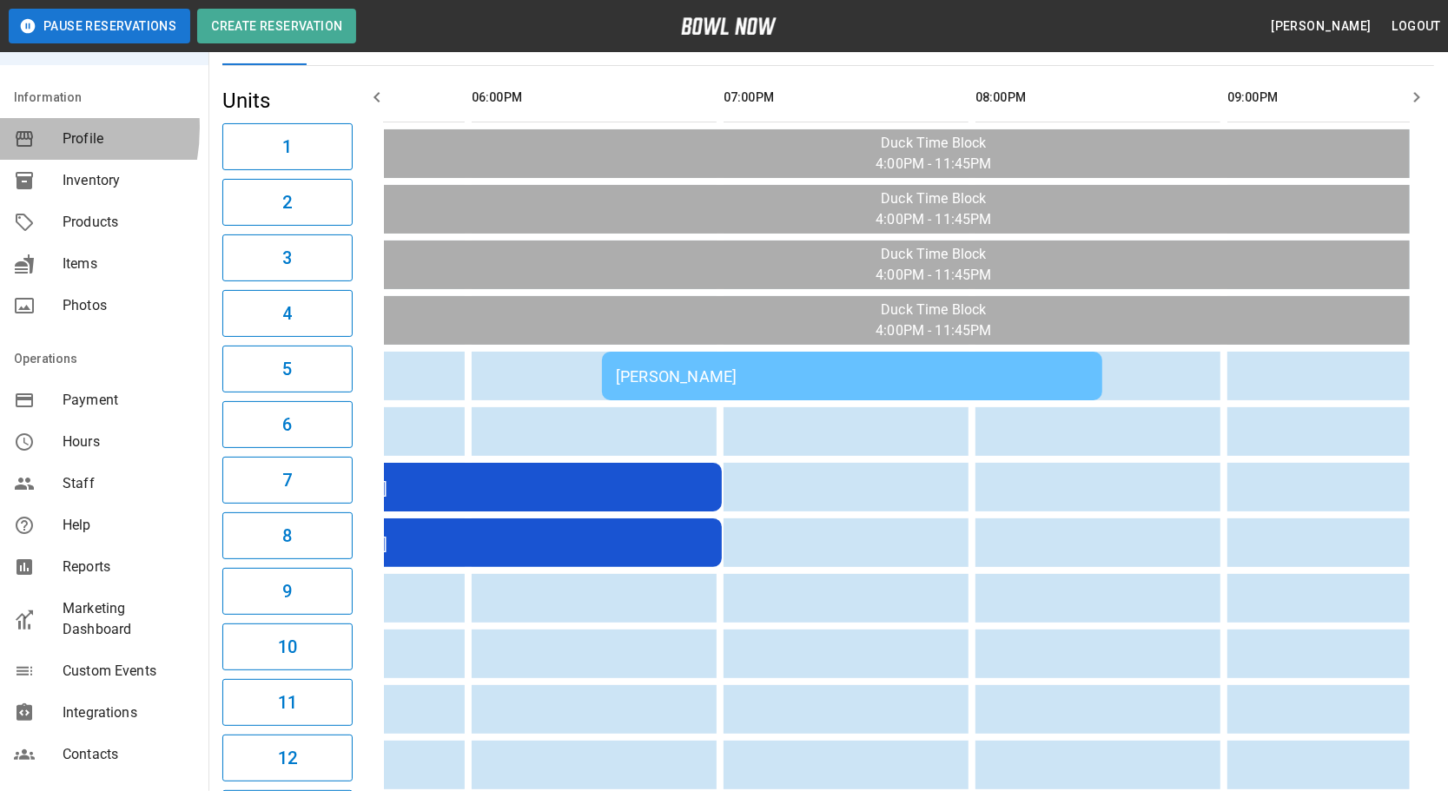
click at [738, 374] on div "[PERSON_NAME]" at bounding box center [852, 376] width 473 height 18
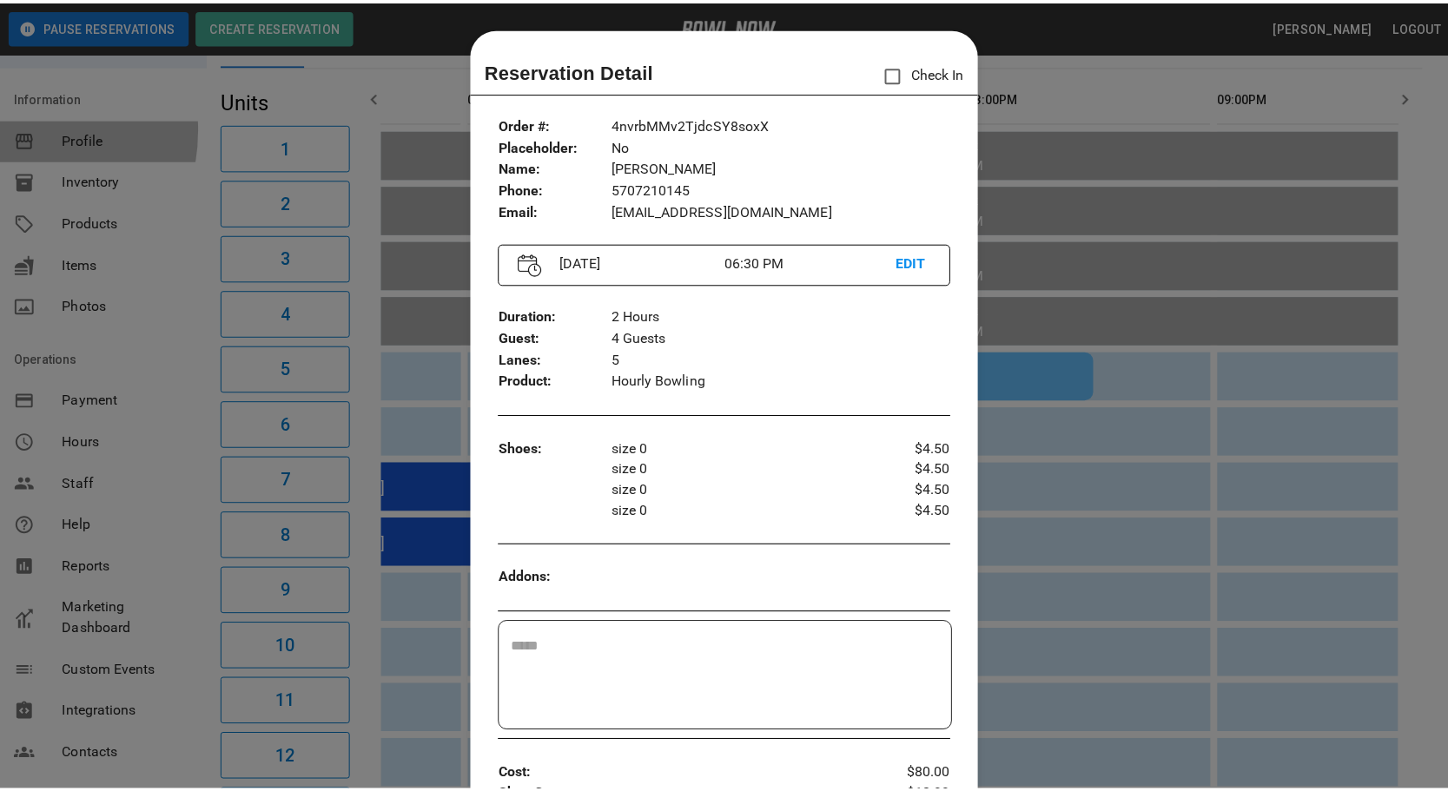
scroll to position [27, 0]
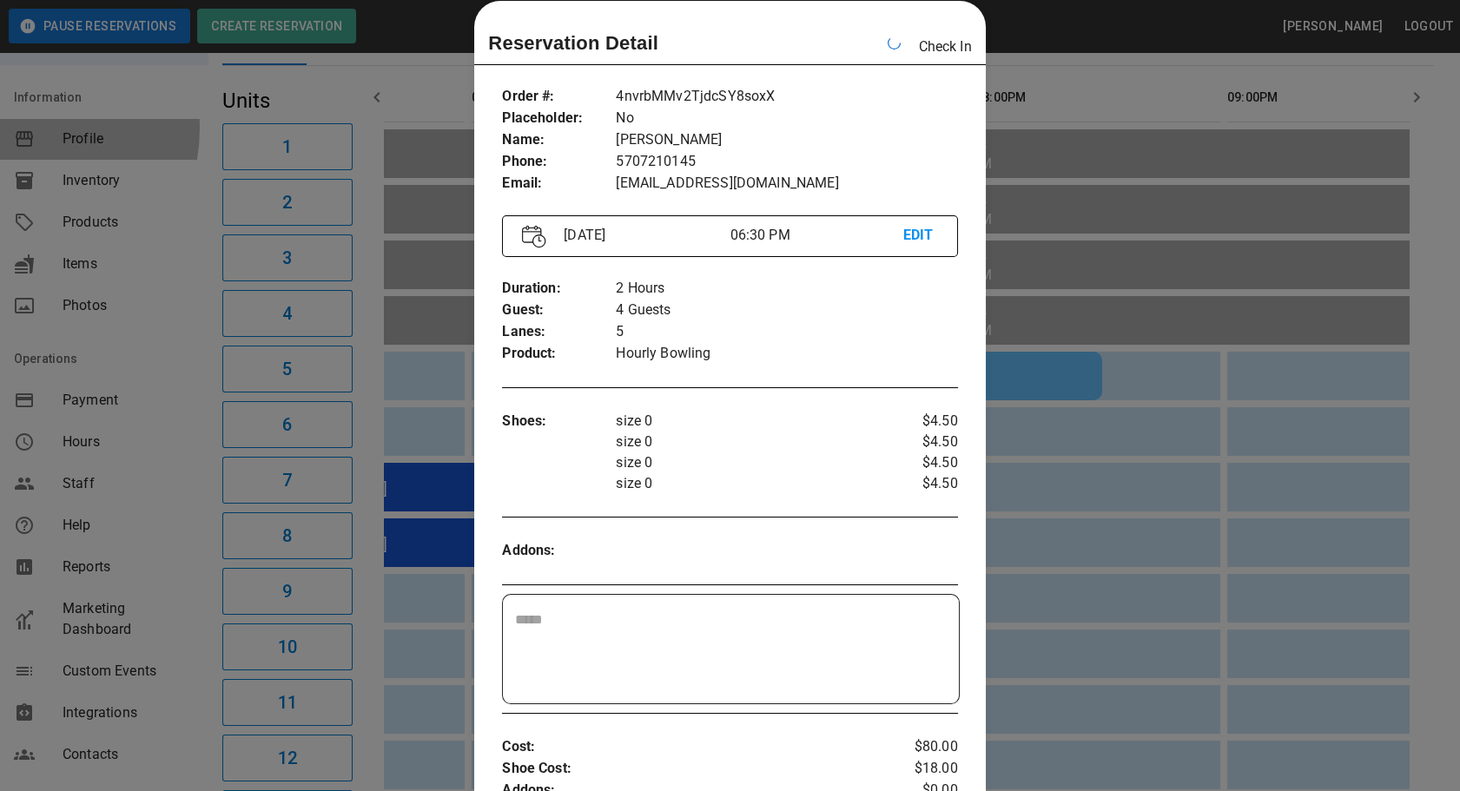
click at [1154, 497] on div at bounding box center [730, 395] width 1460 height 791
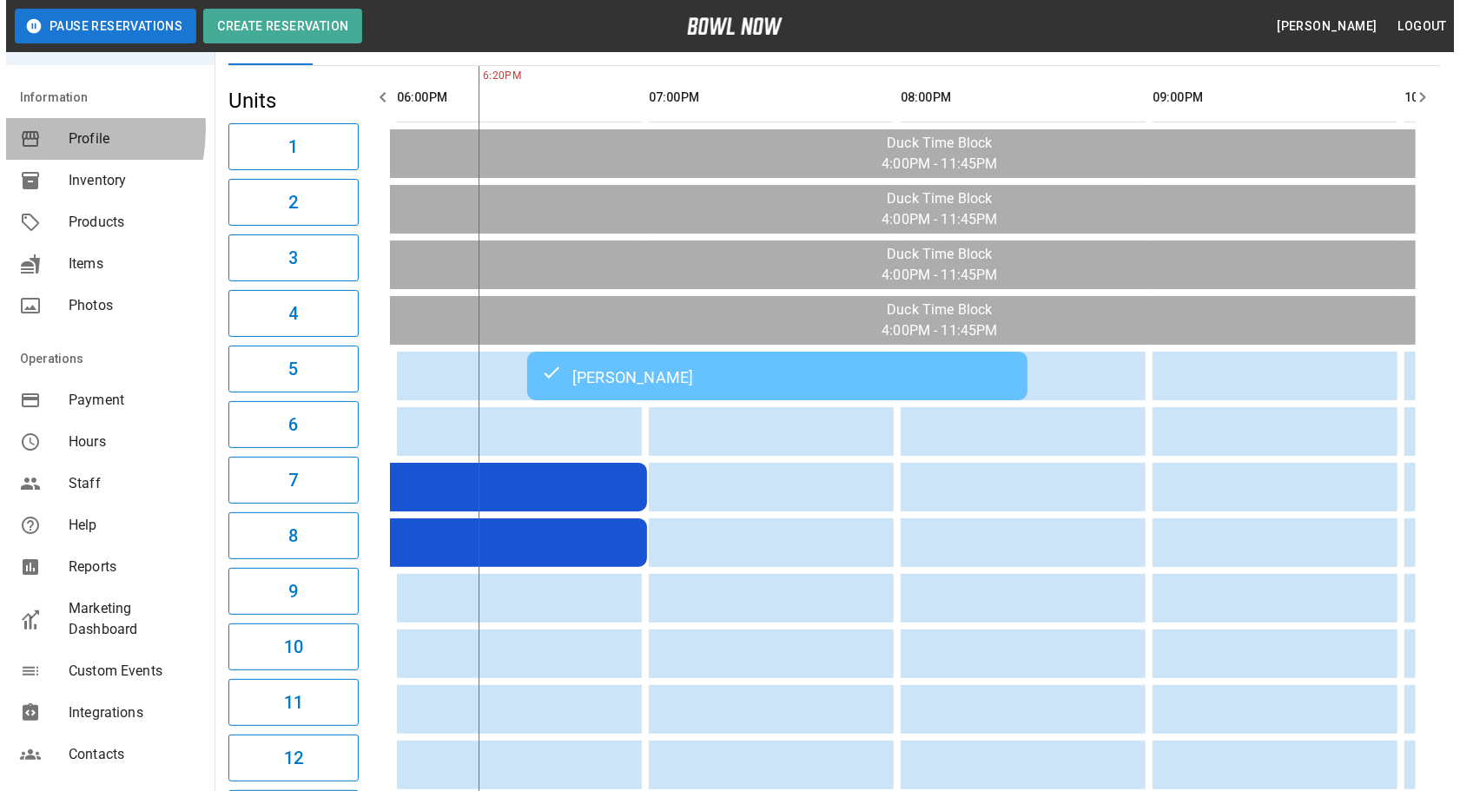
scroll to position [0, 504]
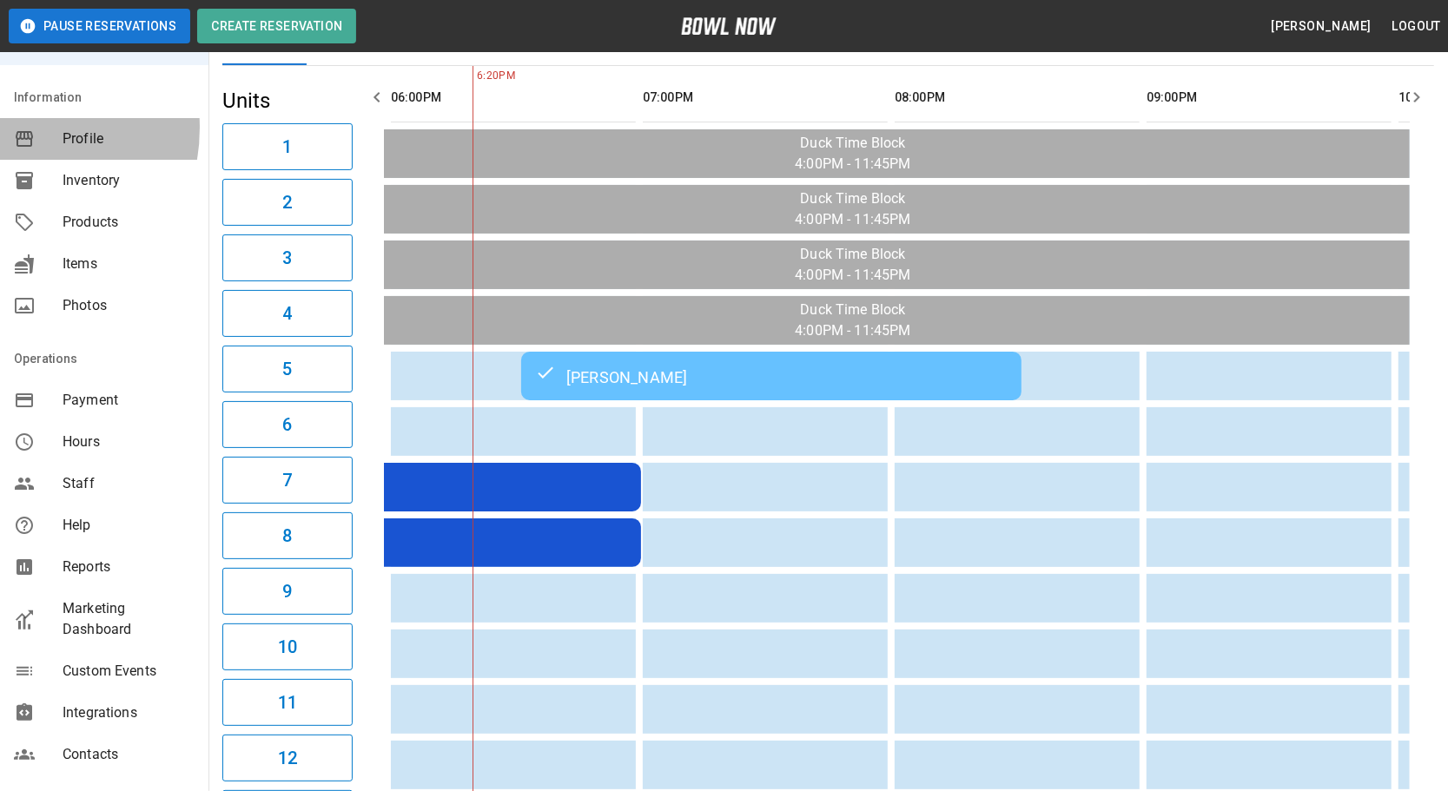
click at [597, 366] on div "[PERSON_NAME]" at bounding box center [771, 376] width 473 height 21
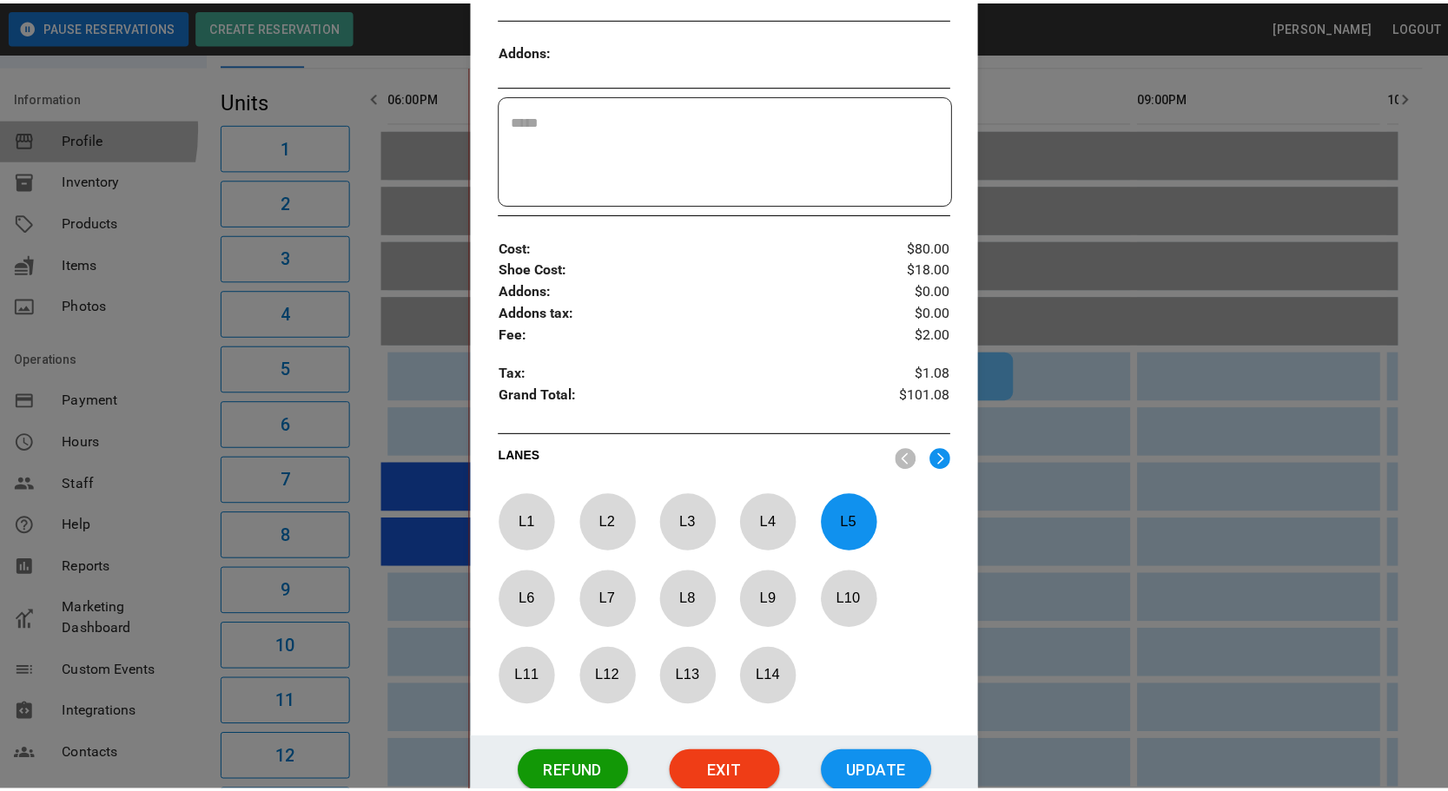
scroll to position [664, 0]
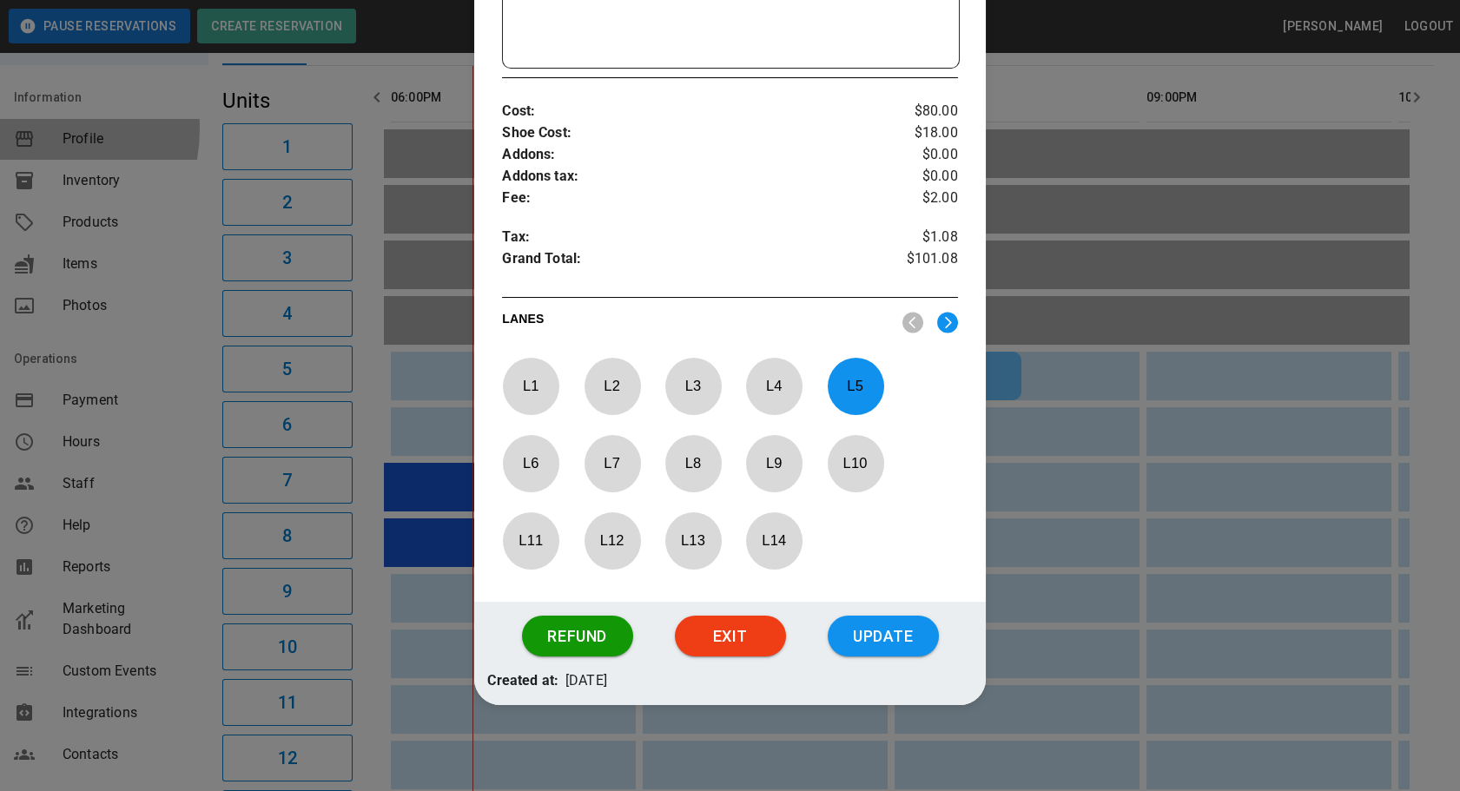
click at [1189, 626] on div at bounding box center [730, 395] width 1460 height 791
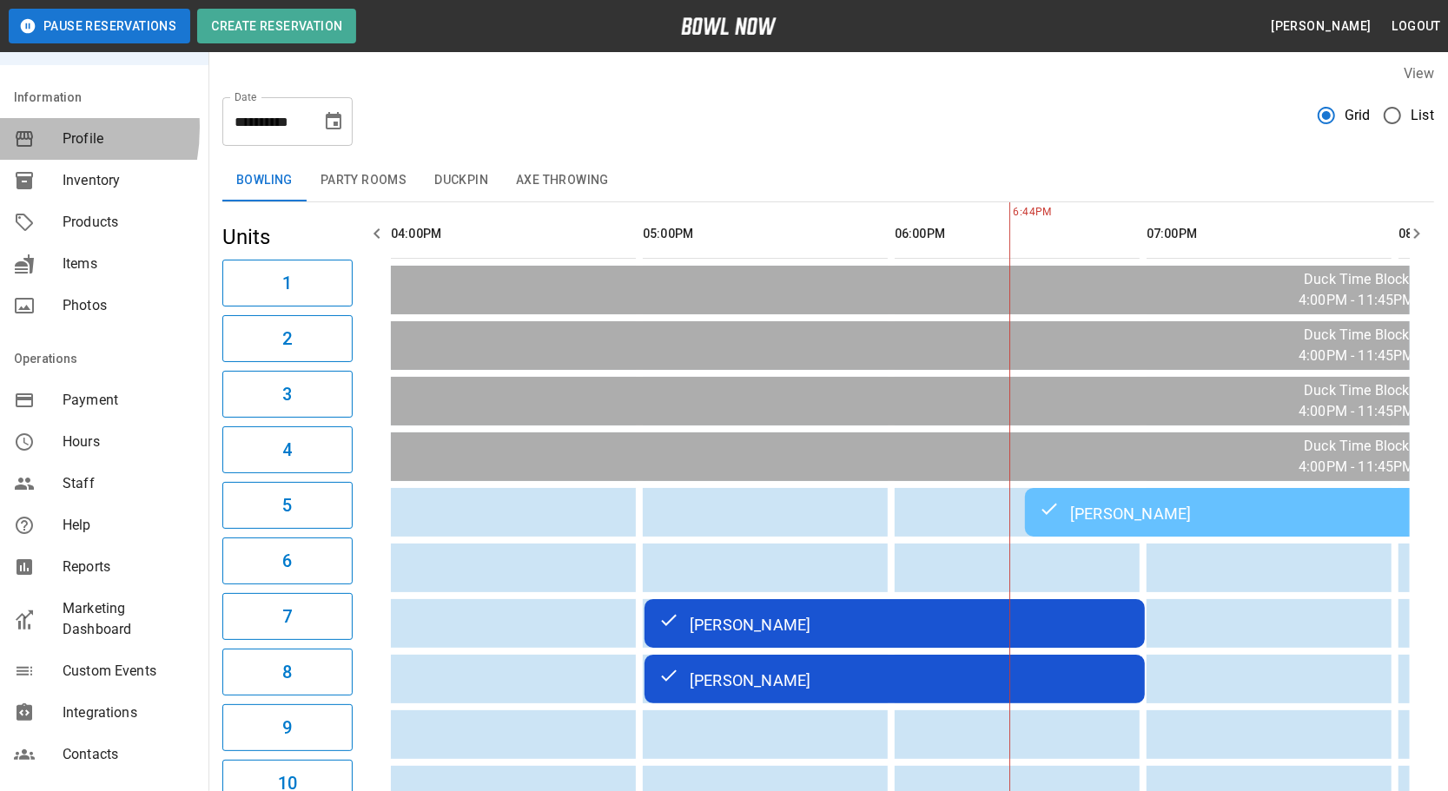
scroll to position [1, 0]
